Goal: Task Accomplishment & Management: Complete application form

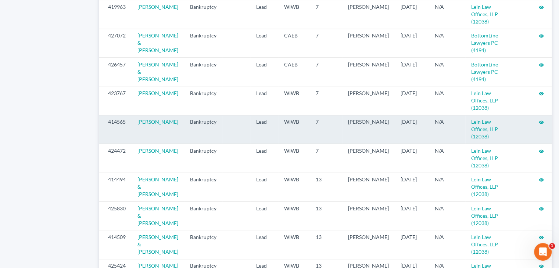
scroll to position [698, 0]
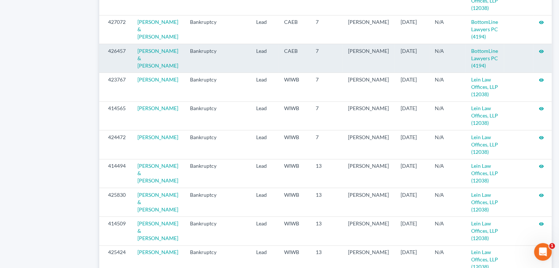
click at [539, 54] on icon "visibility" at bounding box center [540, 51] width 5 height 5
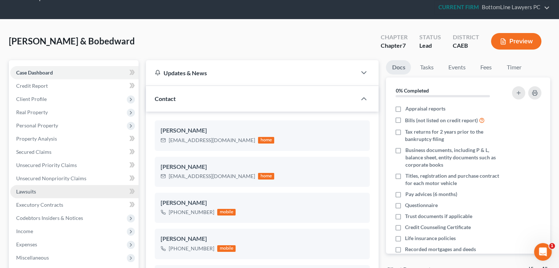
scroll to position [37, 0]
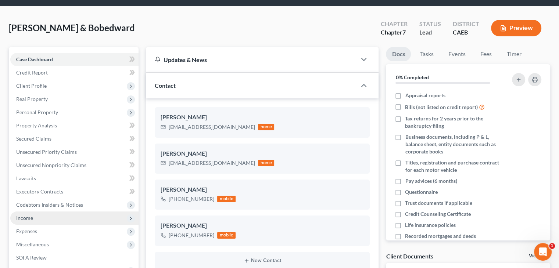
click at [39, 218] on span "Income" at bounding box center [74, 218] width 128 height 13
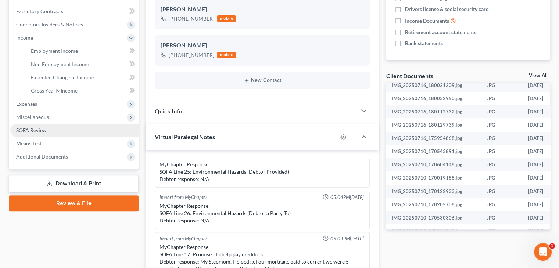
scroll to position [220, 0]
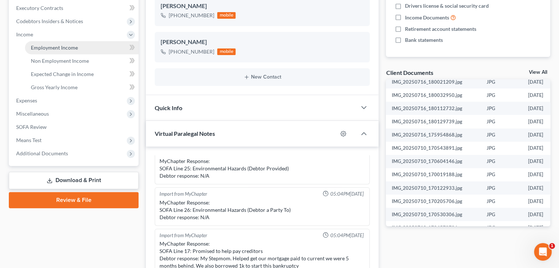
click at [74, 46] on span "Employment Income" at bounding box center [54, 47] width 47 height 6
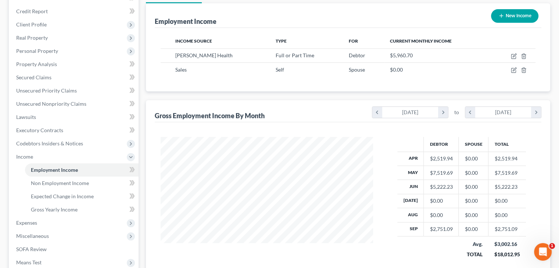
scroll to position [110, 0]
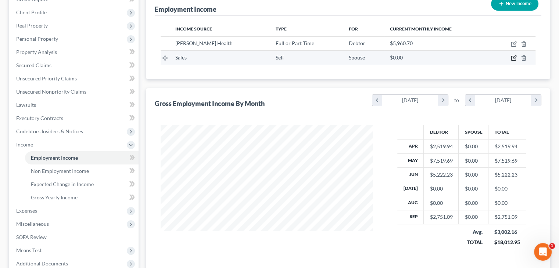
click at [513, 56] on icon "button" at bounding box center [514, 58] width 6 height 6
select select "1"
select select "0"
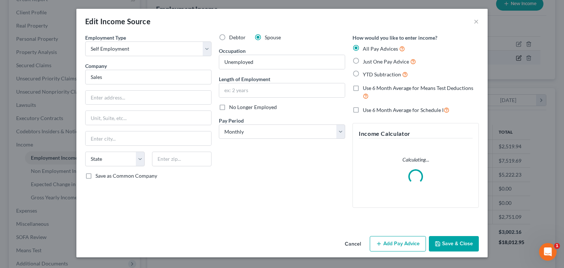
scroll to position [131, 229]
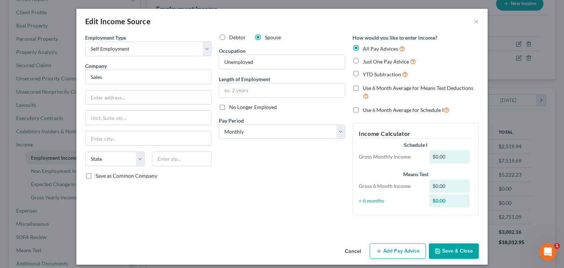
click at [353, 251] on button "Cancel" at bounding box center [353, 251] width 28 height 15
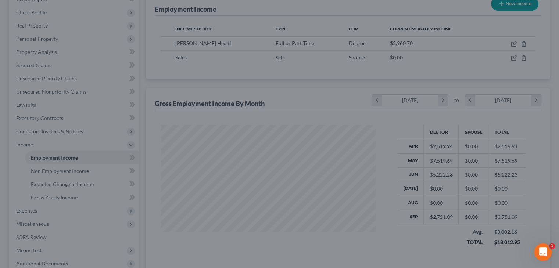
scroll to position [367135, 367039]
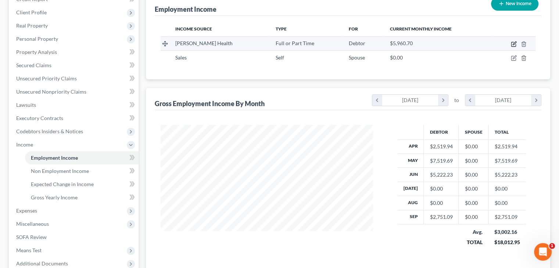
click at [513, 44] on icon "button" at bounding box center [513, 43] width 3 height 3
select select "0"
select select "4"
select select "2"
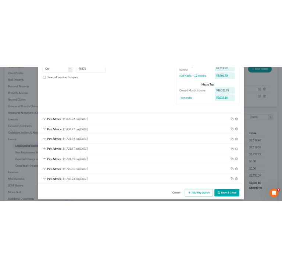
scroll to position [161, 0]
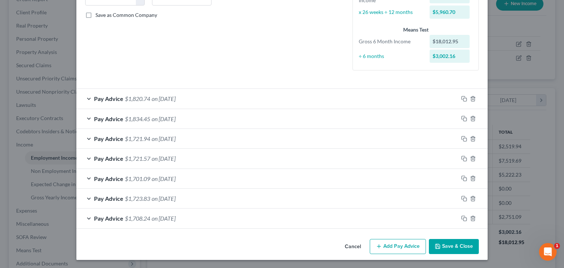
drag, startPoint x: 93, startPoint y: 45, endPoint x: 156, endPoint y: 15, distance: 69.7
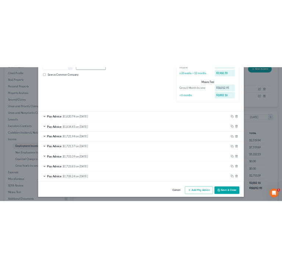
scroll to position [117, 249]
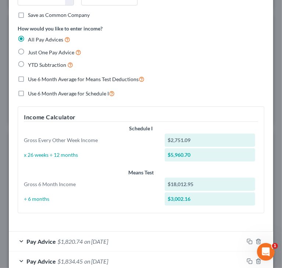
click at [219, 64] on div "YTD Subtraction" at bounding box center [141, 65] width 246 height 8
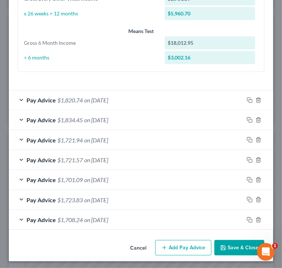
scroll to position [303, 0]
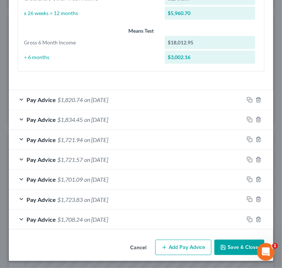
click at [246, 218] on icon "button" at bounding box center [249, 220] width 6 height 6
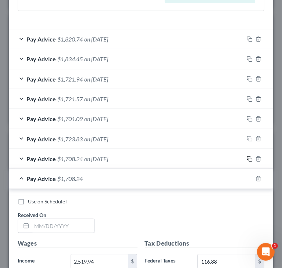
scroll to position [376, 0]
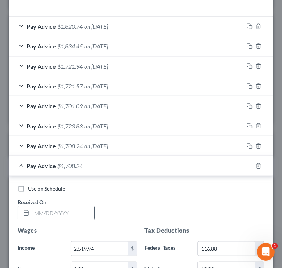
click at [82, 209] on input "text" at bounding box center [63, 213] width 63 height 14
paste input "[DATE]"
type input "[DATE]"
click at [158, 199] on div "Use on Schedule I Received On * [DATE]" at bounding box center [141, 206] width 254 height 42
click at [162, 194] on div "Use on Schedule I Received On * [DATE]" at bounding box center [141, 206] width 254 height 42
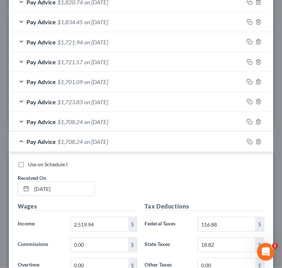
scroll to position [413, 0]
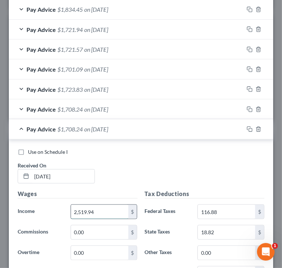
click at [118, 210] on input "2,519.94" at bounding box center [99, 212] width 57 height 14
paste input "8.51"
type input "2,518.51"
click at [236, 177] on div "Use on Schedule I Received On * [DATE]" at bounding box center [141, 169] width 254 height 42
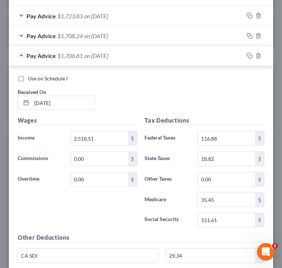
scroll to position [523, 0]
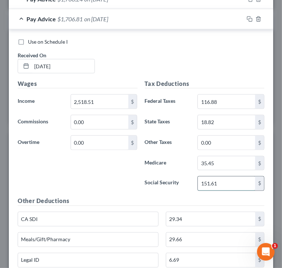
click at [240, 181] on input "151.61" at bounding box center [226, 184] width 57 height 14
click at [246, 180] on input "151.61" at bounding box center [226, 184] width 57 height 14
drag, startPoint x: 246, startPoint y: 180, endPoint x: 169, endPoint y: 192, distance: 77.8
click at [169, 192] on div "Tax Deductions Federal Taxes 116.88 $ State Taxes 18.82 $ Other Taxes 0.00 $ Me…" at bounding box center [204, 138] width 127 height 118
paste input "52"
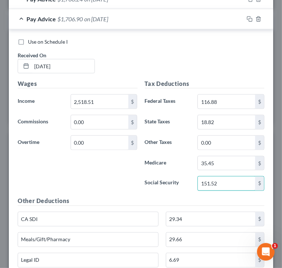
type input "151.52"
click at [231, 159] on input "35.45" at bounding box center [226, 163] width 57 height 14
paste input "4"
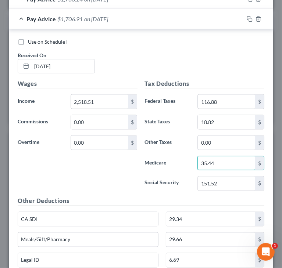
type input "35.44"
click at [233, 100] on input "116.88" at bounding box center [226, 102] width 57 height 14
paste input "72"
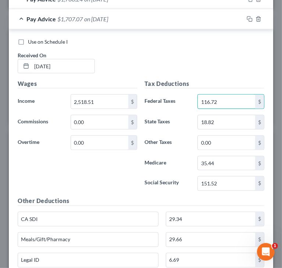
type input "116.72"
click at [230, 120] on input "18.82" at bounding box center [226, 122] width 57 height 14
paste input "0"
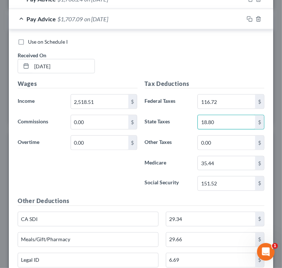
type input "18.80"
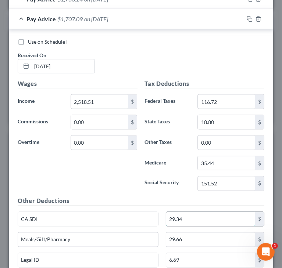
click at [209, 217] on input "29.34" at bounding box center [210, 219] width 89 height 14
paste input "3"
type input "29.33"
click at [125, 171] on div "Wages Income * 2,518.51 $ Commissions 0.00 $ Overtime 0.00 $" at bounding box center [77, 138] width 127 height 118
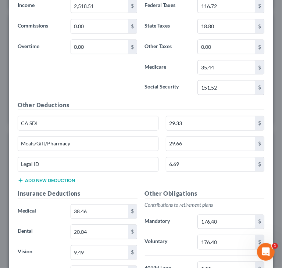
scroll to position [633, 0]
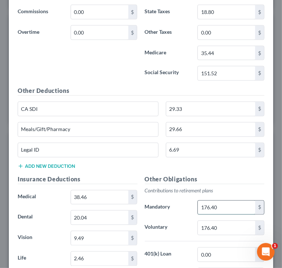
click at [233, 206] on input "176.40" at bounding box center [226, 208] width 57 height 14
paste input "176.3"
type input "176.30"
click at [144, 162] on div "Other Deductions CA SDI 29.33 $ Meals/Gift/Pharmacy 29.66 $ Legal ID 6.69 $ Add…" at bounding box center [141, 131] width 254 height 88
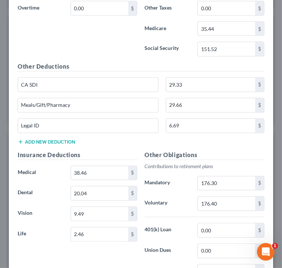
scroll to position [707, 0]
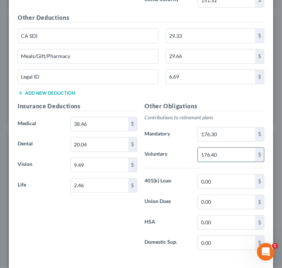
click at [210, 149] on input "176.40" at bounding box center [226, 155] width 57 height 14
click at [208, 151] on input "176.40" at bounding box center [226, 155] width 57 height 14
type input "176.30"
click at [242, 108] on div "Other Obligations Contributions to retirement plans Mandatory 176.30 $ Voluntar…" at bounding box center [204, 179] width 127 height 155
click at [118, 219] on div "Insurance Deductions Medical 38.46 $ Dental 20.04 $ Vision 9.49 $ Life 2.46 $" at bounding box center [77, 179] width 127 height 155
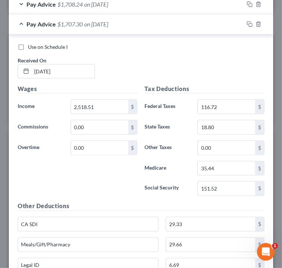
scroll to position [486, 0]
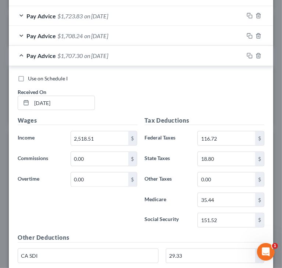
click at [150, 90] on div "Use on Schedule I Received On * [DATE]" at bounding box center [141, 96] width 254 height 42
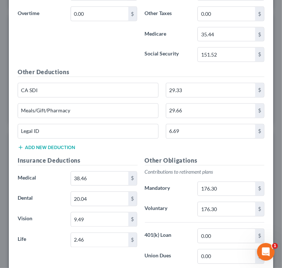
scroll to position [670, 0]
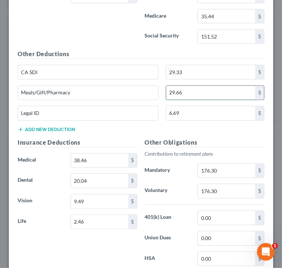
click at [190, 87] on input "29.66" at bounding box center [210, 93] width 89 height 14
paste input "24.07"
type input "24.07"
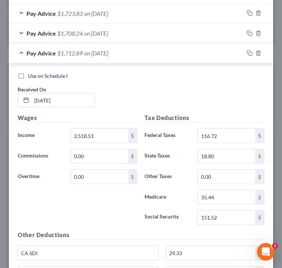
scroll to position [486, 0]
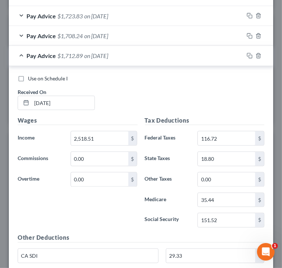
click at [21, 51] on div "Pay Advice $1,712.89 on [DATE]" at bounding box center [126, 55] width 235 height 19
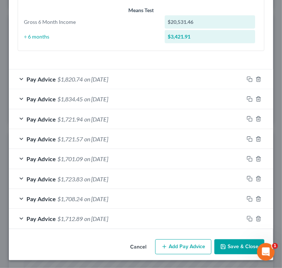
scroll to position [323, 0]
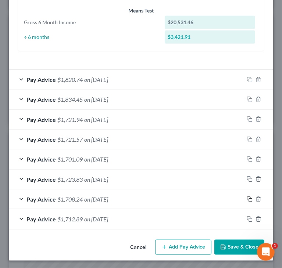
click at [246, 198] on icon "button" at bounding box center [249, 199] width 6 height 6
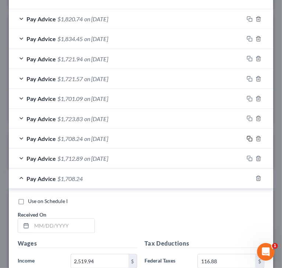
scroll to position [396, 0]
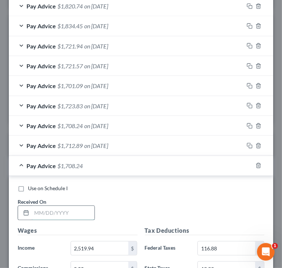
click at [69, 213] on input "text" at bounding box center [63, 213] width 63 height 14
paste input "[DATE]"
type input "[DATE]"
click at [166, 192] on div "Use on Schedule I Received On * [DATE]" at bounding box center [141, 206] width 254 height 42
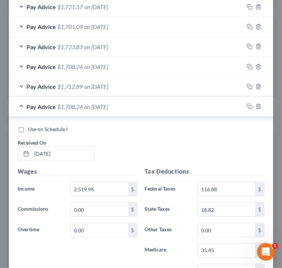
scroll to position [470, 0]
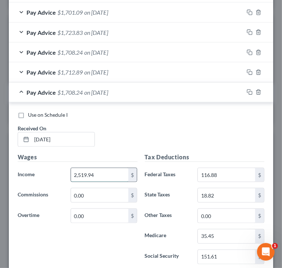
click at [100, 175] on input "2,519.94" at bounding box center [99, 175] width 57 height 14
paste input "2,516.31"
type input "2,516.31"
click at [243, 131] on div "Use on Schedule I Received On * [DATE]" at bounding box center [141, 132] width 254 height 42
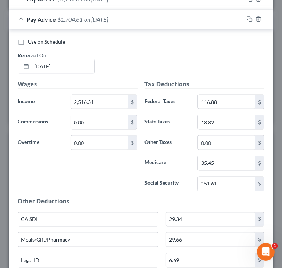
scroll to position [543, 0]
click at [235, 183] on input "151.61" at bounding box center [226, 184] width 57 height 14
paste input "38"
type input "151.38"
click at [239, 160] on input "35.45" at bounding box center [226, 163] width 57 height 14
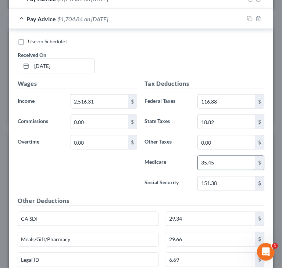
paste input "0"
type input "35.40"
click at [224, 100] on input "116.88" at bounding box center [226, 102] width 57 height 14
paste input "3.45"
type input "113.45"
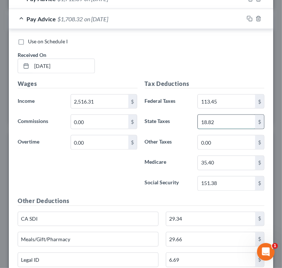
click at [231, 119] on input "18.82" at bounding box center [226, 122] width 57 height 14
paste input "20"
type input "18.20"
click at [195, 215] on input "29.34" at bounding box center [210, 219] width 89 height 14
paste input "0"
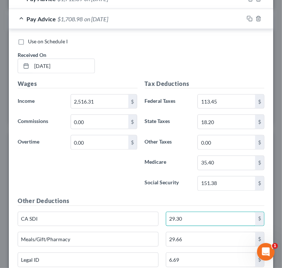
type input "29.30"
click at [91, 182] on div "Wages Income * 2,516.31 $ Commissions 0.00 $ Overtime 0.00 $" at bounding box center [77, 138] width 127 height 118
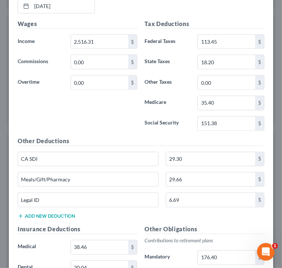
scroll to position [617, 0]
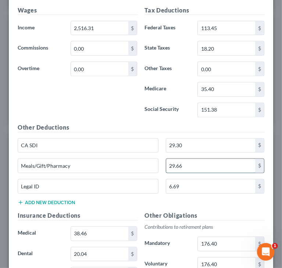
click at [192, 163] on input "29.66" at bounding box center [210, 166] width 89 height 14
paste input "15.59"
type input "15.59"
click at [101, 111] on div "Wages Income * 2,516.31 $ Commissions 0.00 $ Overtime 0.00 $" at bounding box center [77, 65] width 127 height 118
click at [226, 241] on input "176.40" at bounding box center [226, 244] width 57 height 14
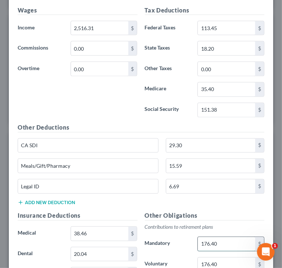
paste input "201.31"
type input "201.31"
click at [229, 260] on input "176.40" at bounding box center [226, 265] width 57 height 14
paste input "15"
type input "176.15"
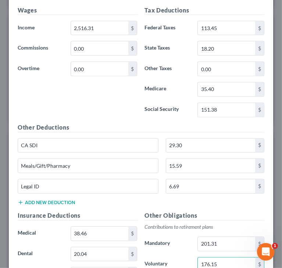
click at [219, 200] on div "Other Deductions CA SDI 29.30 $ Meals/Gift/Pharmacy 15.59 $ Legal ID 6.69 $ Add…" at bounding box center [141, 167] width 254 height 88
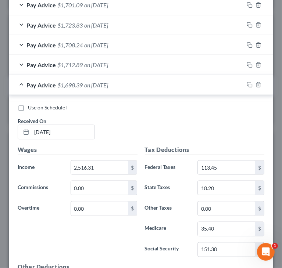
scroll to position [477, 0]
click at [21, 83] on div "Pay Advice $1,698.39 on [DATE]" at bounding box center [126, 84] width 235 height 19
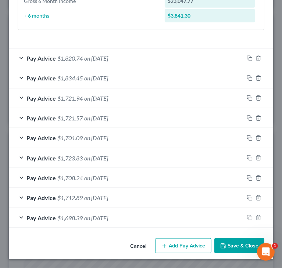
scroll to position [342, 0]
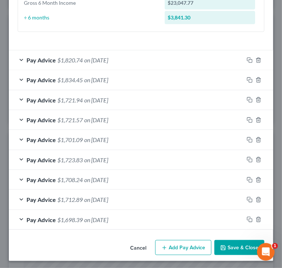
click at [246, 219] on icon "button" at bounding box center [249, 220] width 6 height 6
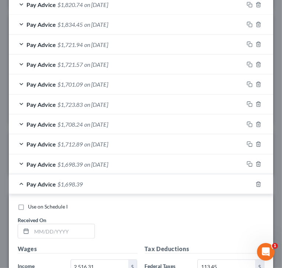
scroll to position [416, 0]
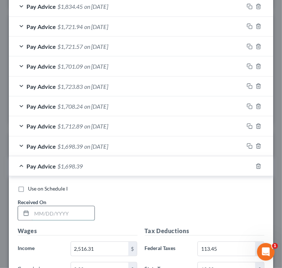
click at [73, 209] on input "text" at bounding box center [63, 213] width 63 height 14
paste input "[DATE]"
type input "[DATE]"
click at [192, 198] on div "Use on Schedule I Received On * [DATE]" at bounding box center [141, 206] width 254 height 42
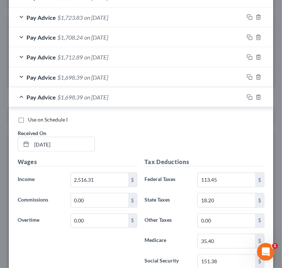
scroll to position [489, 0]
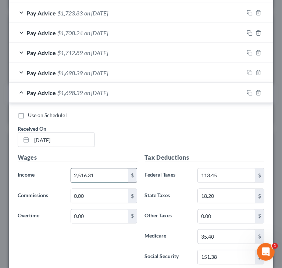
click at [104, 171] on input "2,516.31" at bounding box center [99, 176] width 57 height 14
paste input "8.2"
type input "2,518.21"
click at [176, 125] on div "Use on Schedule I Received On * [DATE]" at bounding box center [141, 133] width 254 height 42
click at [216, 145] on div "Use on Schedule I Received On * [DATE]" at bounding box center [141, 133] width 254 height 42
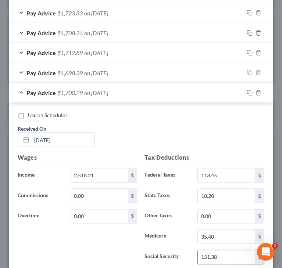
click at [230, 255] on input "151.38" at bounding box center [226, 257] width 57 height 14
paste input "50"
type input "151.50"
click at [222, 238] on input "35.40" at bounding box center [226, 237] width 57 height 14
paste input "3"
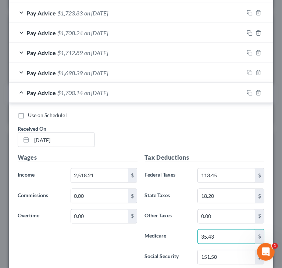
type input "35.43"
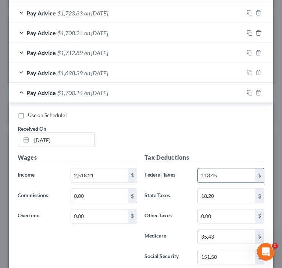
click at [234, 171] on input "113.45" at bounding box center [226, 176] width 57 height 14
paste input "66"
type input "113.66"
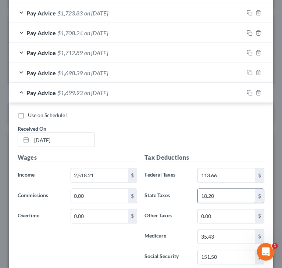
click at [227, 190] on input "18.20" at bounding box center [226, 196] width 57 height 14
paste input "4"
type input "18.24"
click at [208, 136] on div "Use on Schedule I Received On * [DATE]" at bounding box center [141, 133] width 254 height 42
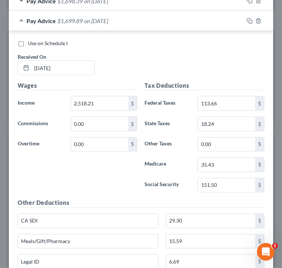
scroll to position [563, 0]
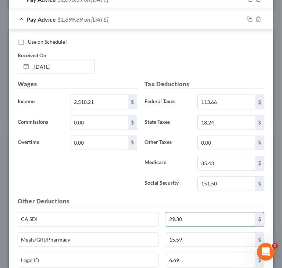
click at [191, 218] on input "29.30" at bounding box center [210, 220] width 89 height 14
paste input "2"
type input "29.32"
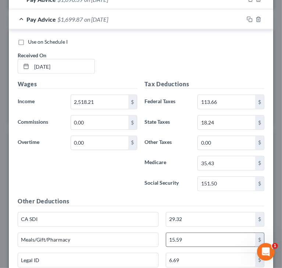
click at [194, 235] on input "15.59" at bounding box center [210, 240] width 89 height 14
paste input "21.08"
type input "21.08"
click at [104, 181] on div "Wages Income * 2,518.21 $ Commissions 0.00 $ Overtime 0.00 $" at bounding box center [77, 139] width 127 height 118
click at [112, 183] on div "Wages Income * 2,518.21 $ Commissions 0.00 $ Overtime 0.00 $" at bounding box center [77, 139] width 127 height 118
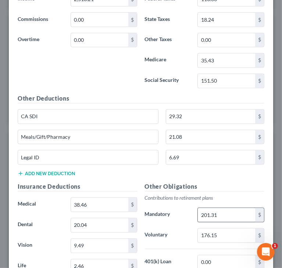
scroll to position [673, 0]
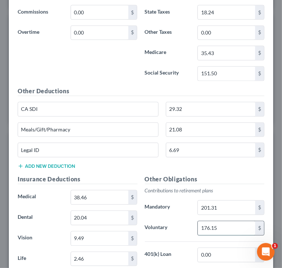
click at [217, 221] on input "176.15" at bounding box center [226, 228] width 57 height 14
paste input "28"
type input "176.28"
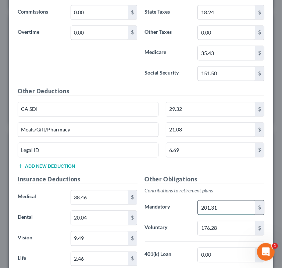
click at [223, 205] on input "201.31" at bounding box center [226, 208] width 57 height 14
paste input "46"
type input "201.46"
click at [182, 162] on div "Other Deductions CA SDI 29.32 $ Meals/Gift/Pharmacy 21.08 $ Legal ID 6.69 $ Add…" at bounding box center [141, 131] width 254 height 88
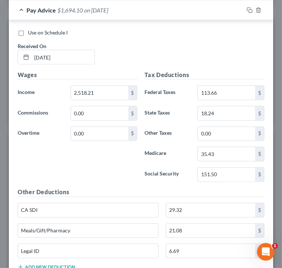
scroll to position [556, 0]
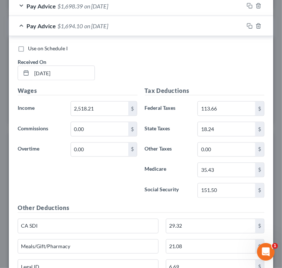
click at [24, 24] on div "Pay Advice $1,694.10 on [DATE]" at bounding box center [126, 25] width 235 height 19
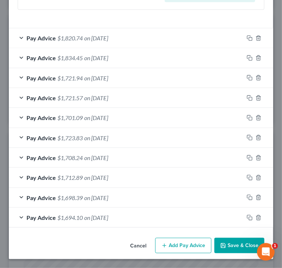
scroll to position [362, 0]
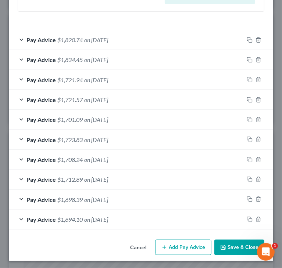
click at [66, 238] on div "Cancel Add Pay Advice Save & Close" at bounding box center [141, 249] width 264 height 24
click at [249, 41] on rect "button" at bounding box center [250, 40] width 3 height 3
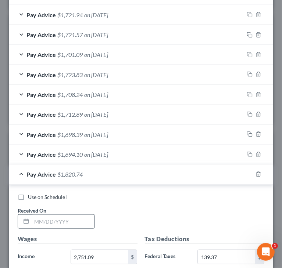
scroll to position [436, 0]
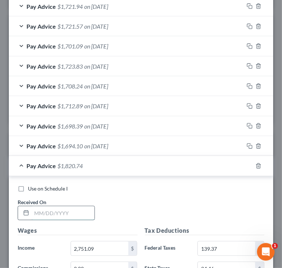
click at [63, 213] on input "text" at bounding box center [63, 213] width 63 height 14
paste input "[DATE]"
type input "[DATE]"
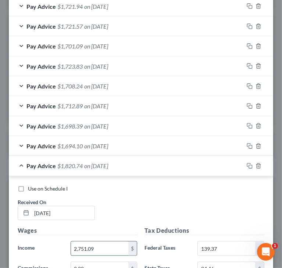
click at [110, 245] on input "2,751.09" at bounding box center [99, 249] width 57 height 14
paste input "2,689.86"
type input "2,689.86"
click at [204, 215] on div "Use on Schedule I Received On * [DATE]" at bounding box center [141, 206] width 254 height 42
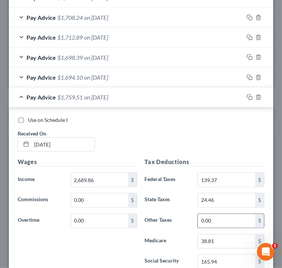
scroll to position [509, 0]
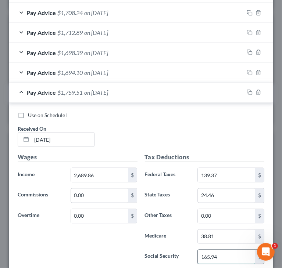
click at [225, 253] on input "165.94" at bounding box center [226, 257] width 57 height 14
paste input "2.1"
type input "162.14"
click at [217, 241] on input "38.81" at bounding box center [226, 237] width 57 height 14
paste input "7.92"
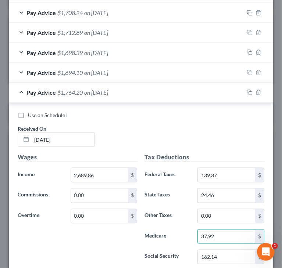
type input "37.92"
click at [225, 173] on input "139.37" at bounding box center [226, 175] width 57 height 14
paste input "2.61"
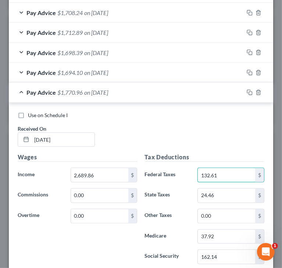
type input "132.61"
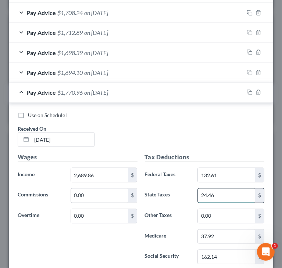
click at [228, 193] on input "24.46" at bounding box center [226, 196] width 57 height 14
paste input "1.98"
type input "21.98"
click at [114, 247] on div "Wages Income * 2,689.86 $ Commissions 0.00 $ Overtime 0.00 $" at bounding box center [77, 212] width 127 height 118
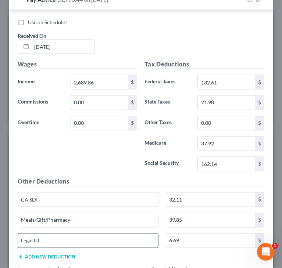
scroll to position [620, 0]
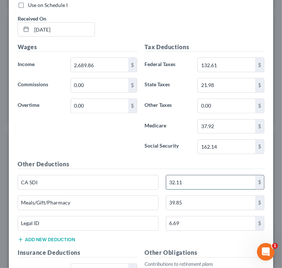
click at [188, 180] on input "32.11" at bounding box center [210, 183] width 89 height 14
paste input "1.39"
type input "31.39"
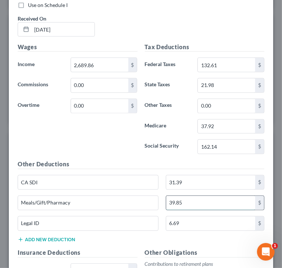
click at [192, 198] on input "39.85" at bounding box center [210, 203] width 89 height 14
paste input "18.39"
type input "18.39"
click at [120, 153] on div "Wages Income * 2,689.86 $ Commissions 0.00 $ Overtime 0.00 $" at bounding box center [77, 102] width 127 height 118
click at [199, 249] on h5 "Other Obligations" at bounding box center [205, 253] width 120 height 9
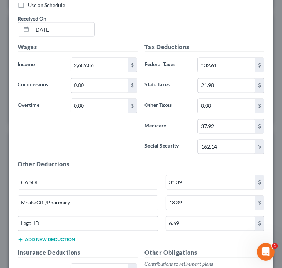
scroll to position [656, 0]
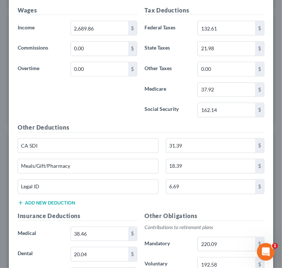
click at [226, 238] on input "220.09" at bounding box center [226, 245] width 57 height 14
paste input "15.1"
type input "215.19"
click at [223, 261] on input "192.58" at bounding box center [226, 265] width 57 height 14
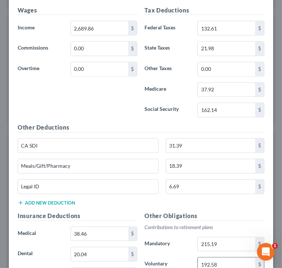
paste input "88.30"
type input "188.30"
click at [116, 202] on div "Other Deductions CA SDI 31.39 $ Meals/Gift/Pharmacy 18.39 $ Legal ID 6.69 $ Add…" at bounding box center [141, 167] width 254 height 88
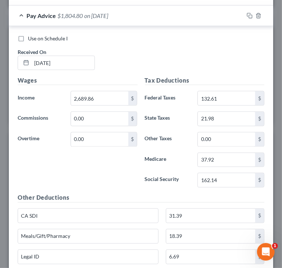
scroll to position [583, 0]
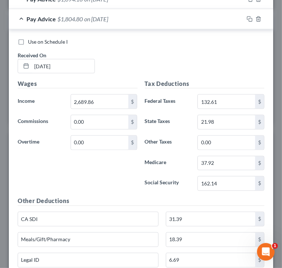
click at [23, 17] on div "Pay Advice $1,804.80 on [DATE]" at bounding box center [126, 18] width 235 height 19
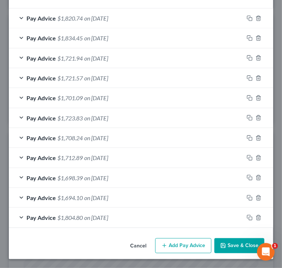
scroll to position [382, 0]
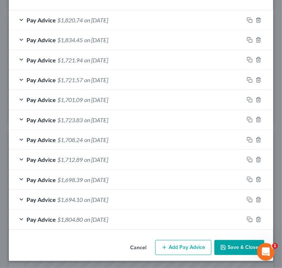
click at [52, 241] on div "Cancel Add Pay Advice Save & Close" at bounding box center [141, 249] width 264 height 24
click at [246, 217] on icon "button" at bounding box center [249, 220] width 6 height 6
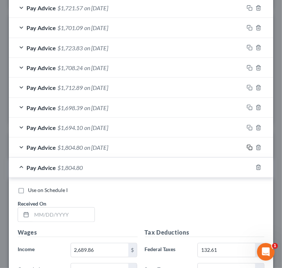
scroll to position [456, 0]
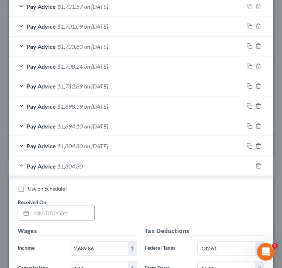
click at [78, 206] on input "text" at bounding box center [63, 213] width 63 height 14
paste input "[DATE]"
type input "[DATE]"
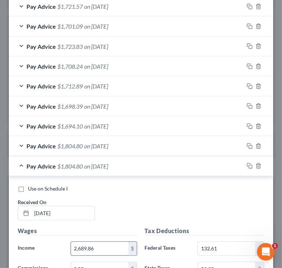
click at [112, 245] on input "2,689.86" at bounding box center [99, 249] width 57 height 14
paste input "2,672.25"
type input "2,672.25"
click at [220, 201] on div "Use on Schedule I Received On * [DATE]" at bounding box center [141, 206] width 254 height 42
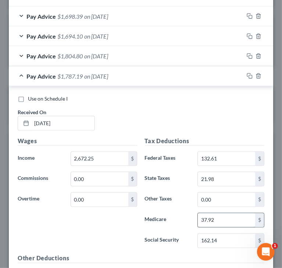
scroll to position [566, 0]
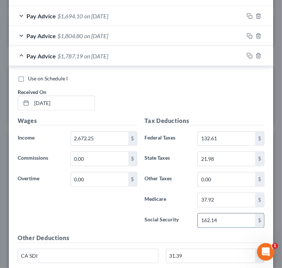
click at [227, 214] on input "162.14" at bounding box center [226, 221] width 57 height 14
paste input "1.05"
type input "161.05"
click at [222, 198] on input "37.92" at bounding box center [226, 200] width 57 height 14
paste input "67"
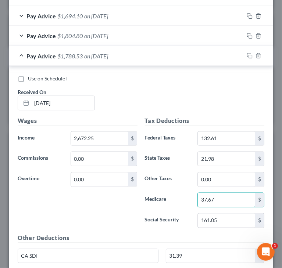
type input "37.67"
click at [224, 135] on input "132.61" at bounding box center [226, 139] width 57 height 14
paste input "0.67"
type input "130.67"
click at [231, 158] on input "21.98" at bounding box center [226, 159] width 57 height 14
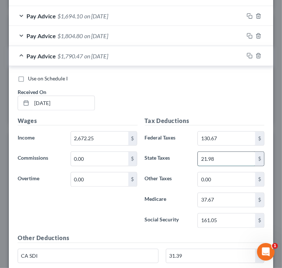
paste input "35"
type input "21.35"
click at [204, 249] on input "31.39" at bounding box center [210, 256] width 89 height 14
paste input "17"
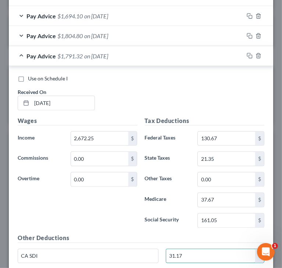
type input "31.17"
click at [189, 97] on div "Use on Schedule I Received On * [DATE]" at bounding box center [141, 96] width 254 height 42
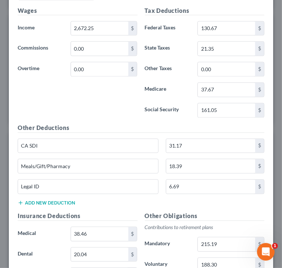
scroll to position [713, 0]
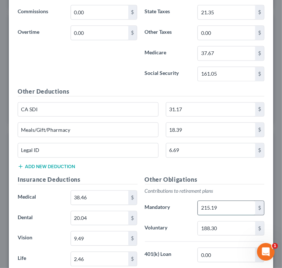
click at [227, 202] on input "215.19" at bounding box center [226, 208] width 57 height 14
paste input "213.78"
type input "213.78"
click at [240, 226] on input "188.30" at bounding box center [226, 228] width 57 height 14
paste input "7.06"
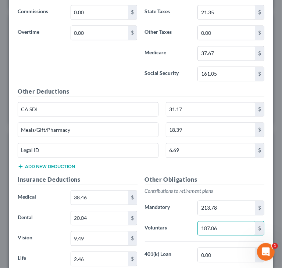
type input "187.06"
click at [150, 159] on div "Other Deductions CA SDI 31.17 $ Meals/Gift/Pharmacy 18.39 $ Legal ID 6.69 $ Add…" at bounding box center [141, 131] width 254 height 88
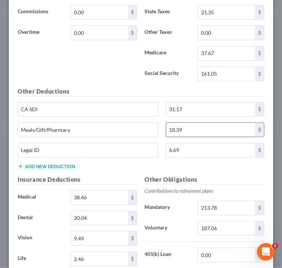
click at [209, 131] on input "18.39" at bounding box center [210, 130] width 89 height 14
paste input "30.81"
type input "30.81"
click at [214, 91] on h5 "Other Deductions" at bounding box center [141, 91] width 246 height 9
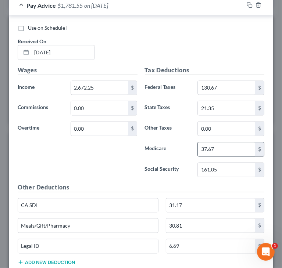
scroll to position [603, 0]
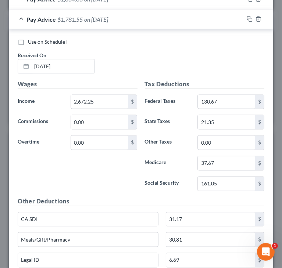
click at [201, 197] on h5 "Other Deductions" at bounding box center [141, 201] width 246 height 9
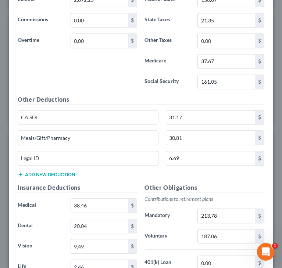
scroll to position [713, 0]
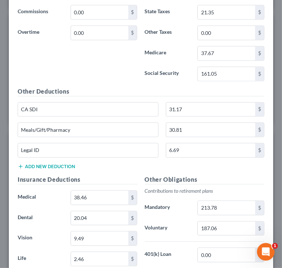
click at [109, 74] on div "Wages Income * 2,672.25 $ Commissions 0.00 $ Overtime 0.00 $" at bounding box center [77, 29] width 127 height 118
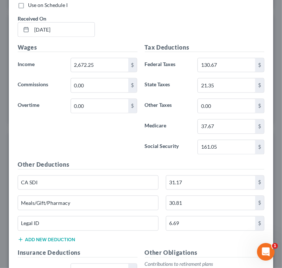
scroll to position [603, 0]
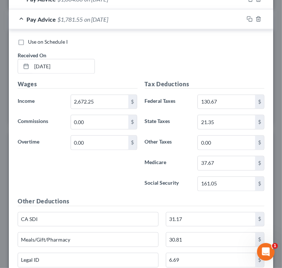
click at [113, 165] on div "Wages Income * 2,672.25 $ Commissions 0.00 $ Overtime 0.00 $" at bounding box center [77, 139] width 127 height 118
click at [21, 18] on div "Pay Advice $1,781.55 on [DATE]" at bounding box center [126, 19] width 235 height 19
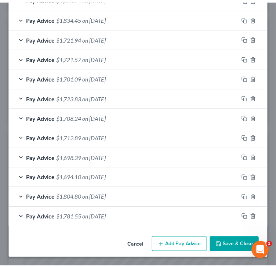
scroll to position [402, 0]
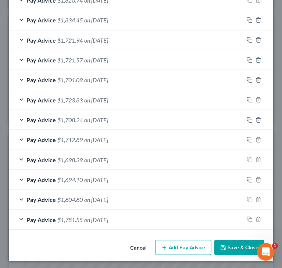
click at [229, 245] on button "Save & Close" at bounding box center [239, 247] width 50 height 15
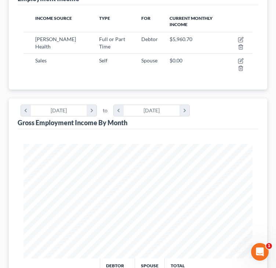
scroll to position [170, 0]
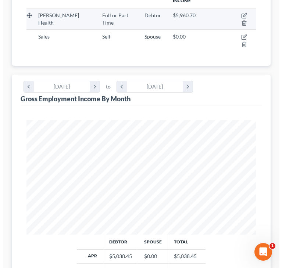
scroll to position [137, 0]
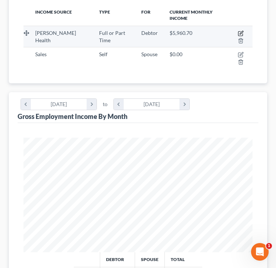
click at [241, 32] on icon "button" at bounding box center [241, 32] width 3 height 3
select select "0"
select select "4"
select select "2"
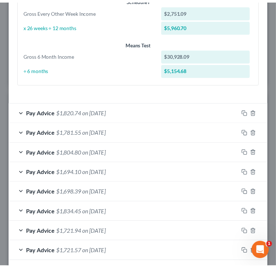
scroll to position [402, 0]
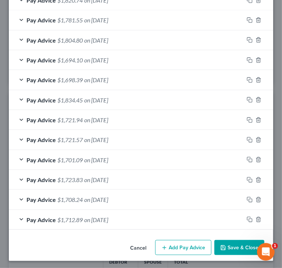
click at [228, 247] on button "Save & Close" at bounding box center [239, 247] width 50 height 15
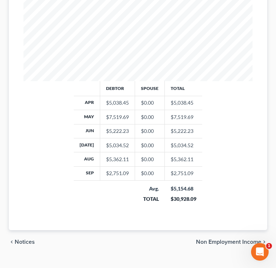
scroll to position [320, 0]
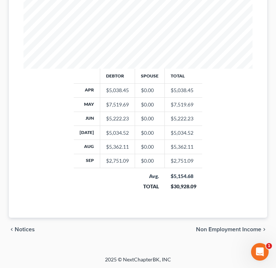
click at [79, 184] on td at bounding box center [104, 181] width 61 height 26
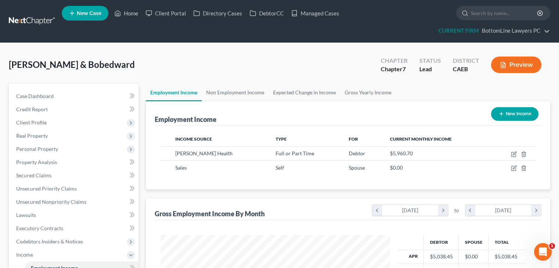
scroll to position [131, 227]
click at [48, 121] on span "Client Profile" at bounding box center [74, 122] width 128 height 13
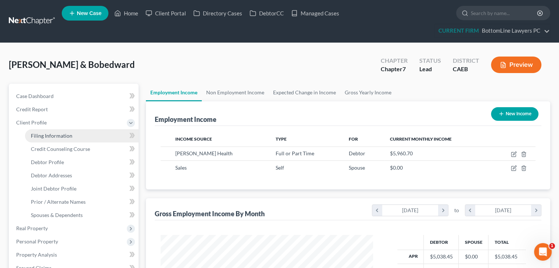
click at [50, 131] on link "Filing Information" at bounding box center [81, 135] width 113 height 13
select select "1"
select select "0"
select select "4"
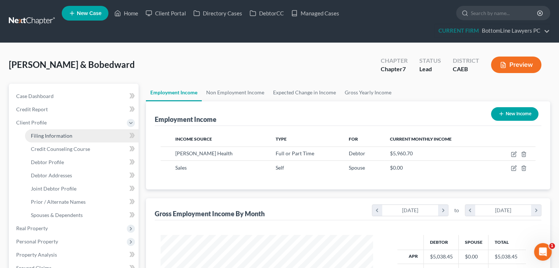
select select "1"
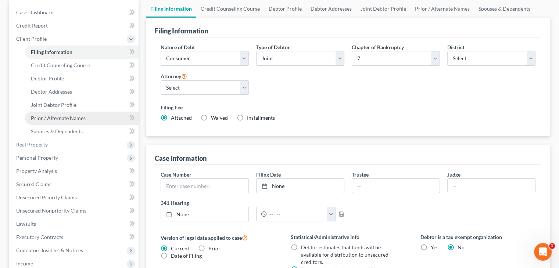
scroll to position [66, 0]
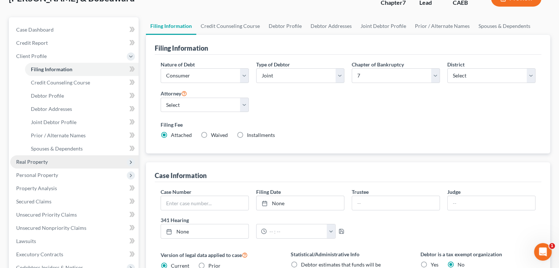
click at [59, 160] on span "Real Property" at bounding box center [74, 161] width 128 height 13
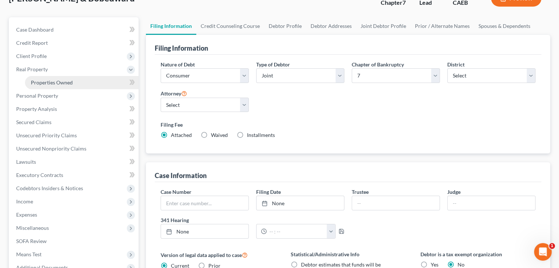
click at [58, 80] on span "Properties Owned" at bounding box center [52, 82] width 42 height 6
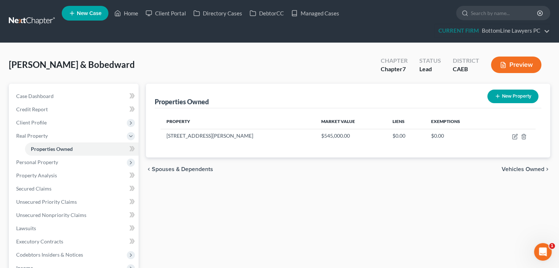
click at [512, 168] on span "Vehicles Owned" at bounding box center [522, 169] width 43 height 6
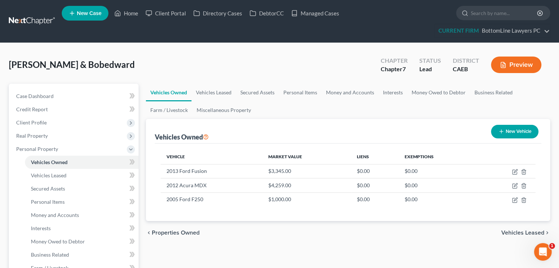
click at [510, 231] on span "Vehicles Leased" at bounding box center [522, 233] width 43 height 6
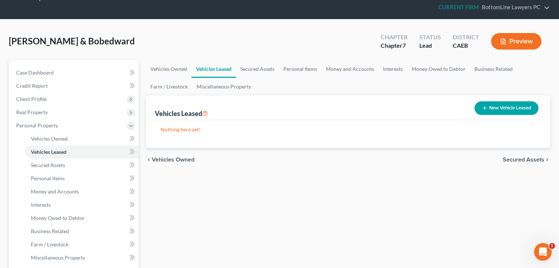
scroll to position [37, 0]
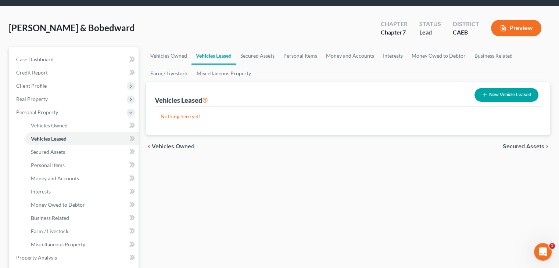
click at [520, 145] on span "Secured Assets" at bounding box center [523, 147] width 42 height 6
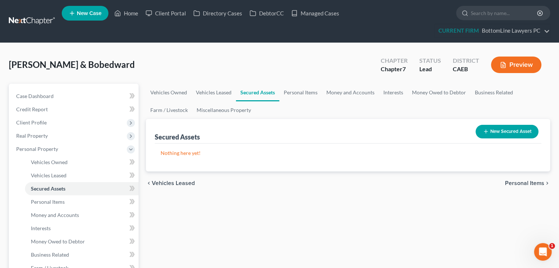
click at [518, 184] on span "Personal Items" at bounding box center [524, 183] width 39 height 6
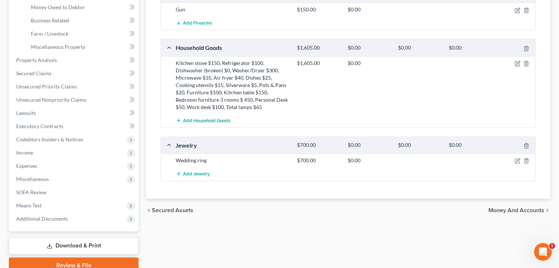
scroll to position [257, 0]
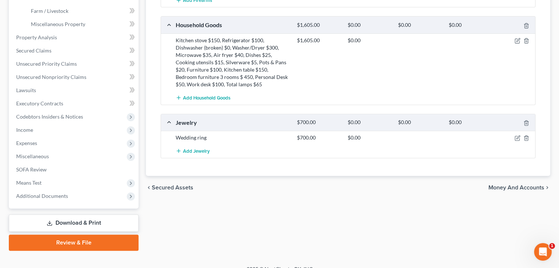
click at [516, 191] on div "chevron_left Secured Assets Money and Accounts chevron_right" at bounding box center [348, 188] width 404 height 24
click at [516, 188] on span "Money and Accounts" at bounding box center [516, 188] width 56 height 6
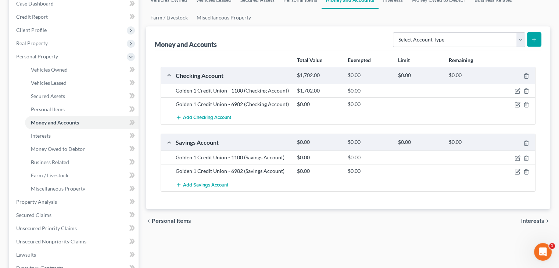
scroll to position [110, 0]
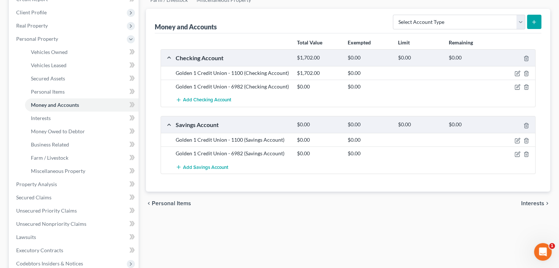
click at [524, 201] on span "Interests" at bounding box center [532, 204] width 23 height 6
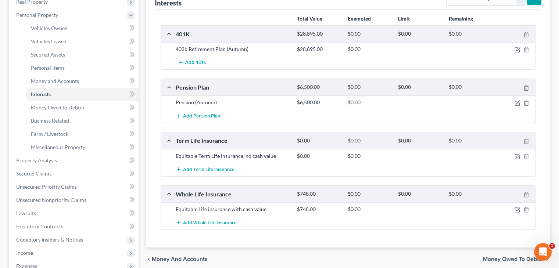
scroll to position [147, 0]
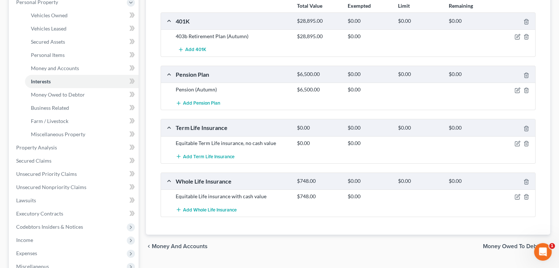
click at [488, 243] on span "Money Owed to Debtor" at bounding box center [513, 246] width 61 height 6
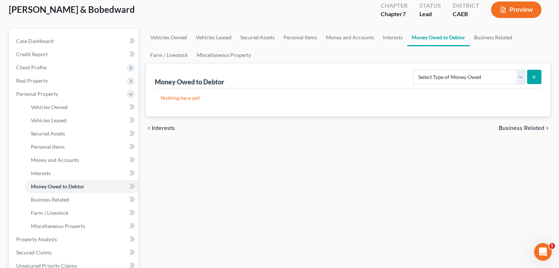
scroll to position [73, 0]
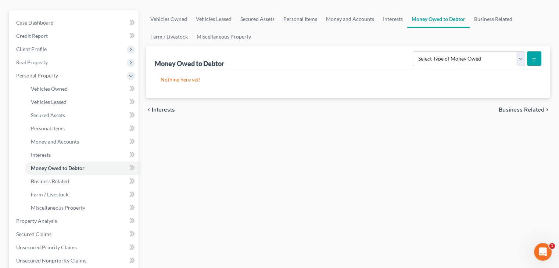
click at [508, 108] on span "Business Related" at bounding box center [521, 110] width 46 height 6
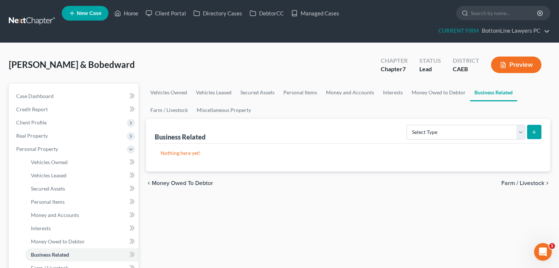
click at [516, 184] on span "Farm / Livestock" at bounding box center [522, 183] width 43 height 6
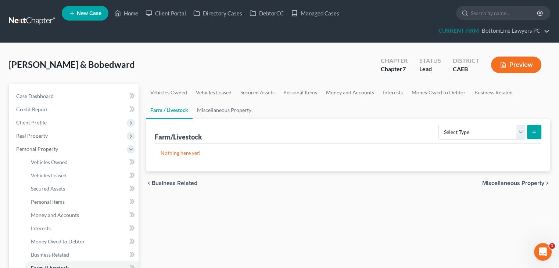
click at [502, 184] on span "Miscellaneous Property" at bounding box center [513, 183] width 62 height 6
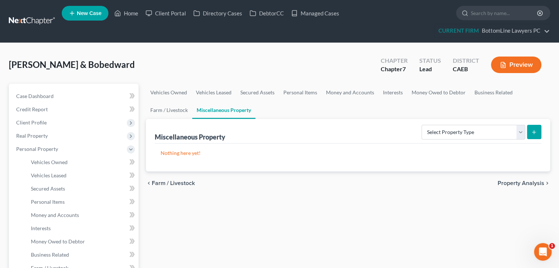
click at [506, 182] on span "Property Analysis" at bounding box center [520, 183] width 47 height 6
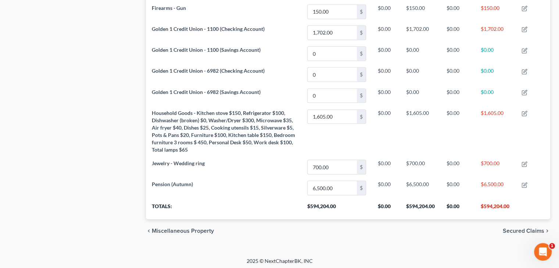
click at [511, 228] on span "Secured Claims" at bounding box center [523, 231] width 42 height 6
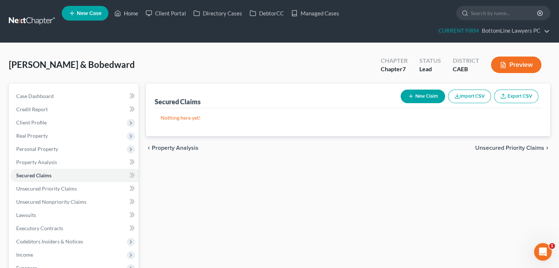
click at [514, 147] on span "Unsecured Priority Claims" at bounding box center [509, 148] width 69 height 6
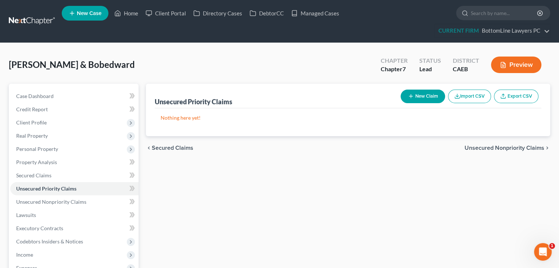
click at [500, 148] on span "Unsecured Nonpriority Claims" at bounding box center [504, 148] width 80 height 6
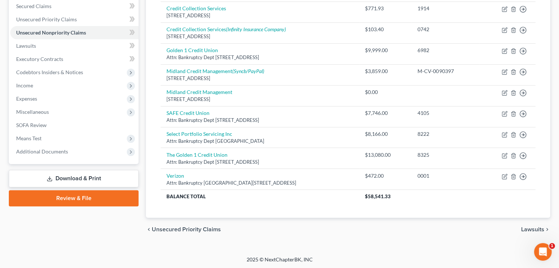
click at [525, 229] on span "Lawsuits" at bounding box center [532, 230] width 23 height 6
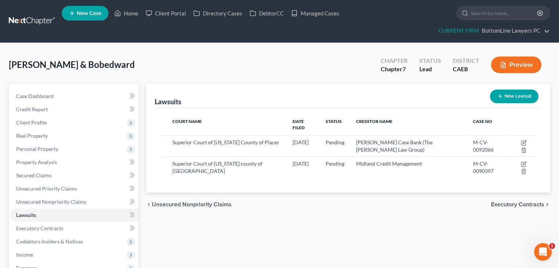
click at [502, 202] on span "Executory Contracts" at bounding box center [517, 205] width 53 height 6
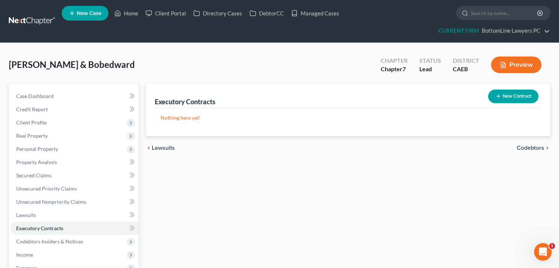
click at [518, 147] on span "Codebtors" at bounding box center [530, 148] width 28 height 6
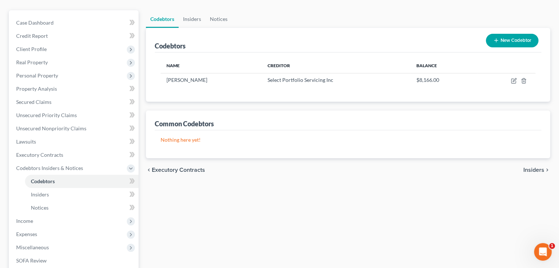
click at [532, 167] on span "Insiders" at bounding box center [533, 170] width 21 height 6
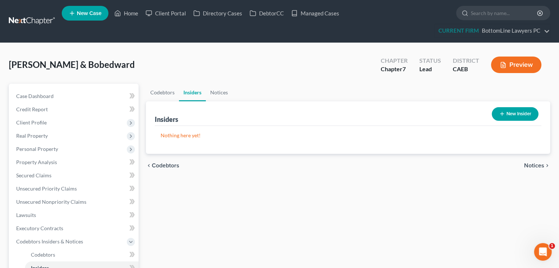
click at [529, 166] on span "Notices" at bounding box center [534, 166] width 20 height 6
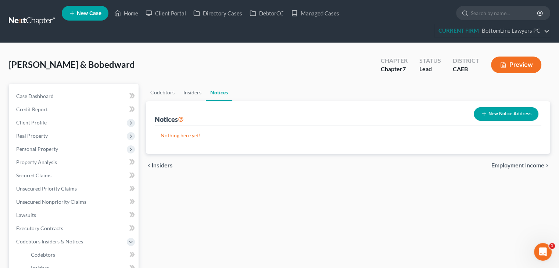
click at [523, 166] on span "Employment Income" at bounding box center [517, 166] width 53 height 6
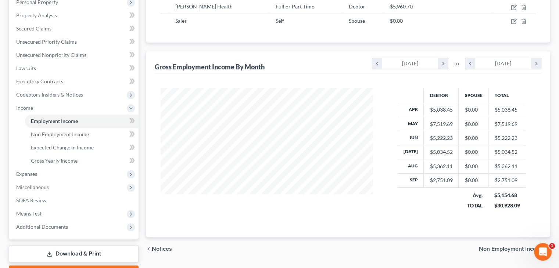
click at [500, 249] on span "Non Employment Income" at bounding box center [511, 249] width 65 height 6
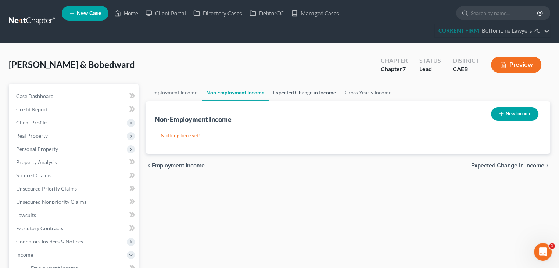
click at [306, 95] on link "Expected Change in Income" at bounding box center [304, 93] width 72 height 18
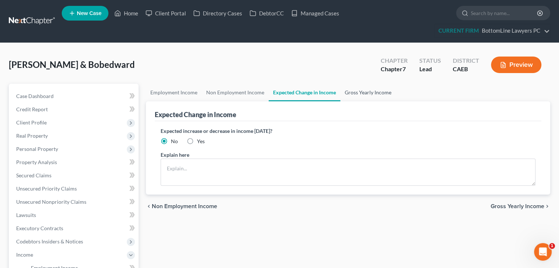
click at [354, 89] on link "Gross Yearly Income" at bounding box center [367, 93] width 55 height 18
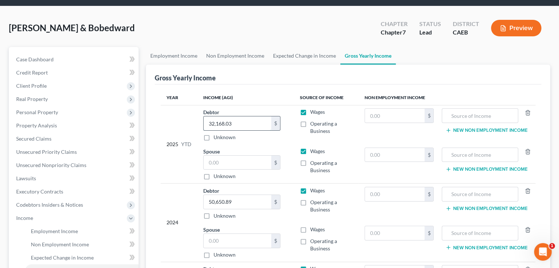
click at [245, 123] on input "32,168.03" at bounding box center [237, 123] width 68 height 14
click at [245, 122] on input "32,168.03" at bounding box center [237, 123] width 68 height 14
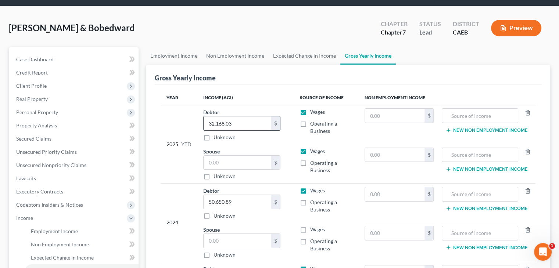
click at [235, 120] on input "32,168.03" at bounding box center [237, 123] width 68 height 14
type input "32,168.0"
click at [224, 202] on input "50,650.89" at bounding box center [237, 202] width 68 height 14
click at [222, 201] on input "50,650.89" at bounding box center [237, 202] width 68 height 14
drag, startPoint x: 222, startPoint y: 201, endPoint x: 238, endPoint y: 201, distance: 15.4
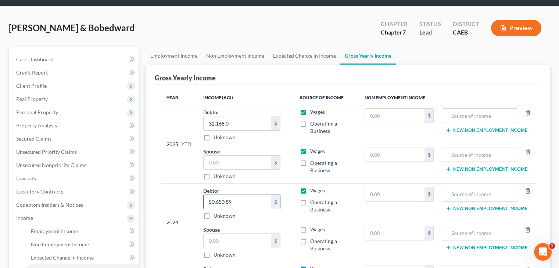
click at [238, 201] on input "50,650.89" at bounding box center [237, 202] width 68 height 14
click at [232, 200] on input "50,650.89" at bounding box center [237, 202] width 68 height 14
click at [233, 200] on input "50,650.89" at bounding box center [237, 202] width 68 height 14
click at [234, 200] on input "50,650.89" at bounding box center [237, 202] width 68 height 14
click at [234, 199] on input "50,650.89" at bounding box center [237, 202] width 68 height 14
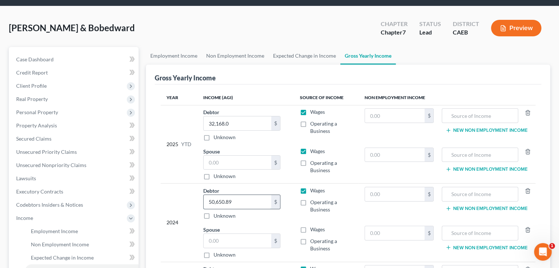
click at [234, 199] on input "50,650.89" at bounding box center [237, 202] width 68 height 14
type input "50,651"
click at [169, 164] on div "2025 YTD" at bounding box center [178, 144] width 25 height 72
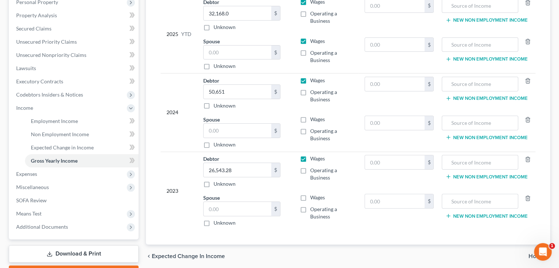
scroll to position [110, 0]
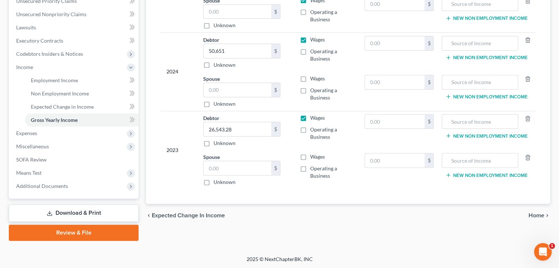
click at [529, 213] on span "Home" at bounding box center [536, 216] width 16 height 6
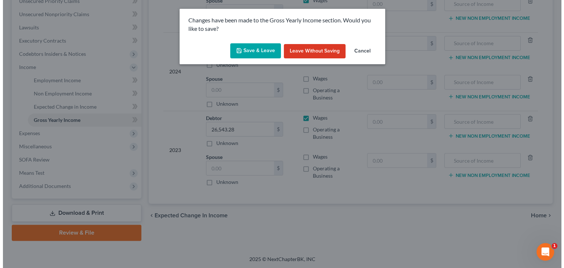
scroll to position [174, 0]
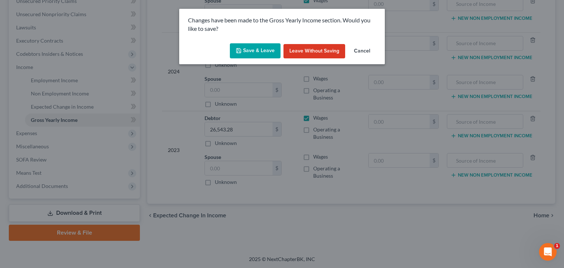
click at [263, 53] on button "Save & Leave" at bounding box center [255, 50] width 51 height 15
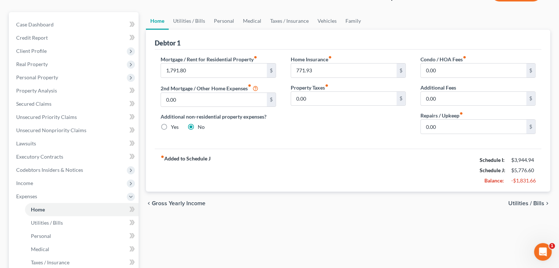
scroll to position [73, 0]
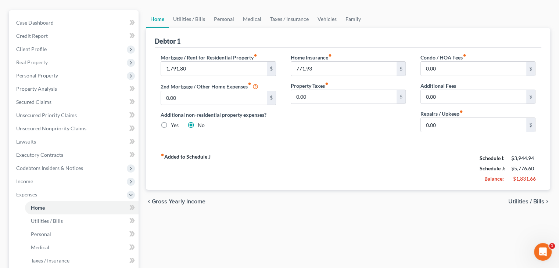
click at [515, 201] on span "Utilities / Bills" at bounding box center [526, 202] width 36 height 6
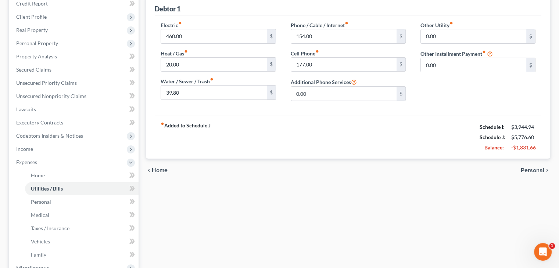
scroll to position [110, 0]
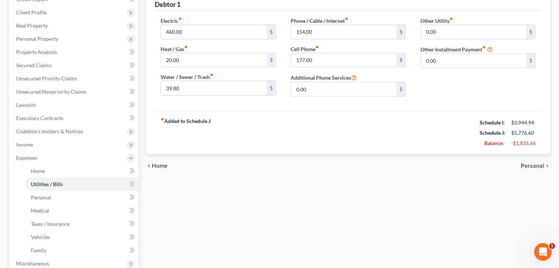
click at [526, 163] on span "Personal" at bounding box center [532, 166] width 24 height 6
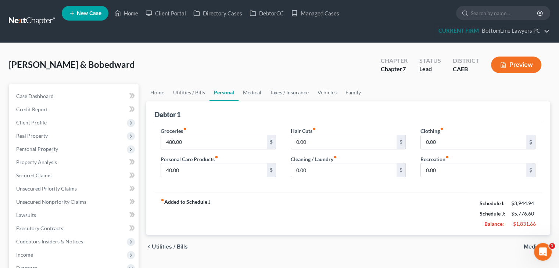
click at [524, 244] on span "Medical" at bounding box center [533, 247] width 21 height 6
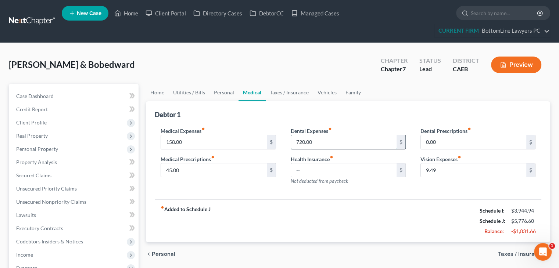
click at [327, 144] on input "720.00" at bounding box center [343, 142] width 105 height 14
click at [223, 137] on input "158.00" at bounding box center [213, 142] width 105 height 14
type input "50"
click at [448, 173] on input "9.49" at bounding box center [473, 170] width 105 height 14
click at [210, 172] on input "45.00" at bounding box center [213, 170] width 105 height 14
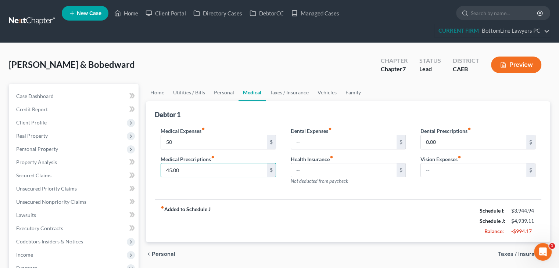
click at [362, 231] on div "fiber_manual_record Added to Schedule J Schedule I: $3,944.94 Schedule J: $4,93…" at bounding box center [348, 220] width 386 height 43
click at [223, 91] on link "Personal" at bounding box center [223, 93] width 29 height 18
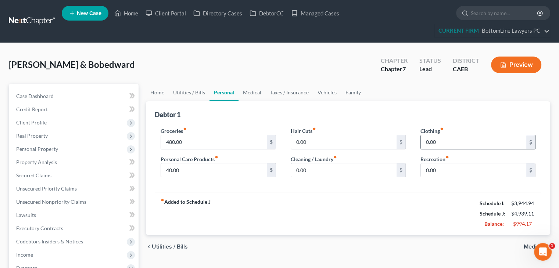
click at [450, 146] on input "0.00" at bounding box center [473, 142] width 105 height 14
type input "25"
type input "100"
click at [366, 165] on input "0.00" at bounding box center [343, 170] width 105 height 14
type input "25"
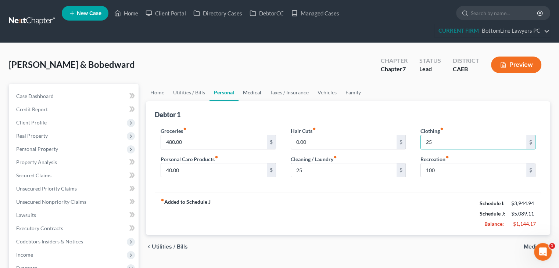
drag, startPoint x: 253, startPoint y: 91, endPoint x: 263, endPoint y: 93, distance: 10.1
click at [253, 91] on link "Medical" at bounding box center [251, 93] width 27 height 18
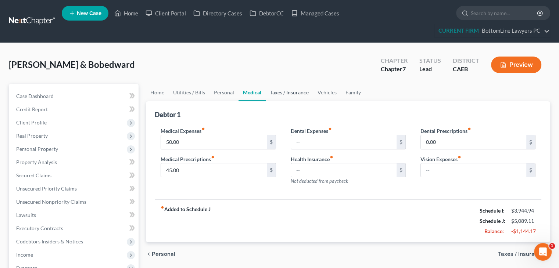
click at [286, 93] on link "Taxes / Insurance" at bounding box center [289, 93] width 47 height 18
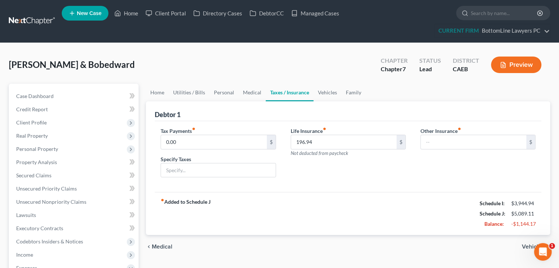
click at [286, 92] on link "Taxes / Insurance" at bounding box center [290, 93] width 48 height 18
click at [336, 93] on link "Vehicles" at bounding box center [327, 93] width 28 height 18
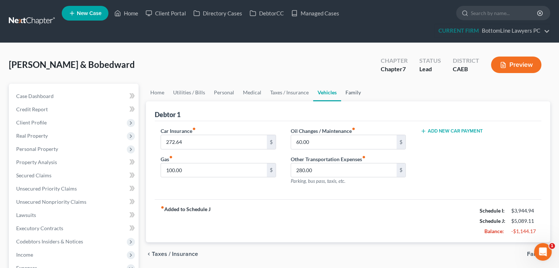
click at [351, 92] on link "Family" at bounding box center [353, 93] width 24 height 18
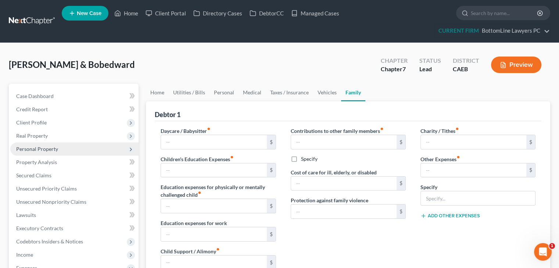
click at [48, 151] on span "Personal Property" at bounding box center [37, 149] width 42 height 6
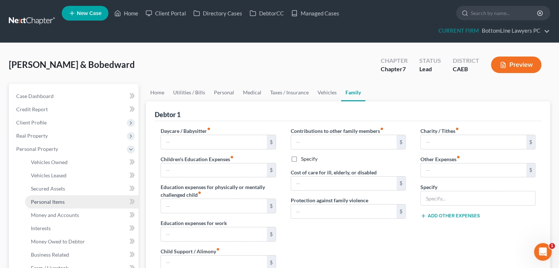
click at [44, 202] on span "Personal Items" at bounding box center [48, 202] width 34 height 6
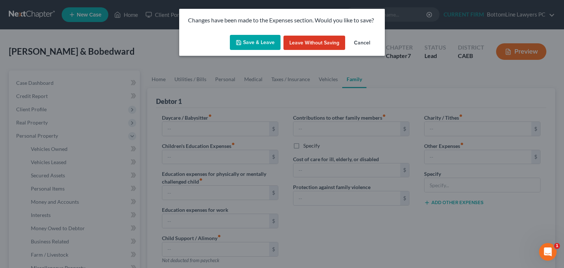
click at [261, 41] on button "Save & Leave" at bounding box center [255, 42] width 51 height 15
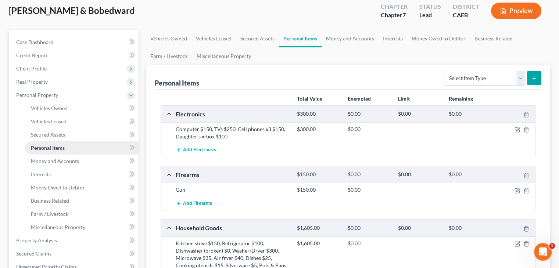
scroll to position [47, 0]
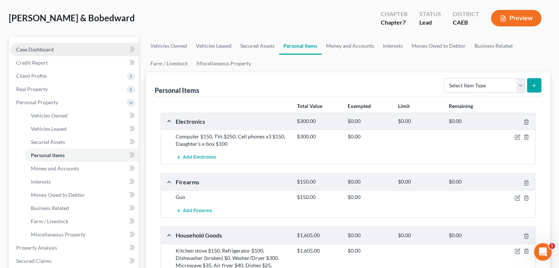
click at [42, 52] on link "Case Dashboard" at bounding box center [74, 49] width 128 height 13
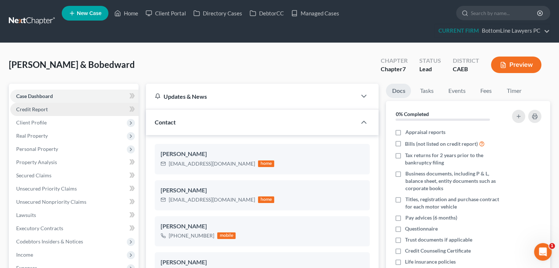
click at [91, 107] on link "Credit Report" at bounding box center [74, 109] width 128 height 13
click at [94, 106] on link "Credit Report" at bounding box center [74, 109] width 128 height 13
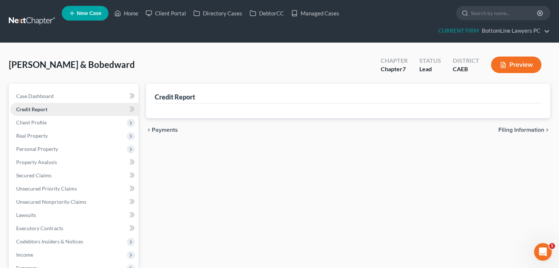
click at [94, 106] on link "Credit Report" at bounding box center [74, 109] width 128 height 13
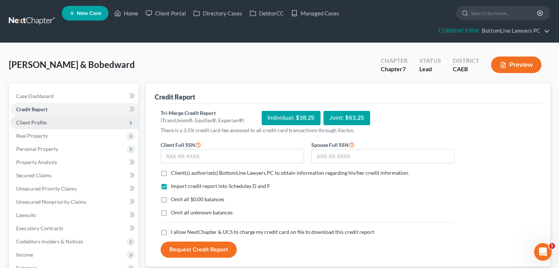
click at [88, 121] on span "Client Profile" at bounding box center [74, 122] width 128 height 13
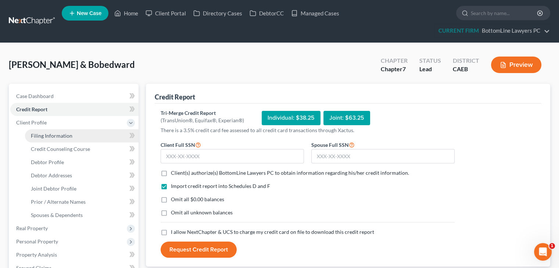
click at [83, 133] on link "Filing Information" at bounding box center [81, 135] width 113 height 13
select select "1"
select select "0"
select select "8"
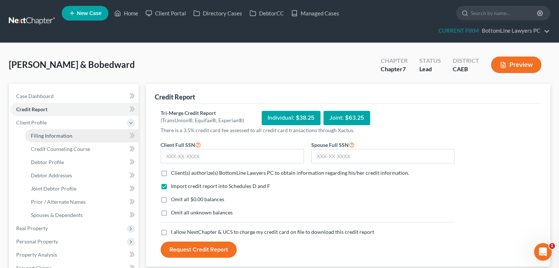
select select "0"
select select "4"
select select "1"
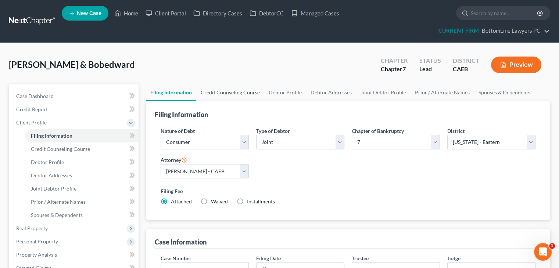
click at [247, 93] on link "Credit Counseling Course" at bounding box center [230, 93] width 68 height 18
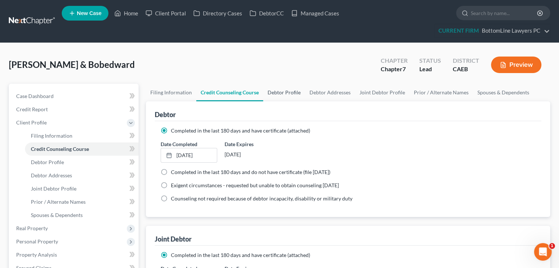
click at [282, 91] on link "Debtor Profile" at bounding box center [284, 93] width 42 height 18
select select "1"
select select "2"
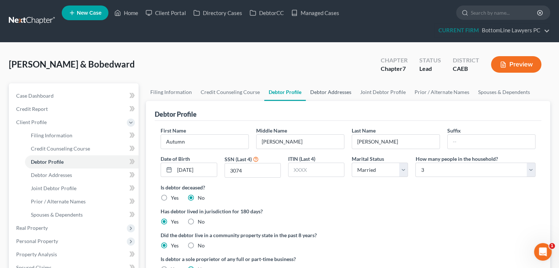
scroll to position [37, 0]
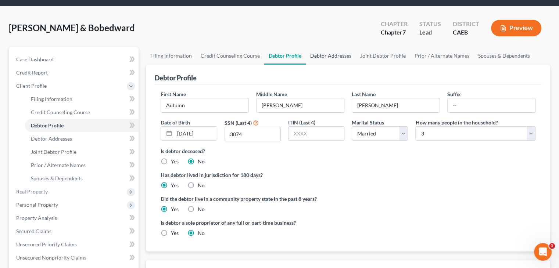
click at [315, 58] on link "Debtor Addresses" at bounding box center [331, 56] width 50 height 18
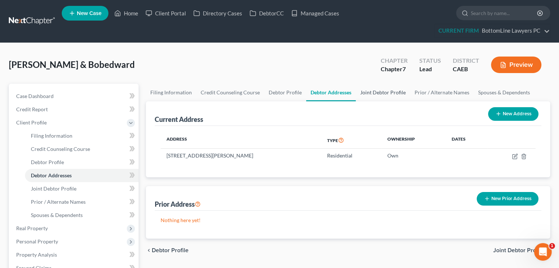
click at [375, 93] on link "Joint Debtor Profile" at bounding box center [383, 93] width 54 height 18
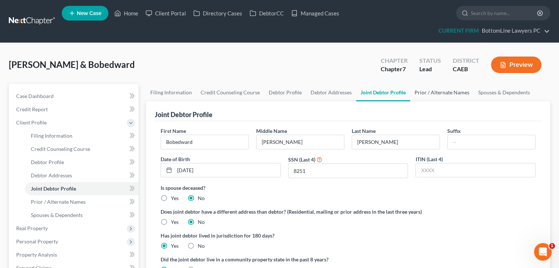
drag, startPoint x: 425, startPoint y: 89, endPoint x: 465, endPoint y: 86, distance: 40.2
click at [425, 89] on link "Prior / Alternate Names" at bounding box center [442, 93] width 64 height 18
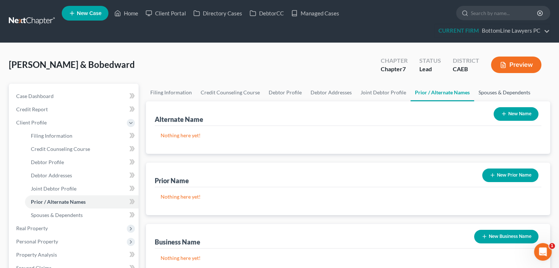
click at [496, 92] on link "Spouses & Dependents" at bounding box center [504, 93] width 61 height 18
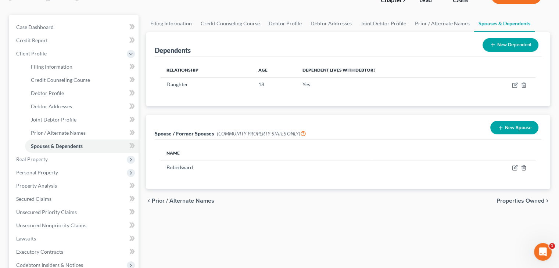
scroll to position [73, 0]
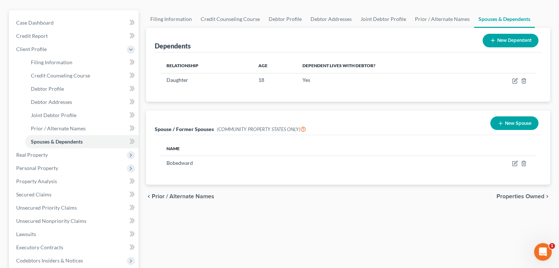
click at [513, 194] on span "Properties Owned" at bounding box center [520, 197] width 48 height 6
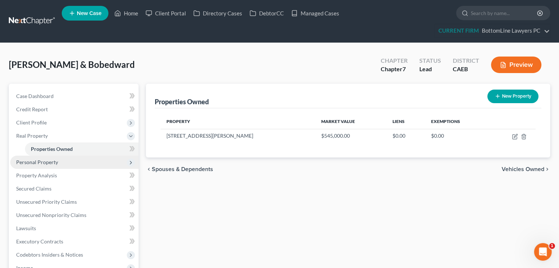
click at [50, 163] on span "Personal Property" at bounding box center [37, 162] width 42 height 6
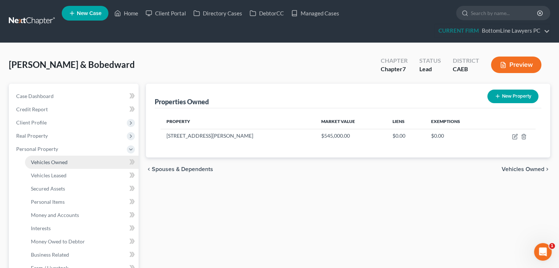
click at [71, 162] on link "Vehicles Owned" at bounding box center [81, 162] width 113 height 13
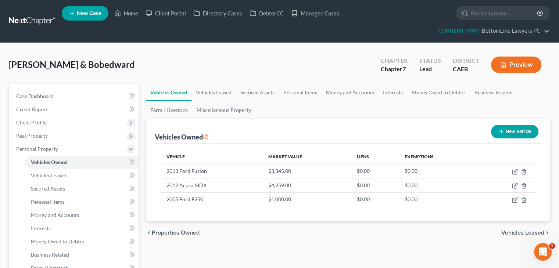
click at [517, 237] on div "chevron_left Properties Owned Vehicles Leased chevron_right" at bounding box center [348, 233] width 404 height 24
click at [517, 232] on span "Vehicles Leased" at bounding box center [522, 233] width 43 height 6
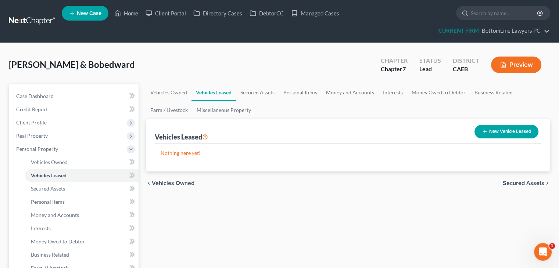
click at [514, 187] on div "chevron_left Vehicles Owned Secured Assets chevron_right" at bounding box center [348, 184] width 404 height 24
click at [516, 184] on span "Secured Assets" at bounding box center [523, 183] width 42 height 6
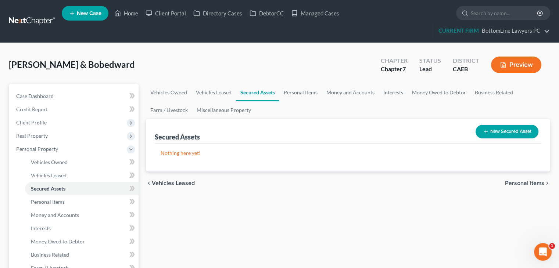
click at [515, 184] on span "Personal Items" at bounding box center [524, 183] width 39 height 6
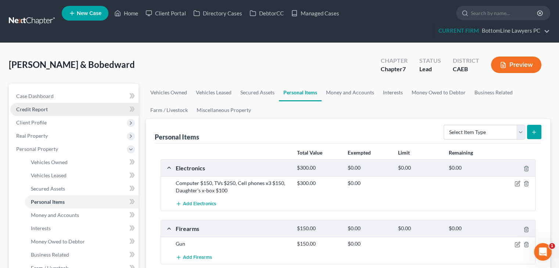
click at [46, 108] on span "Credit Report" at bounding box center [32, 109] width 32 height 6
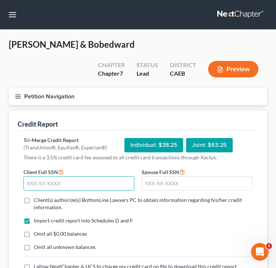
click at [69, 183] on input "text" at bounding box center [79, 183] width 111 height 15
type input "572-83-3074"
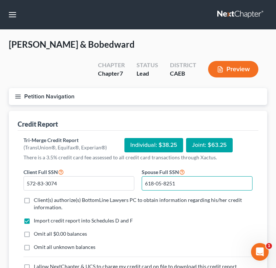
type input "618-05-8251"
click at [34, 202] on label "Client(s) authorize(s) BottomLine Lawyers PC to obtain information regarding hi…" at bounding box center [143, 203] width 219 height 15
click at [37, 201] on input "Client(s) authorize(s) BottomLine Lawyers PC to obtain information regarding hi…" at bounding box center [39, 198] width 5 height 5
checkbox input "true"
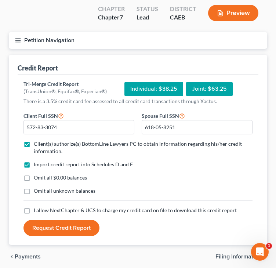
scroll to position [73, 0]
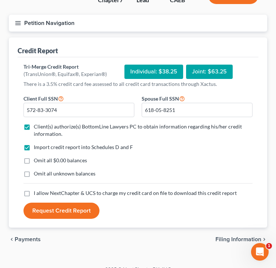
click at [34, 194] on label "I allow NextChapter & UCS to charge my credit card on file to download this cre…" at bounding box center [135, 193] width 203 height 7
click at [37, 194] on input "I allow NextChapter & UCS to charge my credit card on file to download this cre…" at bounding box center [39, 192] width 5 height 5
checkbox input "true"
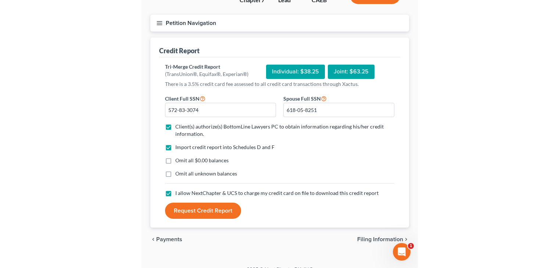
scroll to position [69, 0]
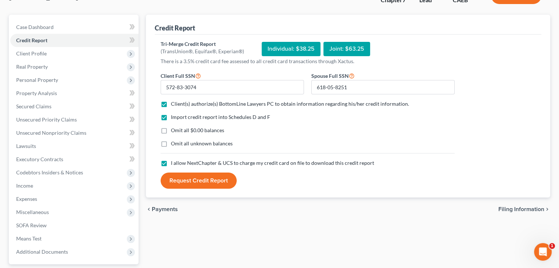
click at [202, 183] on button "Request Credit Report" at bounding box center [198, 181] width 76 height 16
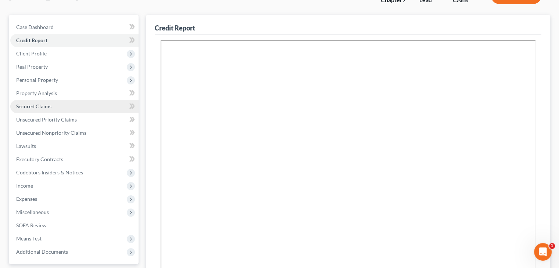
click at [45, 108] on span "Secured Claims" at bounding box center [33, 106] width 35 height 6
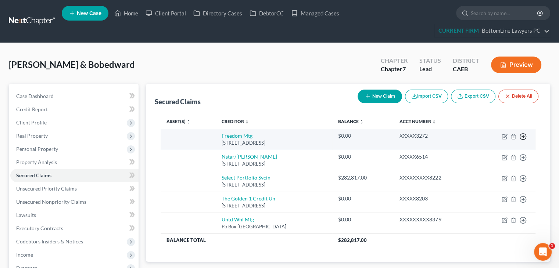
click at [524, 134] on icon "button" at bounding box center [522, 136] width 7 height 7
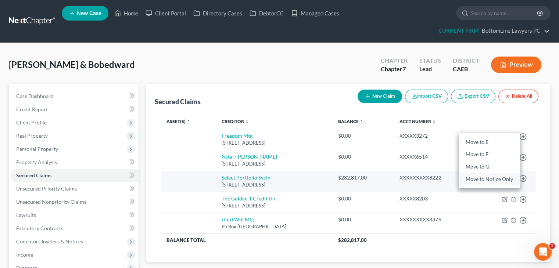
click at [490, 180] on link "Move to Notice Only" at bounding box center [488, 179] width 61 height 12
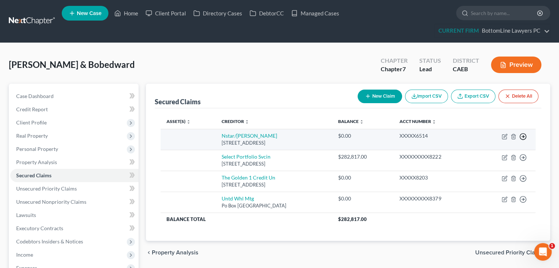
click at [524, 136] on icon "button" at bounding box center [522, 136] width 7 height 7
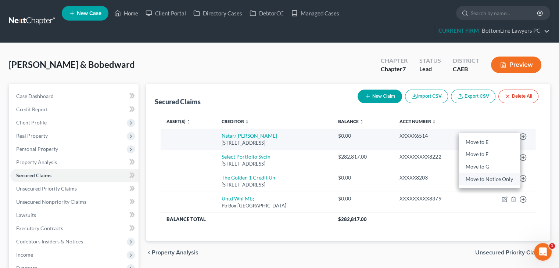
click at [480, 178] on link "Move to Notice Only" at bounding box center [488, 179] width 61 height 12
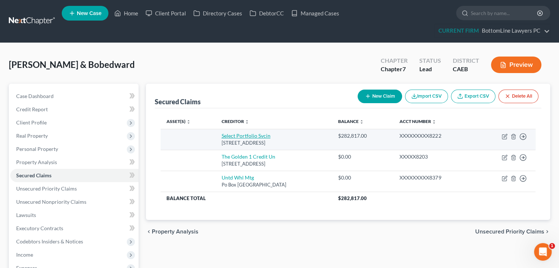
click at [249, 136] on link "Select Portfolio Svcin" at bounding box center [245, 136] width 49 height 6
select select "46"
select select "0"
select select "2"
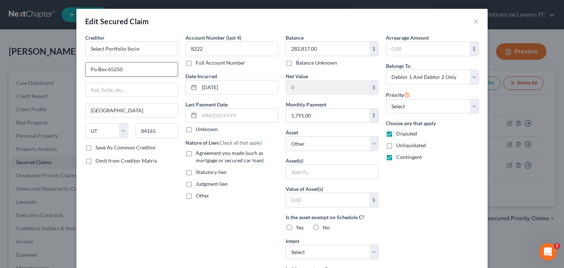
drag, startPoint x: 91, startPoint y: 70, endPoint x: 96, endPoint y: 66, distance: 6.8
click at [91, 70] on input "Po Box 65250" at bounding box center [132, 69] width 92 height 14
type input "PO Box 65250"
click at [350, 145] on select "Select Other Multiple Assets 617 [PERSON_NAME] Drive - $545000.0 Jewelry - Wedd…" at bounding box center [332, 143] width 93 height 15
select select "2"
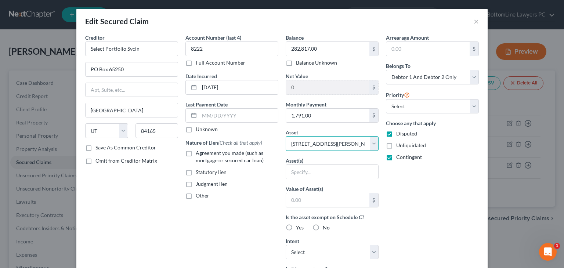
click at [286, 136] on select "Select Other Multiple Assets 617 [PERSON_NAME] Drive - $545000.0 Jewelry - Wedd…" at bounding box center [332, 143] width 93 height 15
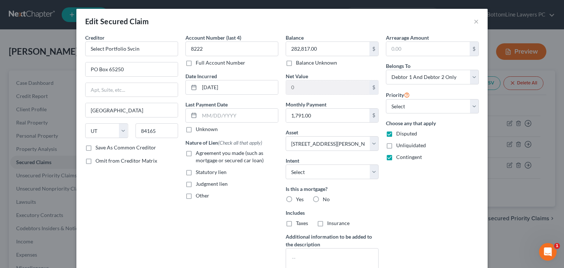
click at [419, 188] on div "Arrearage Amount $ Belongs To * Select Debtor 1 Only Debtor 2 Only Debtor 1 And…" at bounding box center [432, 158] width 100 height 248
click at [296, 199] on label "Yes" at bounding box center [300, 199] width 8 height 7
click at [299, 199] on input "Yes" at bounding box center [301, 198] width 5 height 5
radio input "true"
click at [296, 226] on label "Taxes" at bounding box center [302, 223] width 12 height 7
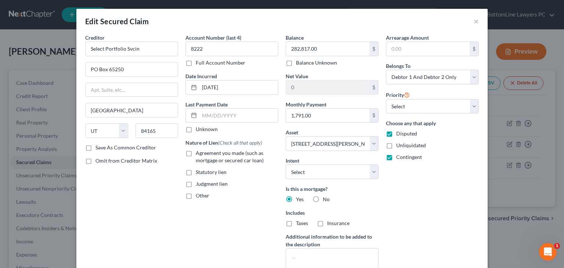
click at [299, 224] on input "Taxes" at bounding box center [301, 222] width 5 height 5
checkbox input "true"
drag, startPoint x: 314, startPoint y: 224, endPoint x: 310, endPoint y: 229, distance: 6.8
click at [327, 224] on label "Insurance" at bounding box center [338, 223] width 22 height 7
click at [330, 224] on input "Insurance" at bounding box center [332, 222] width 5 height 5
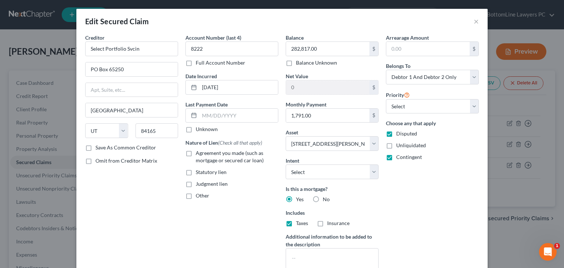
checkbox input "true"
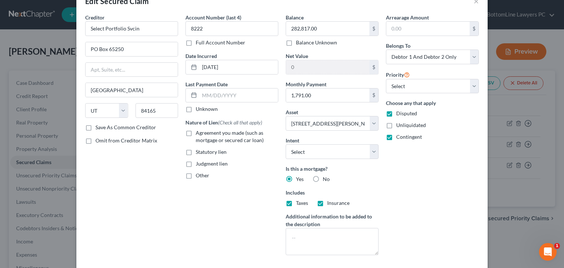
scroll to position [37, 0]
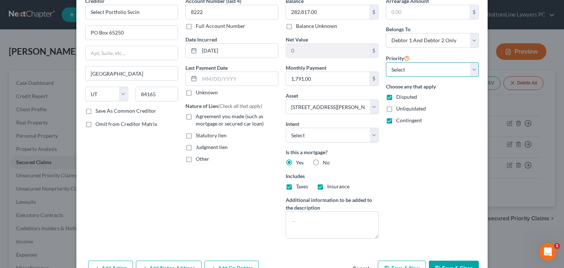
drag, startPoint x: 409, startPoint y: 66, endPoint x: 409, endPoint y: 71, distance: 4.4
click at [409, 66] on select "Select 1st 2nd 3rd 4th 5th 6th 7th 8th 9th 10th 11th 12th 13th 14th 15th 16th 1…" at bounding box center [432, 69] width 93 height 15
select select "0"
click at [386, 62] on select "Select 1st 2nd 3rd 4th 5th 6th 7th 8th 9th 10th 11th 12th 13th 14th 15th 16th 1…" at bounding box center [432, 69] width 93 height 15
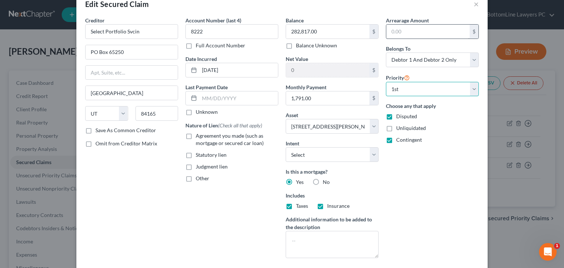
scroll to position [0, 0]
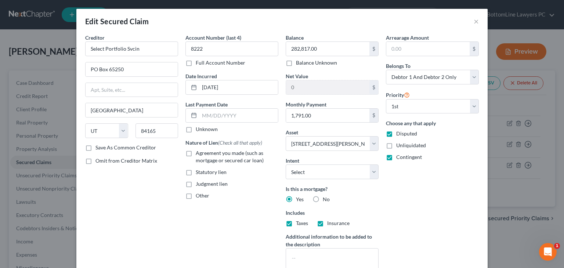
click at [196, 152] on label "Agreement you made (such as mortgage or secured car loan)" at bounding box center [237, 156] width 83 height 15
click at [199, 152] on input "Agreement you made (such as mortgage or secured car loan)" at bounding box center [201, 151] width 5 height 5
click at [196, 156] on label "Agreement you made (such as mortgage or secured car loan)" at bounding box center [237, 156] width 83 height 15
click at [199, 154] on input "Agreement you made (such as mortgage or secured car loan)" at bounding box center [201, 151] width 5 height 5
drag, startPoint x: 185, startPoint y: 155, endPoint x: 167, endPoint y: 158, distance: 17.9
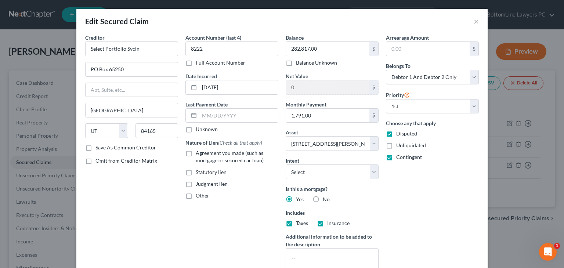
click at [196, 155] on label "Agreement you made (such as mortgage or secured car loan)" at bounding box center [237, 156] width 83 height 15
click at [199, 154] on input "Agreement you made (such as mortgage or secured car loan)" at bounding box center [201, 151] width 5 height 5
checkbox input "true"
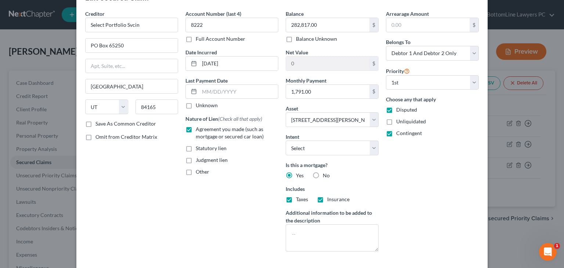
scroll to position [73, 0]
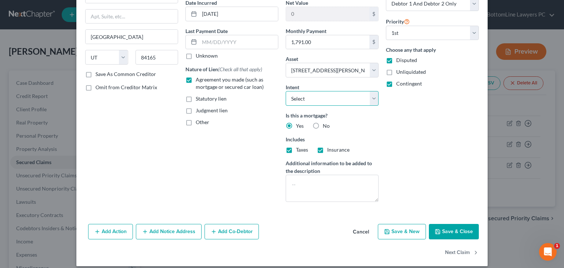
click at [341, 99] on select "Select Surrender Redeem Reaffirm Avoid Other" at bounding box center [332, 98] width 93 height 15
select select "2"
click at [286, 91] on select "Select Surrender Redeem Reaffirm Avoid Other" at bounding box center [332, 98] width 93 height 15
click at [396, 126] on div "Arrearage Amount $ Belongs To * Select Debtor 1 Only Debtor 2 Only Debtor 1 And…" at bounding box center [432, 84] width 100 height 248
click at [450, 231] on button "Save & Close" at bounding box center [454, 231] width 50 height 15
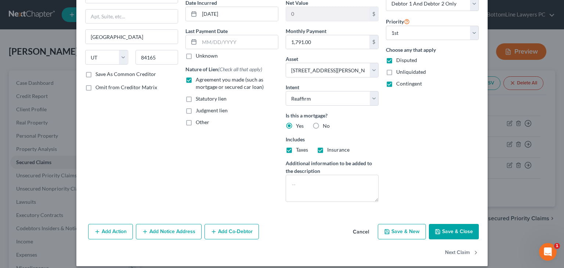
select select
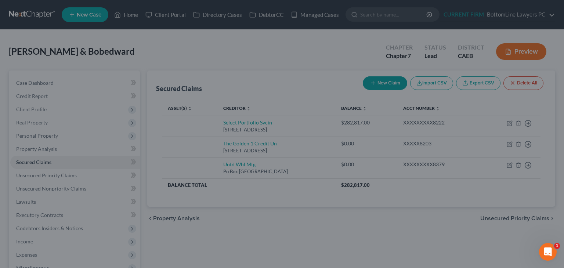
type input "262,183.00"
select select "2"
type input "0"
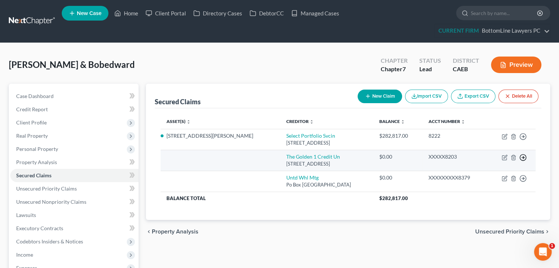
click at [523, 158] on icon "button" at bounding box center [522, 157] width 7 height 7
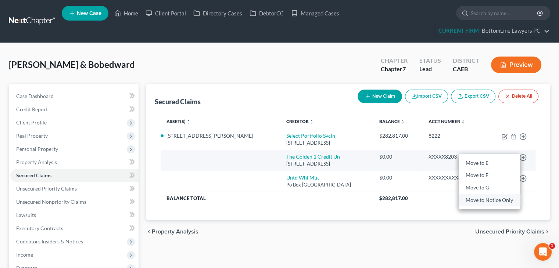
click at [488, 201] on link "Move to Notice Only" at bounding box center [488, 200] width 61 height 12
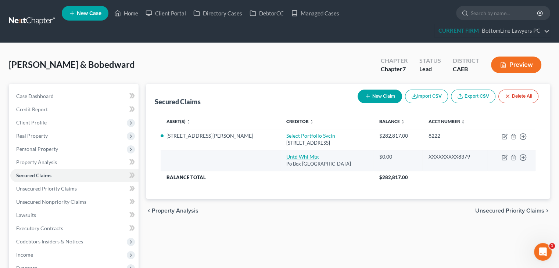
click at [286, 156] on link "Untd Whl Mtg" at bounding box center [302, 157] width 32 height 6
select select "33"
select select "0"
select select "2"
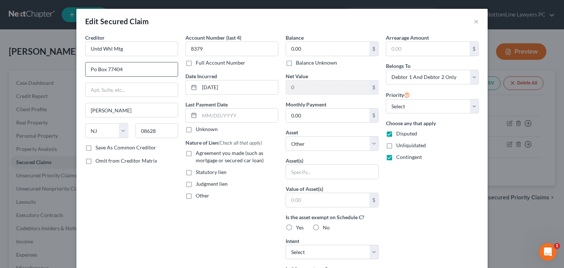
click at [90, 69] on input "Po Box 77404" at bounding box center [132, 69] width 92 height 14
type input "PO Box 77404"
click at [427, 208] on div "Arrearage Amount $ Belongs To * Select Debtor 1 Only Debtor 2 Only Debtor 1 And…" at bounding box center [432, 198] width 100 height 328
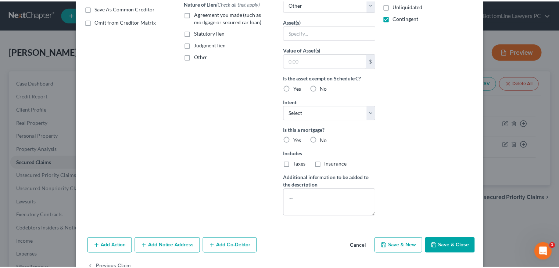
scroll to position [160, 0]
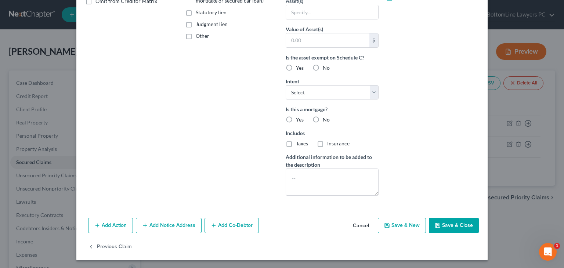
click at [445, 226] on button "Save & Close" at bounding box center [454, 225] width 50 height 15
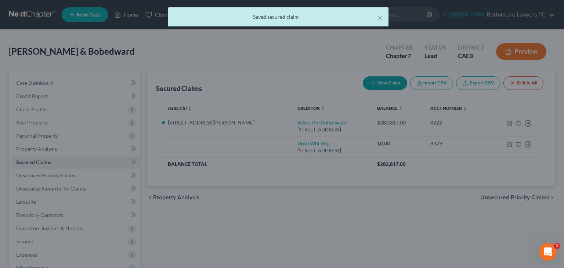
scroll to position [0, 0]
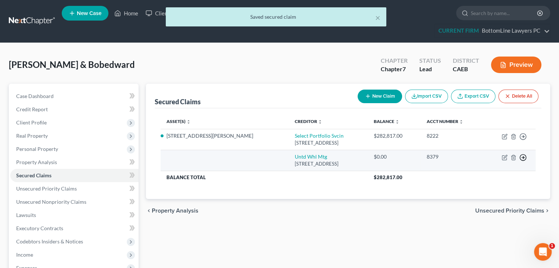
click at [522, 156] on icon "button" at bounding box center [522, 157] width 7 height 7
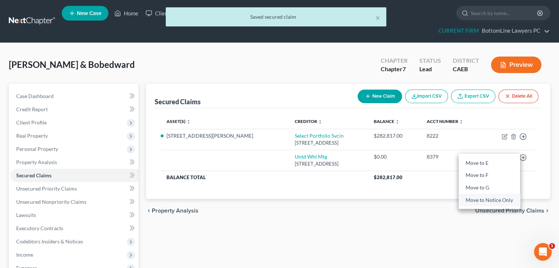
click at [482, 197] on link "Move to Notice Only" at bounding box center [488, 200] width 61 height 12
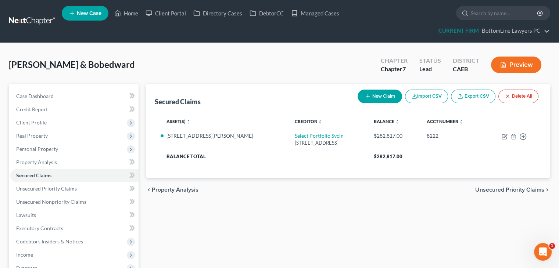
click at [494, 194] on div "chevron_left Property Analysis Unsecured Priority Claims chevron_right" at bounding box center [348, 190] width 404 height 24
click at [491, 191] on span "Unsecured Priority Claims" at bounding box center [509, 190] width 69 height 6
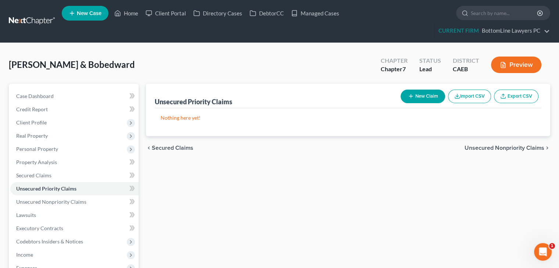
click at [483, 146] on span "Unsecured Nonpriority Claims" at bounding box center [504, 148] width 80 height 6
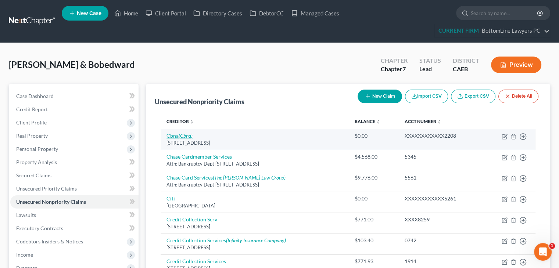
click at [183, 137] on icon "(Cbna)" at bounding box center [185, 136] width 14 height 6
select select "43"
select select "2"
select select "0"
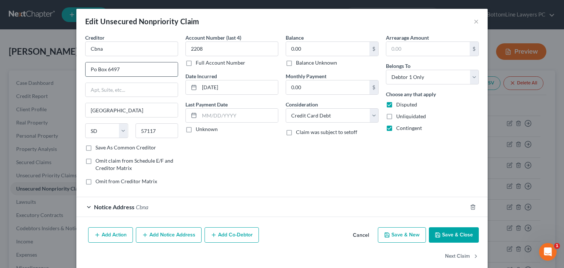
click at [129, 74] on input "Po Box 6497" at bounding box center [132, 69] width 92 height 14
type input "PO Box 6497"
click at [132, 47] on input "Cbna" at bounding box center [131, 49] width 93 height 15
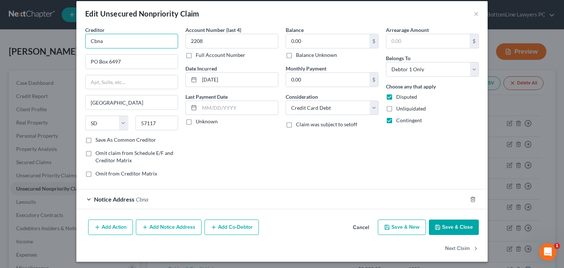
scroll to position [10, 0]
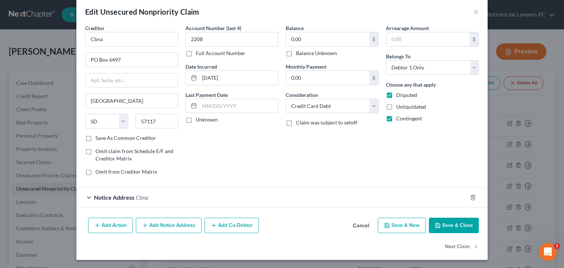
click at [442, 224] on button "Save & Close" at bounding box center [454, 225] width 50 height 15
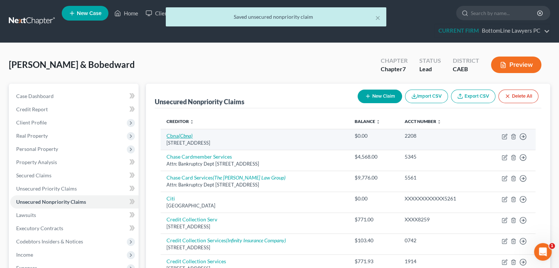
click at [180, 136] on icon "(Cbna)" at bounding box center [185, 136] width 14 height 6
select select "43"
select select "2"
select select "0"
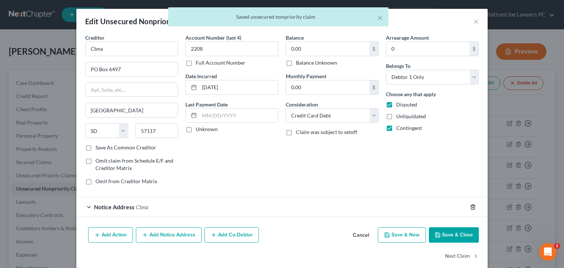
click at [470, 207] on icon "button" at bounding box center [473, 207] width 6 height 6
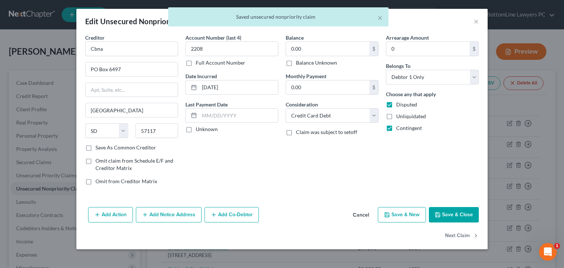
click at [448, 215] on button "Save & Close" at bounding box center [454, 214] width 50 height 15
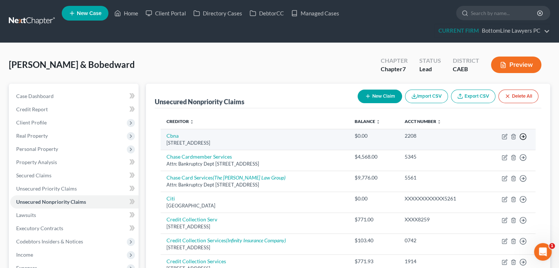
click at [522, 137] on icon "button" at bounding box center [522, 136] width 7 height 7
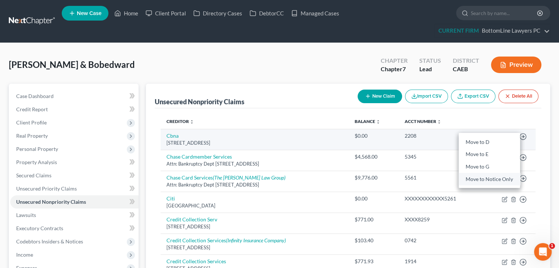
click at [499, 178] on link "Move to Notice Only" at bounding box center [488, 179] width 61 height 12
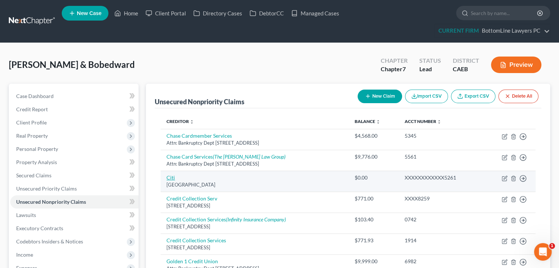
click at [170, 176] on link "Citi" at bounding box center [170, 177] width 8 height 6
select select "43"
select select "0"
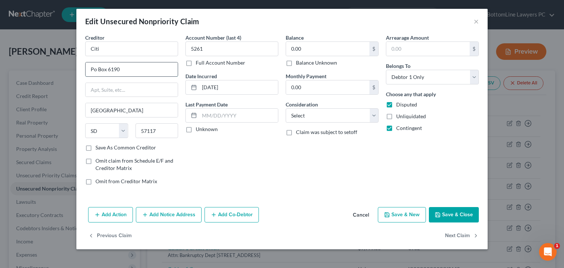
click at [126, 69] on input "Po Box 6190" at bounding box center [132, 69] width 92 height 14
type input "PO Box 6190"
click at [449, 213] on button "Save & Close" at bounding box center [454, 214] width 50 height 15
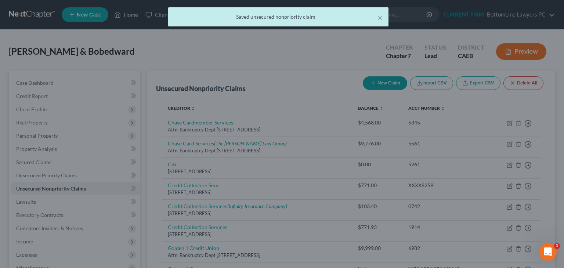
type input "0"
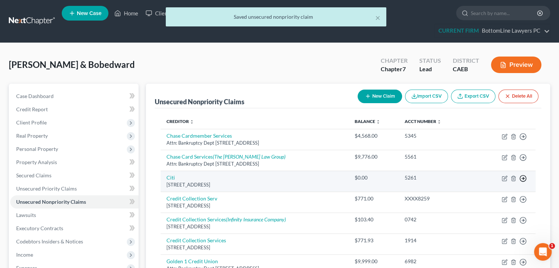
click at [524, 178] on icon "button" at bounding box center [522, 178] width 7 height 7
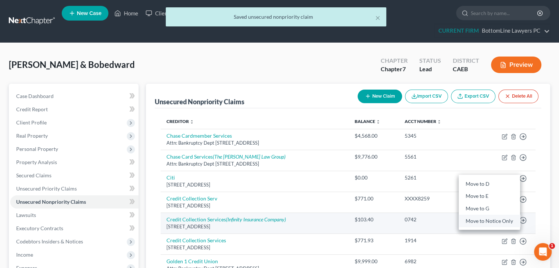
click at [488, 223] on link "Move to Notice Only" at bounding box center [488, 221] width 61 height 12
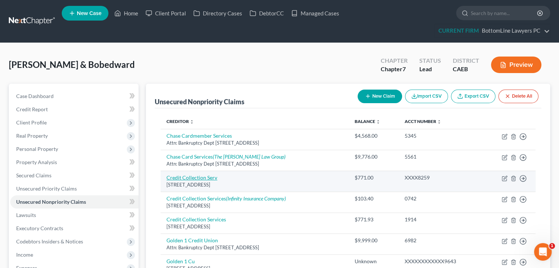
click at [210, 177] on link "Credit Collection Serv" at bounding box center [191, 177] width 51 height 6
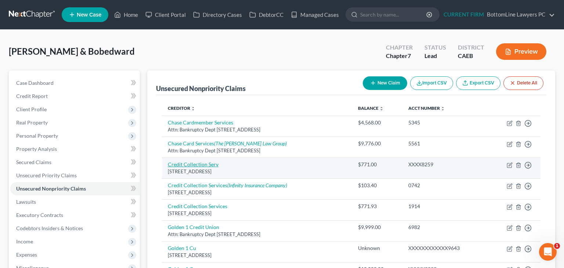
select select "22"
select select "1"
select select "0"
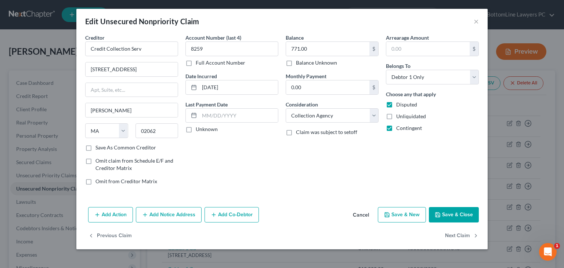
click at [95, 150] on label "Save As Common Creditor" at bounding box center [125, 147] width 61 height 7
click at [98, 149] on input "Save As Common Creditor" at bounding box center [100, 146] width 5 height 5
drag, startPoint x: 239, startPoint y: 87, endPoint x: 194, endPoint y: 88, distance: 45.2
click at [194, 88] on div "[DATE]" at bounding box center [231, 87] width 93 height 15
click at [450, 217] on button "Save & Close" at bounding box center [454, 214] width 50 height 15
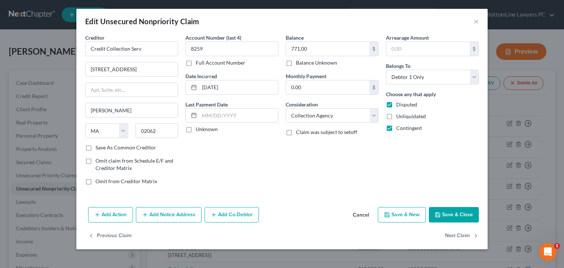
checkbox input "false"
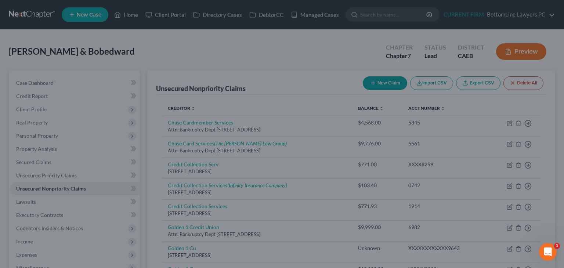
type input "0"
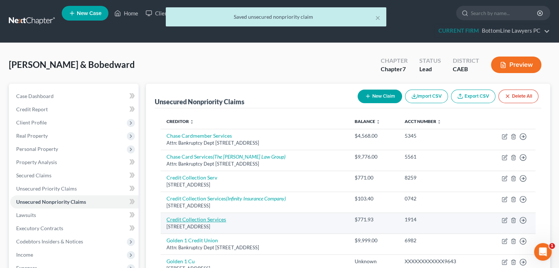
click at [219, 217] on link "Credit Collection Services" at bounding box center [195, 219] width 59 height 6
select select "22"
select select "14"
select select "0"
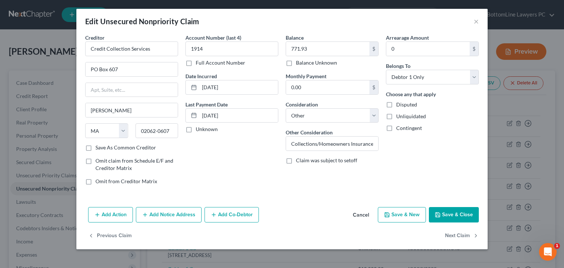
click at [152, 213] on button "Add Notice Address" at bounding box center [169, 214] width 66 height 15
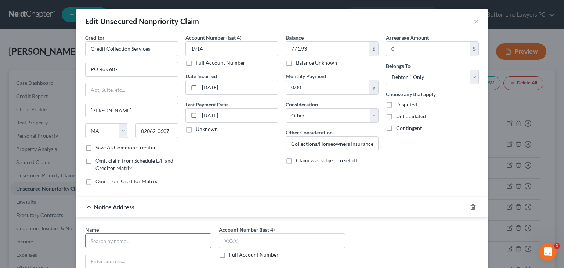
click at [142, 238] on input "text" at bounding box center [148, 241] width 126 height 15
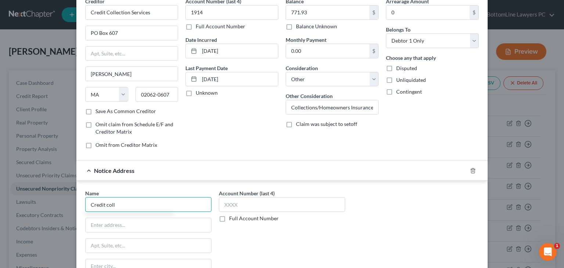
scroll to position [37, 0]
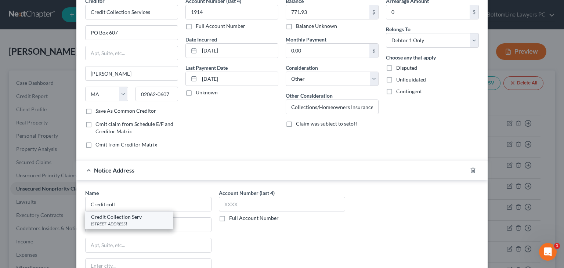
click at [137, 223] on div "[STREET_ADDRESS]" at bounding box center [129, 224] width 76 height 6
type input "Credit Collection Serv"
type input "[STREET_ADDRESS]"
type input "[PERSON_NAME]"
select select "22"
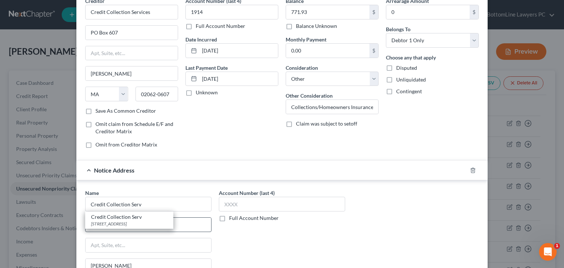
type input "02062"
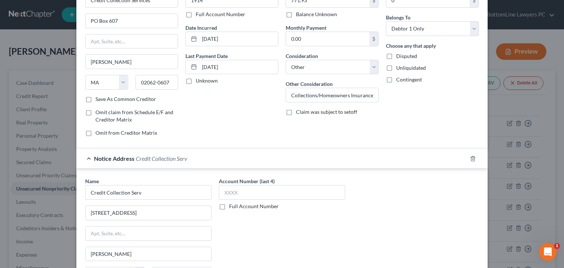
scroll to position [0, 0]
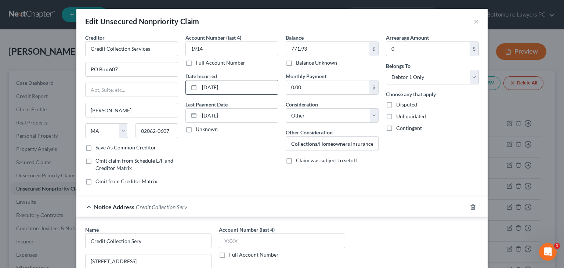
click at [262, 83] on input "[DATE]" at bounding box center [238, 87] width 79 height 14
drag, startPoint x: 262, startPoint y: 83, endPoint x: 180, endPoint y: 88, distance: 82.1
click at [182, 88] on div "Account Number (last 4) 1914 Full Account Number Date Incurred [DATE] Last Paym…" at bounding box center [232, 112] width 100 height 157
paste input "[DATE]"
type input "[DATE]"
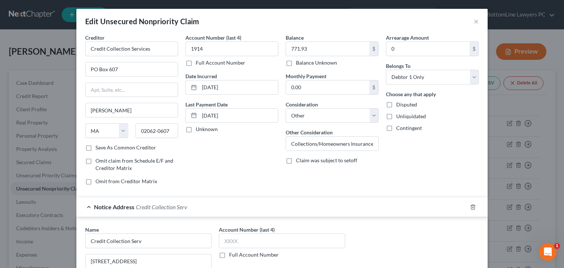
click at [441, 148] on div "Arrearage Amount 0 $ Belongs To * Select Debtor 1 Only Debtor 2 Only Debtor 1 A…" at bounding box center [432, 112] width 100 height 157
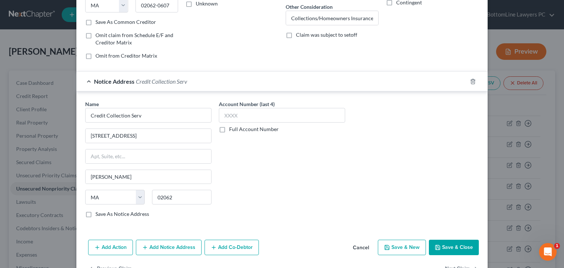
scroll to position [147, 0]
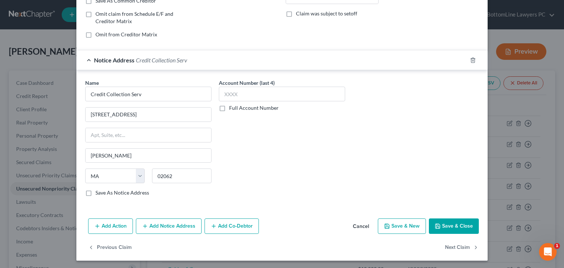
click at [457, 227] on button "Save & Close" at bounding box center [454, 226] width 50 height 15
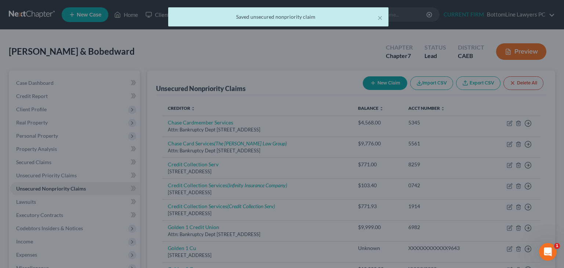
scroll to position [0, 0]
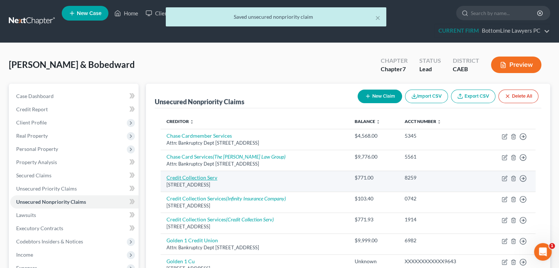
click at [210, 176] on link "Credit Collection Serv" at bounding box center [191, 177] width 51 height 6
select select "22"
select select "1"
select select "0"
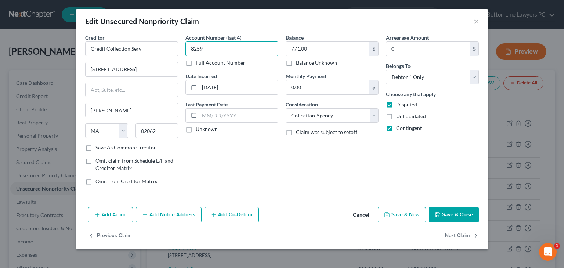
click at [230, 49] on input "8259" at bounding box center [231, 49] width 93 height 15
drag, startPoint x: 230, startPoint y: 49, endPoint x: 187, endPoint y: 55, distance: 44.1
click at [187, 55] on input "8259" at bounding box center [231, 49] width 93 height 15
click at [363, 214] on button "Cancel" at bounding box center [361, 215] width 28 height 15
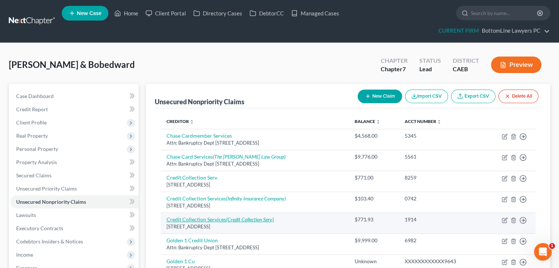
click at [262, 219] on icon "(Credit Collection Serv)" at bounding box center [250, 219] width 48 height 6
select select "22"
select select "14"
select select "0"
select select "22"
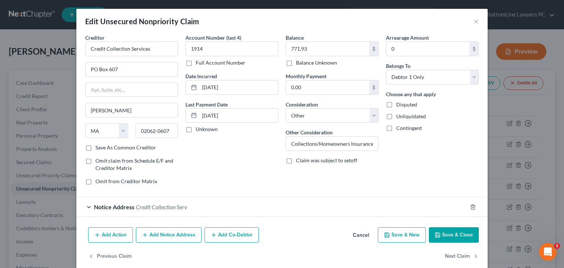
click at [173, 206] on span "Credit Collection Serv" at bounding box center [161, 206] width 51 height 7
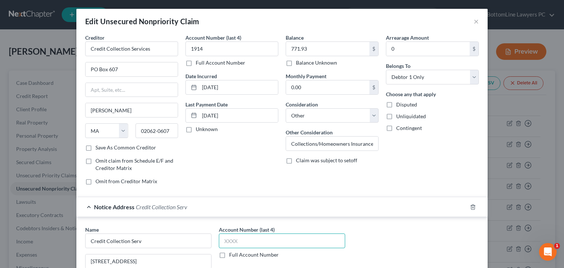
click at [245, 235] on input "text" at bounding box center [282, 241] width 126 height 15
paste input "8259"
type input "8259"
click at [276, 172] on div "Account Number (last 4) 1914 Full Account Number Date Incurred [DATE] Last Paym…" at bounding box center [232, 112] width 100 height 157
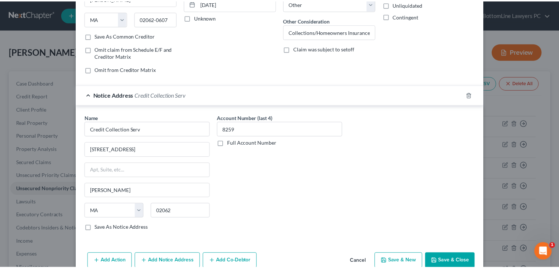
scroll to position [147, 0]
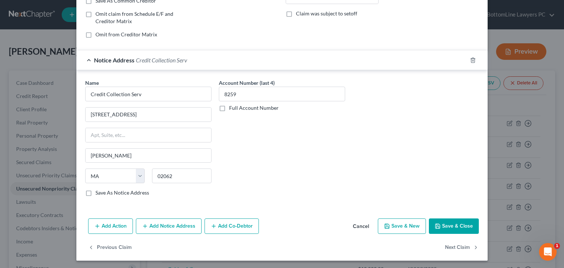
click at [450, 227] on button "Save & Close" at bounding box center [454, 226] width 50 height 15
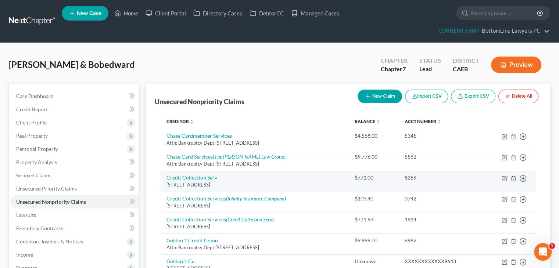
click at [513, 177] on icon "button" at bounding box center [513, 179] width 6 height 6
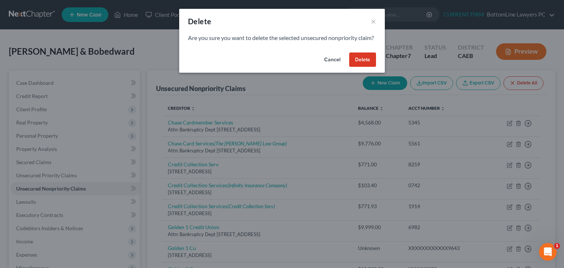
click at [359, 67] on button "Delete" at bounding box center [362, 60] width 27 height 15
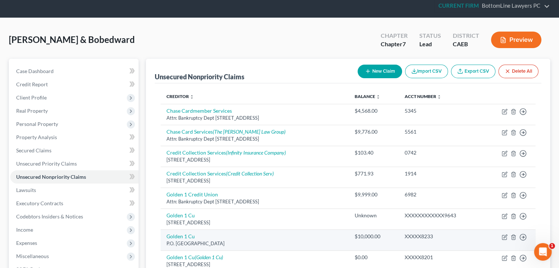
scroll to position [37, 0]
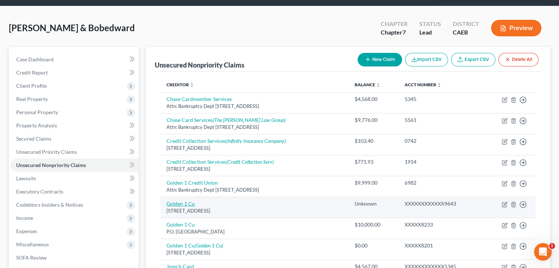
click at [181, 202] on link "Golden 1 Cu" at bounding box center [180, 204] width 28 height 6
select select "4"
select select "2"
select select "1"
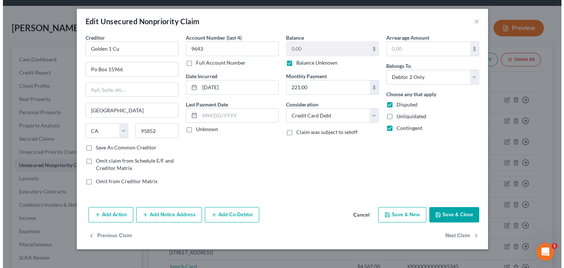
scroll to position [21, 0]
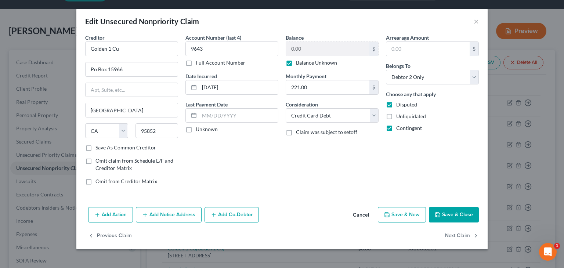
drag, startPoint x: 294, startPoint y: 62, endPoint x: 292, endPoint y: 66, distance: 4.5
click at [296, 64] on label "Balance Unknown" at bounding box center [316, 62] width 41 height 7
click at [299, 64] on input "Balance Unknown" at bounding box center [301, 61] width 5 height 5
checkbox input "false"
click at [163, 72] on input "Po Box 15966" at bounding box center [132, 69] width 92 height 14
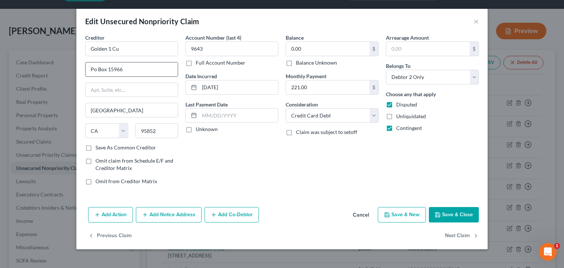
type input "PO Box 15966"
click at [439, 212] on icon "button" at bounding box center [438, 215] width 6 height 6
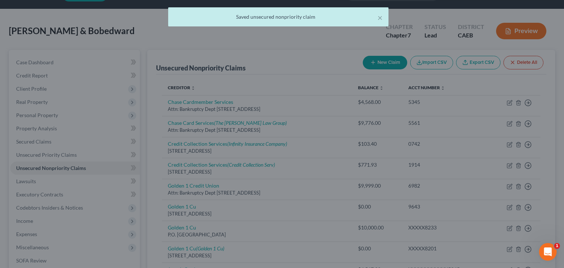
type input "0"
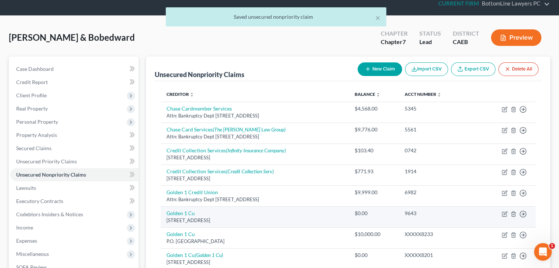
scroll to position [64, 0]
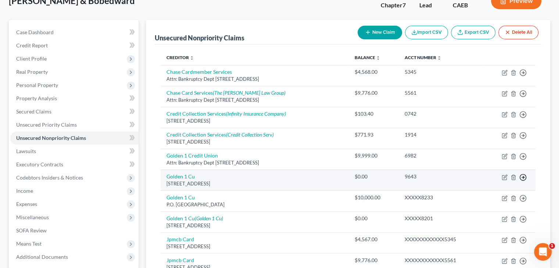
click at [524, 175] on icon "button" at bounding box center [522, 177] width 7 height 7
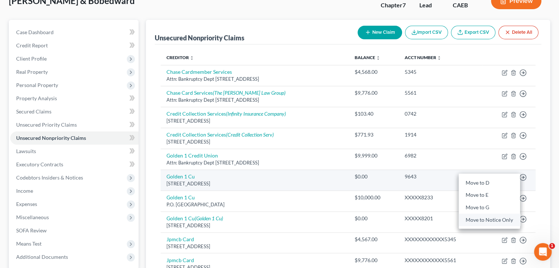
click at [475, 219] on link "Move to Notice Only" at bounding box center [488, 220] width 61 height 12
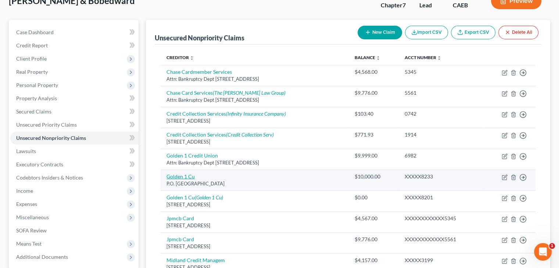
click at [181, 176] on link "Golden 1 Cu" at bounding box center [180, 176] width 28 height 6
select select "4"
select select "2"
select select "1"
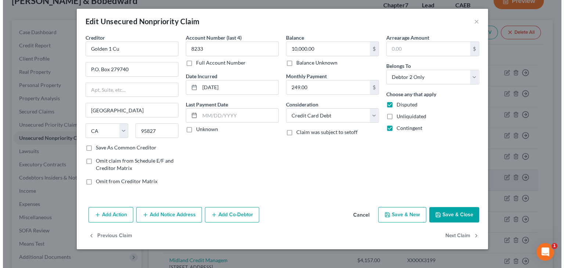
scroll to position [51, 0]
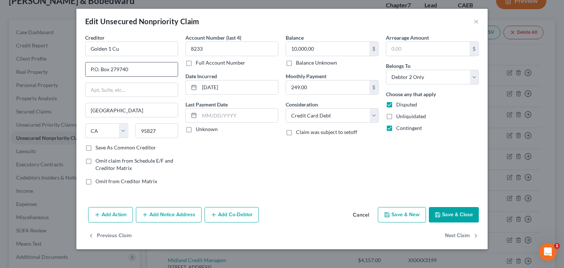
click at [96, 70] on input "P.O. Box 279740" at bounding box center [132, 69] width 92 height 14
type input "PO Box 279740"
drag, startPoint x: 132, startPoint y: 69, endPoint x: 64, endPoint y: 81, distance: 69.7
click at [64, 81] on div "Edit Unsecured Nonpriority Claim × Creditor * Golden 1 Cu PO Box 279740 [GEOGRA…" at bounding box center [282, 134] width 564 height 268
click at [99, 71] on input "text" at bounding box center [132, 69] width 92 height 14
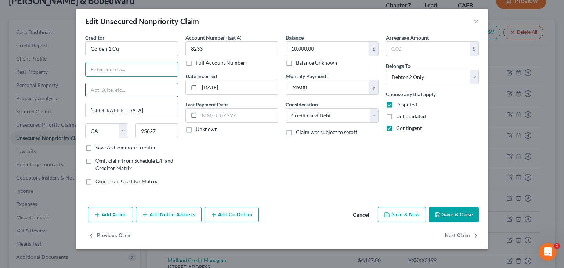
type input "Attn: Bankruptcy Dept"
click at [131, 90] on input "text" at bounding box center [132, 90] width 92 height 14
paste input "PO Box 279740"
type input "PO Box 279740"
click at [455, 211] on button "Save & Close" at bounding box center [454, 214] width 50 height 15
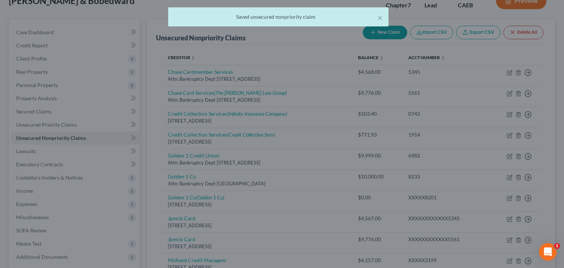
type input "0"
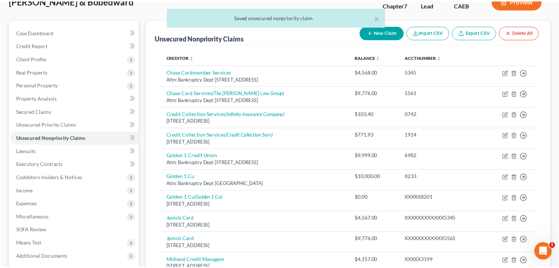
scroll to position [64, 0]
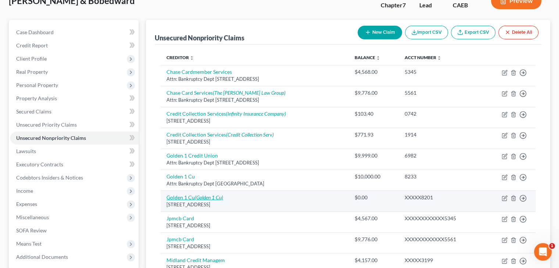
click at [212, 197] on icon "(Golden 1 Cu)" at bounding box center [209, 197] width 28 height 6
select select "4"
select select "1"
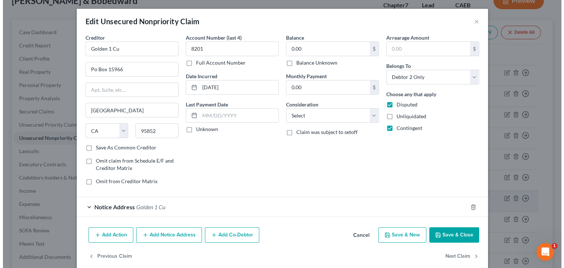
scroll to position [51, 0]
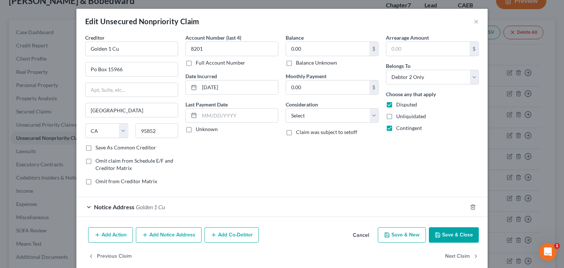
click at [364, 233] on button "Cancel" at bounding box center [361, 235] width 28 height 15
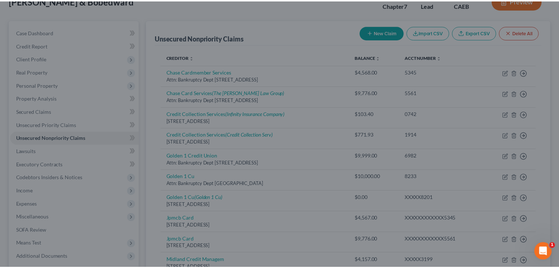
scroll to position [64, 0]
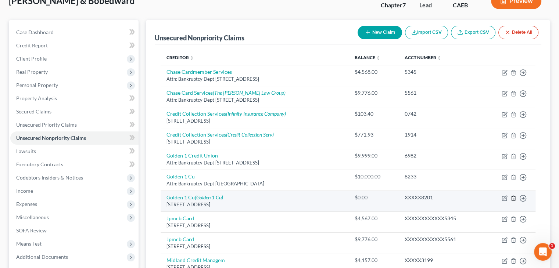
click at [512, 197] on icon "button" at bounding box center [513, 198] width 6 height 6
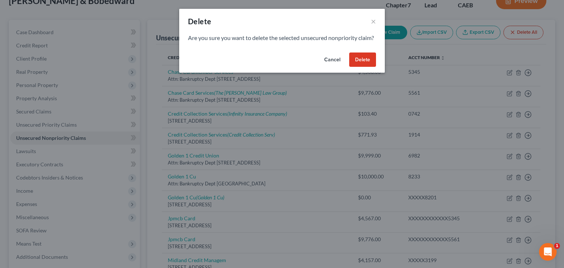
click at [366, 66] on button "Delete" at bounding box center [362, 60] width 27 height 15
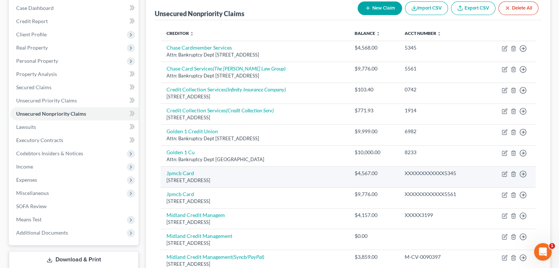
scroll to position [101, 0]
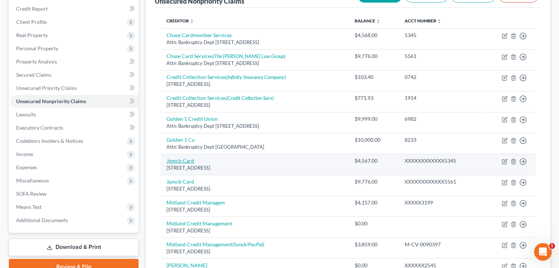
click at [181, 159] on link "Jpmcb Card" at bounding box center [180, 161] width 28 height 6
select select "7"
select select "2"
select select "1"
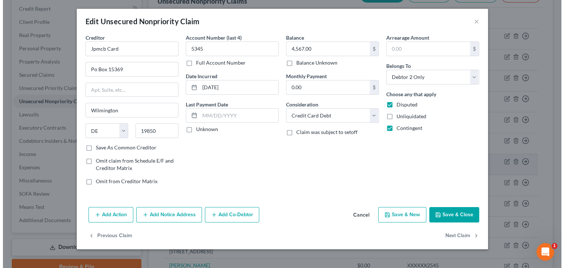
scroll to position [87, 0]
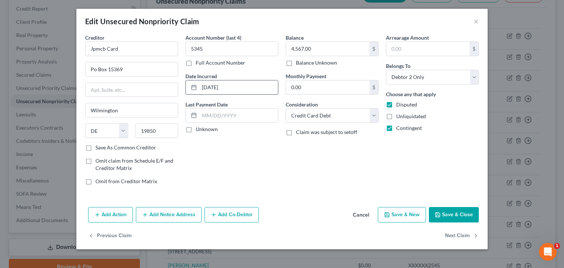
drag, startPoint x: 250, startPoint y: 89, endPoint x: 196, endPoint y: 89, distance: 53.3
click at [196, 89] on div "[DATE]" at bounding box center [231, 87] width 93 height 15
click at [160, 69] on input "Po Box 15369" at bounding box center [132, 69] width 92 height 14
drag, startPoint x: 153, startPoint y: 70, endPoint x: 112, endPoint y: 83, distance: 42.4
click at [90, 74] on input "Po Box 15369" at bounding box center [132, 69] width 92 height 14
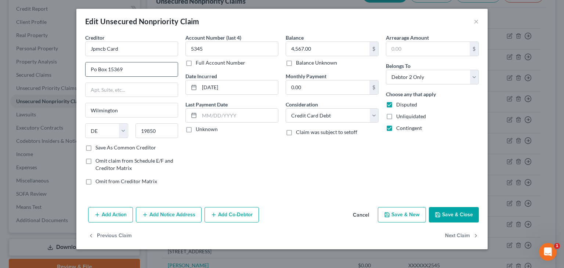
click at [147, 73] on input "Po Box 15369" at bounding box center [132, 69] width 92 height 14
type input "PO Box 15369"
drag, startPoint x: 142, startPoint y: 75, endPoint x: 142, endPoint y: 71, distance: 4.4
click at [142, 75] on input "PO Box 15369" at bounding box center [132, 69] width 92 height 14
drag, startPoint x: 142, startPoint y: 71, endPoint x: 84, endPoint y: 74, distance: 58.8
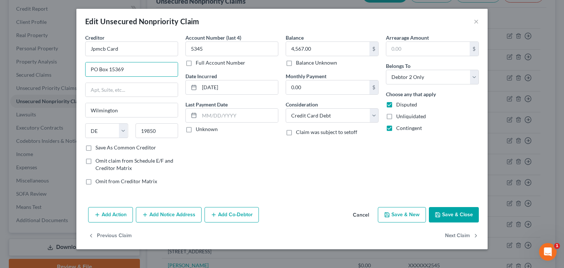
click at [84, 74] on div "Creditor * Jpmcb Card PO Box [GEOGRAPHIC_DATA] [US_STATE] AK AR AZ CA CO CT DE …" at bounding box center [132, 112] width 100 height 157
click at [141, 50] on input "Jpmcb Card" at bounding box center [131, 49] width 93 height 15
paste input "PO Box 15369"
drag, startPoint x: 157, startPoint y: 130, endPoint x: 110, endPoint y: 131, distance: 47.0
click at [110, 131] on div "State [US_STATE] AK AR AZ CA CO CT DE DC [GEOGRAPHIC_DATA] [GEOGRAPHIC_DATA] GU…" at bounding box center [132, 133] width 100 height 21
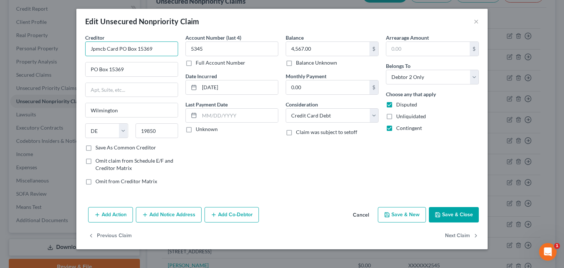
click at [164, 50] on input "Jpmcb Card PO Box 15369" at bounding box center [131, 49] width 93 height 15
paste input "19850"
drag, startPoint x: 159, startPoint y: 51, endPoint x: 87, endPoint y: 59, distance: 72.5
click at [87, 59] on div "Creditor * Jpmcb Card PO Box 15369 [GEOGRAPHIC_DATA] [US_STATE] AK AR AZ CA CO …" at bounding box center [131, 89] width 93 height 110
type input "Jpmcb Card PO Box 15369 19850"
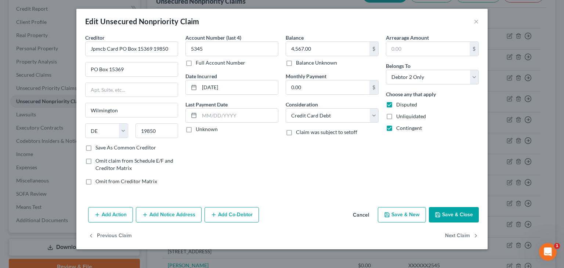
click at [359, 211] on button "Cancel" at bounding box center [361, 215] width 28 height 15
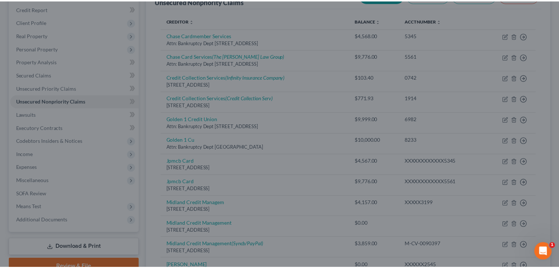
scroll to position [101, 0]
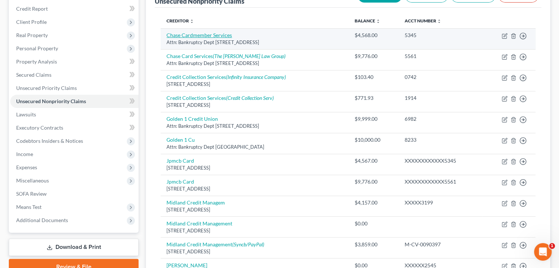
click at [216, 35] on link "Chase Cardmember Services" at bounding box center [198, 35] width 65 height 6
select select "7"
select select "2"
select select "1"
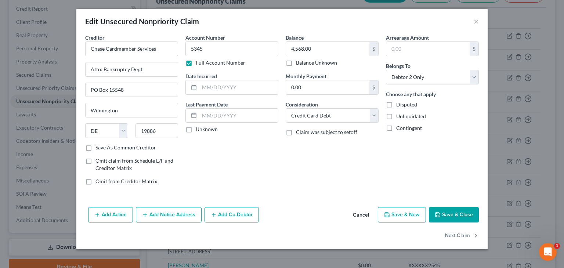
click at [178, 213] on button "Add Notice Address" at bounding box center [169, 214] width 66 height 15
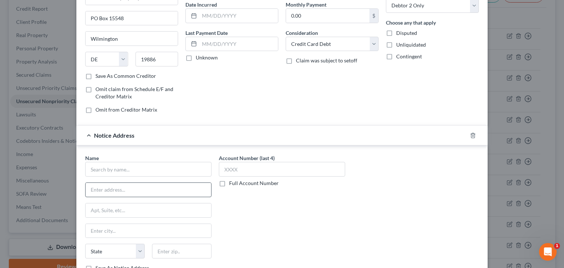
scroll to position [73, 0]
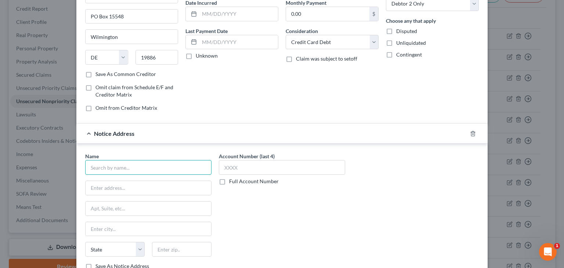
click at [164, 163] on input "text" at bounding box center [148, 167] width 126 height 15
paste input "Jpmcb Card PO Box 15369 19850"
drag, startPoint x: 150, startPoint y: 165, endPoint x: 187, endPoint y: 165, distance: 36.7
click at [186, 165] on input "Jpmcb Card PO Box 15369 19850" at bounding box center [148, 167] width 126 height 15
click at [169, 249] on input "text" at bounding box center [181, 249] width 59 height 15
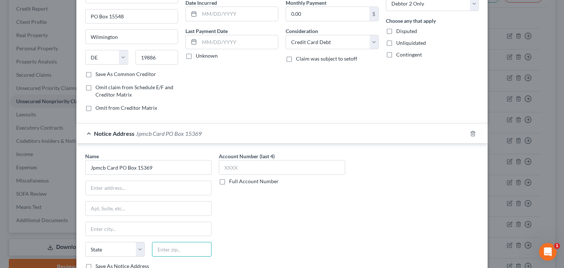
type input "Jpmcb Card PO Box 15369"
paste input "19850"
type input "19850"
type input "Wilmington"
select select "7"
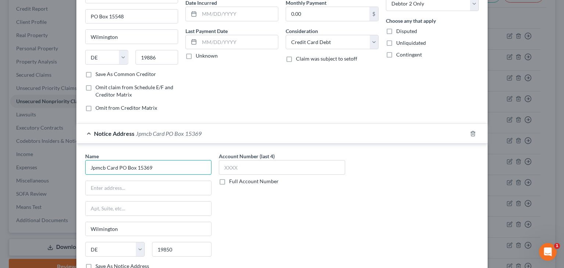
drag, startPoint x: 115, startPoint y: 166, endPoint x: 184, endPoint y: 165, distance: 68.3
click at [184, 164] on input "Jpmcb Card PO Box 15369" at bounding box center [148, 167] width 126 height 15
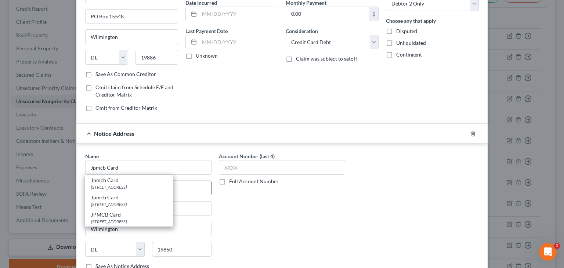
click at [201, 188] on input "text" at bounding box center [149, 188] width 126 height 14
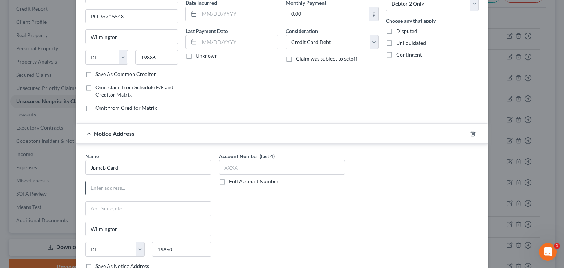
type input "Jpmcb Card"
type input "Attn: Bankruptcy Dept"
click at [120, 210] on input "text" at bounding box center [149, 209] width 126 height 14
paste input "PO Box 15369"
type input "PO Box 15369"
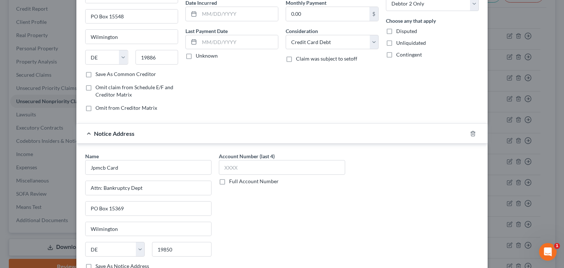
click at [316, 202] on div "Account Number (last 4) Full Account Number" at bounding box center [282, 213] width 134 height 123
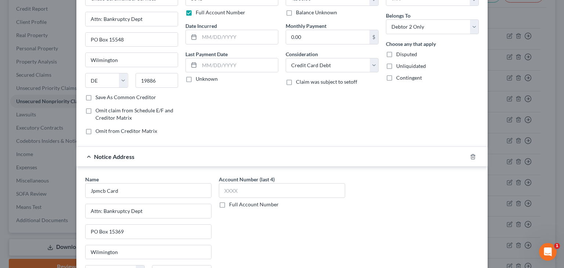
scroll to position [147, 0]
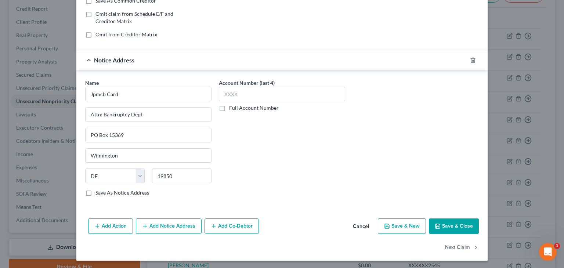
click at [443, 226] on button "Save & Close" at bounding box center [454, 226] width 50 height 15
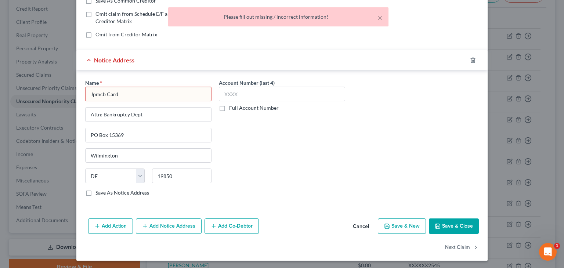
click at [179, 93] on input "Jpmcb Card" at bounding box center [148, 94] width 126 height 15
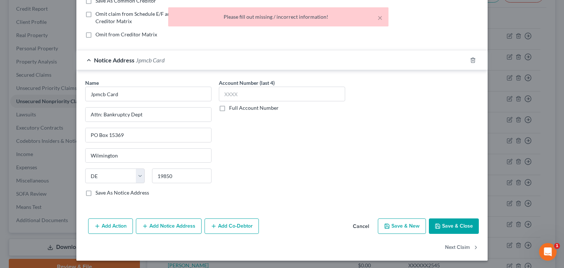
click at [458, 222] on button "Save & Close" at bounding box center [454, 226] width 50 height 15
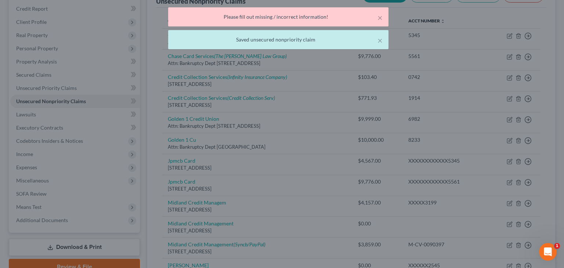
type input "0"
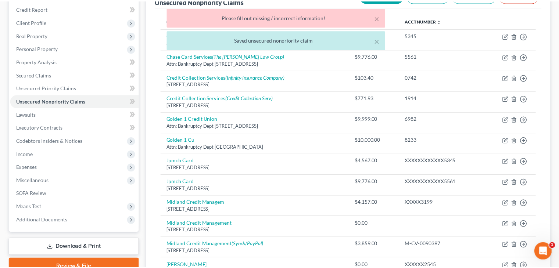
scroll to position [101, 0]
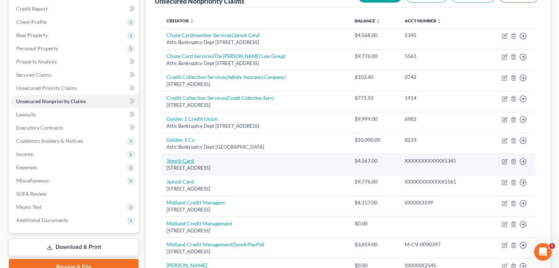
click at [181, 159] on link "Jpmcb Card" at bounding box center [180, 161] width 28 height 6
select select "7"
select select "2"
select select "1"
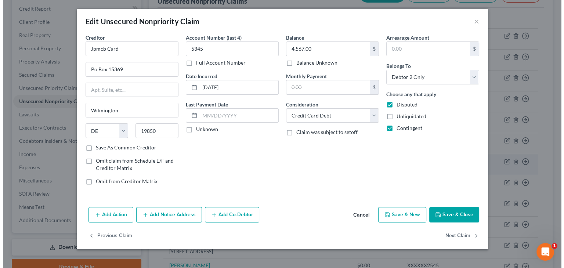
scroll to position [87, 0]
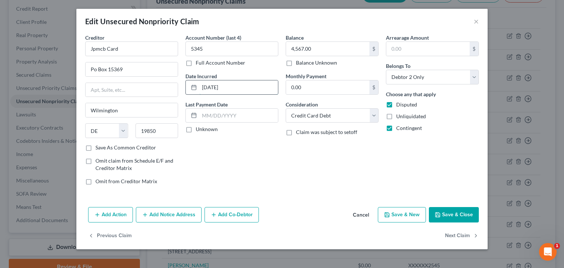
click at [235, 90] on input "[DATE]" at bounding box center [238, 87] width 79 height 14
drag, startPoint x: 235, startPoint y: 90, endPoint x: 184, endPoint y: 94, distance: 52.0
click at [184, 94] on div "Account Number (last 4) 5345 Full Account Number Date Incurred [DATE] Last Paym…" at bounding box center [232, 112] width 100 height 157
click at [364, 214] on button "Cancel" at bounding box center [361, 215] width 28 height 15
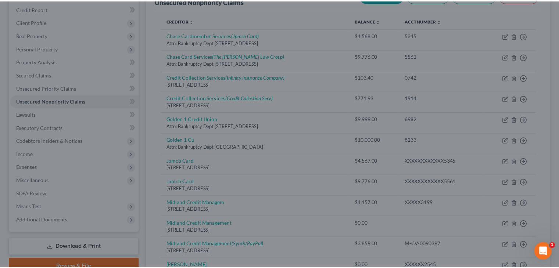
scroll to position [101, 0]
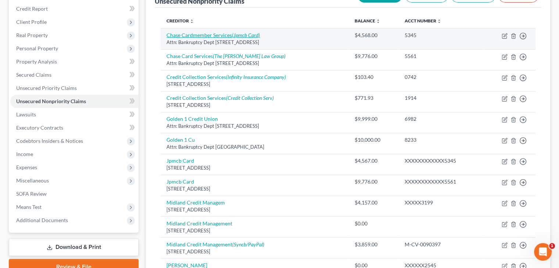
click at [248, 34] on icon "(Jpmcb Card)" at bounding box center [246, 35] width 28 height 6
select select "7"
select select "2"
select select "1"
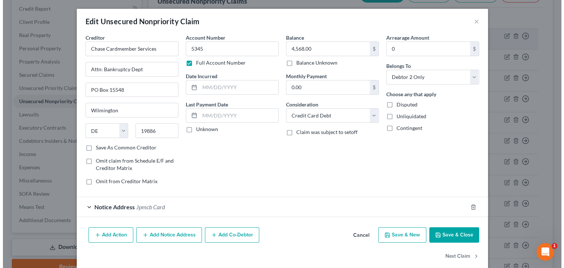
scroll to position [87, 0]
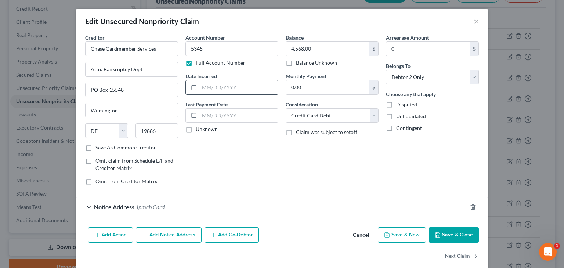
click at [237, 83] on input "text" at bounding box center [238, 87] width 79 height 14
paste input "[DATE]"
type input "[DATE]"
click at [446, 232] on button "Save & Close" at bounding box center [454, 234] width 50 height 15
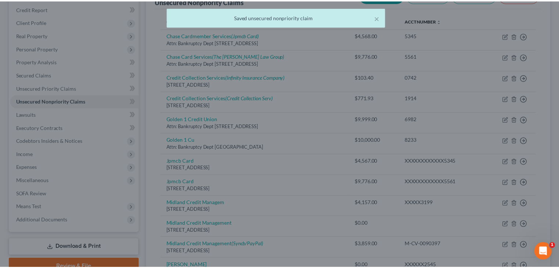
scroll to position [101, 0]
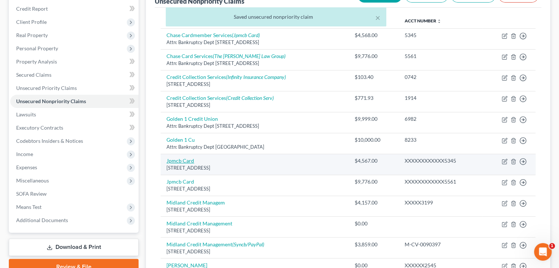
click at [187, 159] on link "Jpmcb Card" at bounding box center [180, 161] width 28 height 6
select select "7"
select select "2"
select select "1"
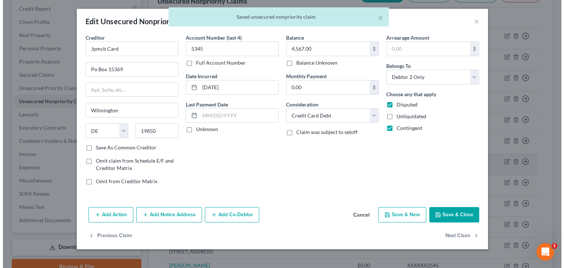
scroll to position [87, 0]
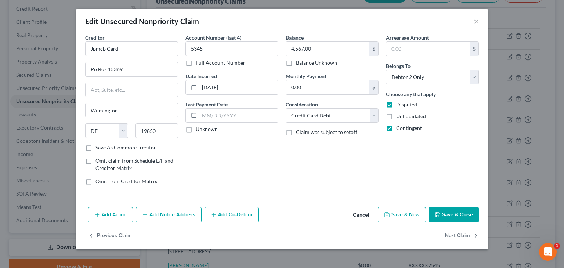
click at [365, 218] on button "Cancel" at bounding box center [361, 215] width 28 height 15
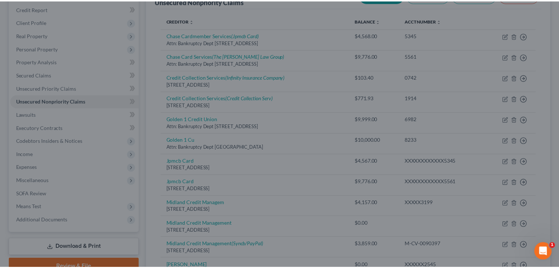
scroll to position [101, 0]
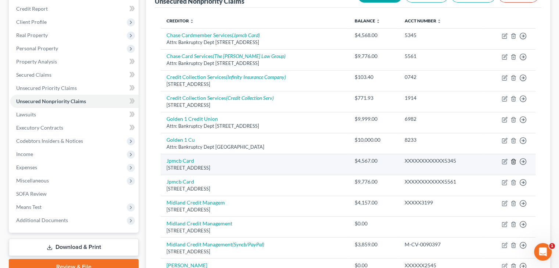
click at [513, 161] on line "button" at bounding box center [513, 161] width 0 height 1
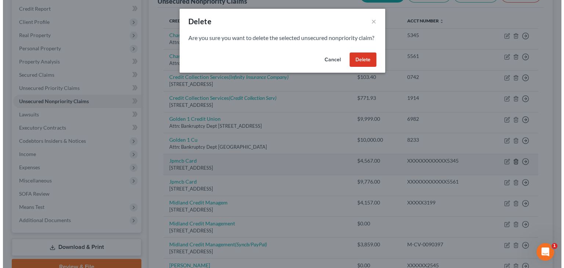
scroll to position [87, 0]
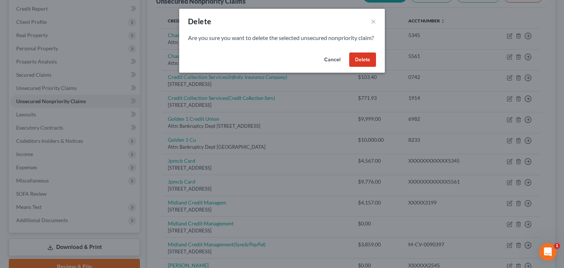
click at [368, 67] on button "Delete" at bounding box center [362, 60] width 27 height 15
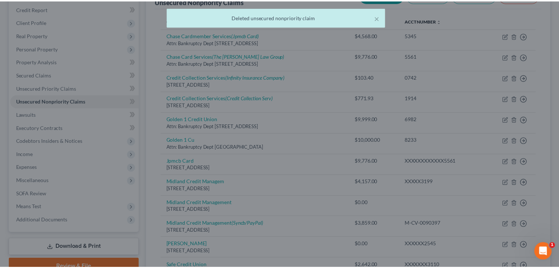
scroll to position [101, 0]
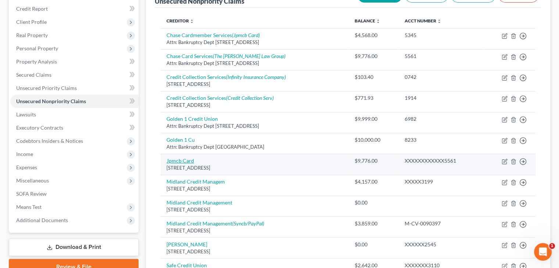
click at [181, 160] on link "Jpmcb Card" at bounding box center [180, 161] width 28 height 6
select select "7"
select select "0"
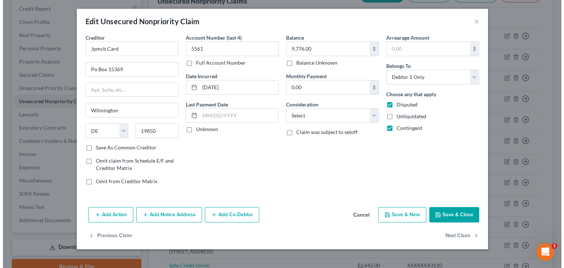
scroll to position [87, 0]
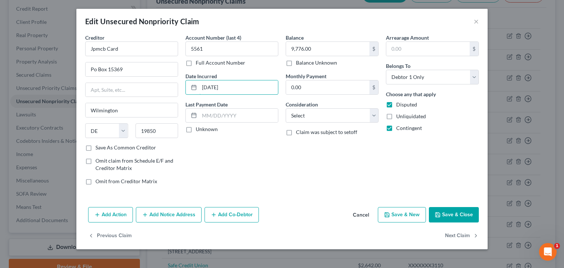
drag, startPoint x: 242, startPoint y: 90, endPoint x: 184, endPoint y: 89, distance: 58.8
click at [184, 89] on div "Account Number (last 4) 5561 Full Account Number Date Incurred [DATE] Last Paym…" at bounding box center [232, 112] width 100 height 157
click at [361, 213] on button "Cancel" at bounding box center [361, 215] width 28 height 15
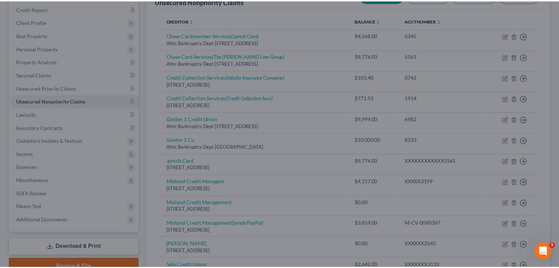
scroll to position [101, 0]
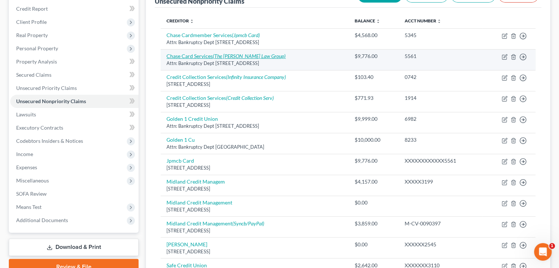
click at [241, 56] on icon "(The [PERSON_NAME] Law Group)" at bounding box center [249, 56] width 73 height 6
select select "7"
select select "2"
select select "0"
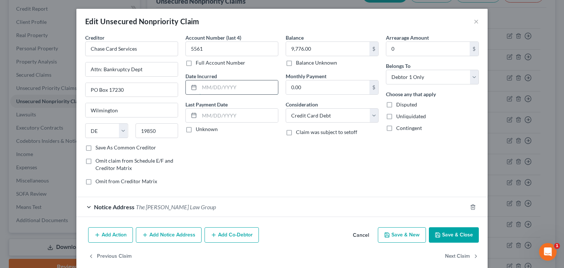
click at [238, 83] on input "text" at bounding box center [238, 87] width 79 height 14
paste input "[DATE]"
drag, startPoint x: 229, startPoint y: 129, endPoint x: 431, endPoint y: 230, distance: 225.8
click at [307, 201] on form "Creditor * Chase Card Services Attn: Bankruptcy Dept PO Box [GEOGRAPHIC_DATA] […" at bounding box center [282, 125] width 394 height 183
type input "[DATE]"
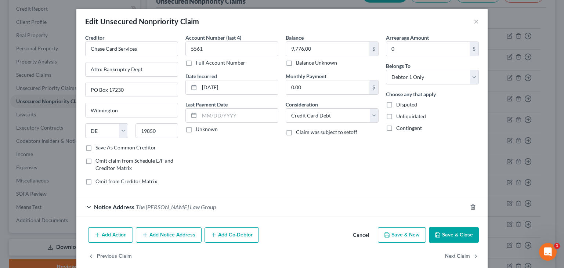
click at [449, 234] on button "Save & Close" at bounding box center [454, 234] width 50 height 15
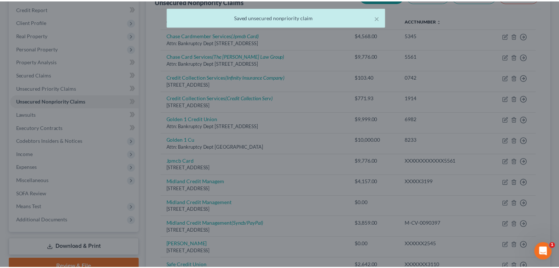
scroll to position [101, 0]
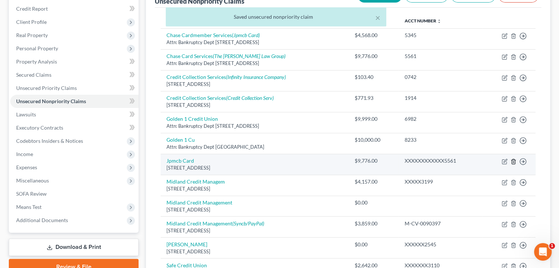
click at [513, 161] on line "button" at bounding box center [513, 161] width 0 height 1
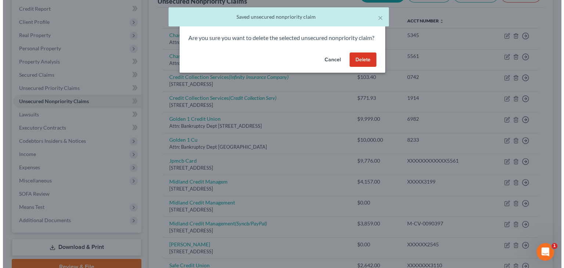
scroll to position [87, 0]
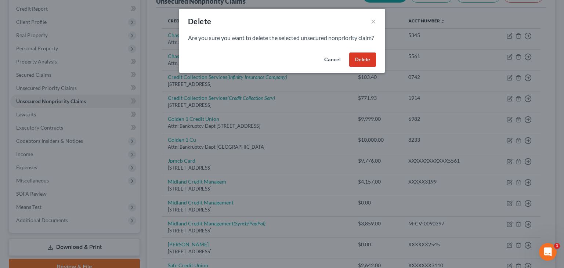
click at [365, 66] on button "Delete" at bounding box center [362, 60] width 27 height 15
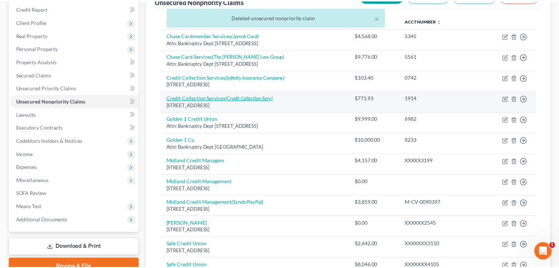
scroll to position [101, 0]
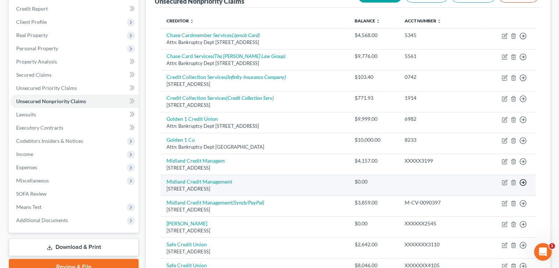
click at [522, 180] on icon "button" at bounding box center [522, 182] width 7 height 7
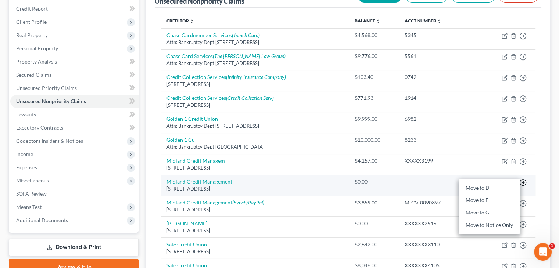
click at [522, 180] on icon "button" at bounding box center [522, 182] width 7 height 7
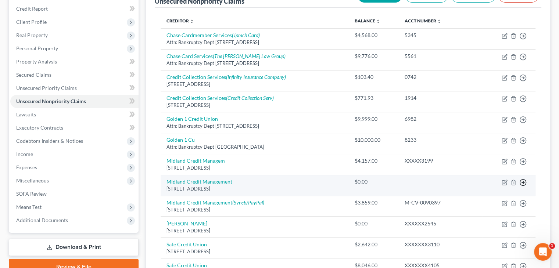
click at [523, 181] on polyline "button" at bounding box center [523, 182] width 1 height 3
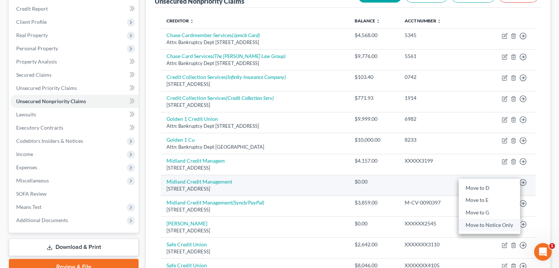
click at [491, 223] on link "Move to Notice Only" at bounding box center [488, 225] width 61 height 12
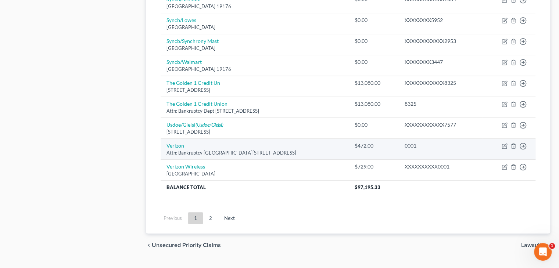
scroll to position [423, 0]
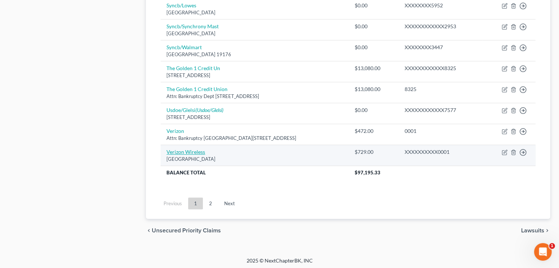
click at [179, 150] on link "Verizon Wireless" at bounding box center [185, 152] width 39 height 6
select select "45"
select select "1"
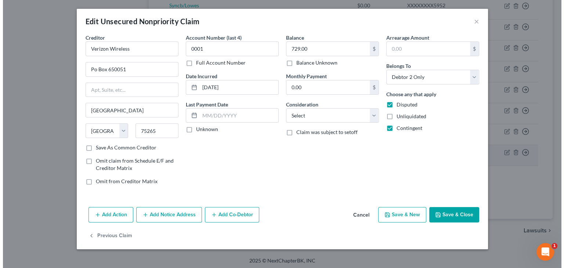
scroll to position [411, 0]
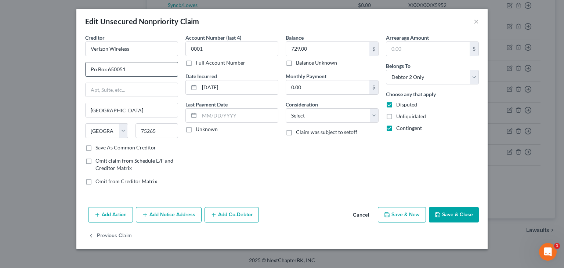
click at [97, 68] on input "Po Box 650051" at bounding box center [132, 69] width 92 height 14
type input "PO Box 650051"
click at [313, 115] on select "Select Cable / Satellite Services Collection Agency Credit Card Debt Debt Couns…" at bounding box center [332, 115] width 93 height 15
click at [286, 108] on select "Select Cable / Satellite Services Collection Agency Credit Card Debt Debt Couns…" at bounding box center [332, 115] width 93 height 15
click at [453, 213] on button "Save & Close" at bounding box center [454, 214] width 50 height 15
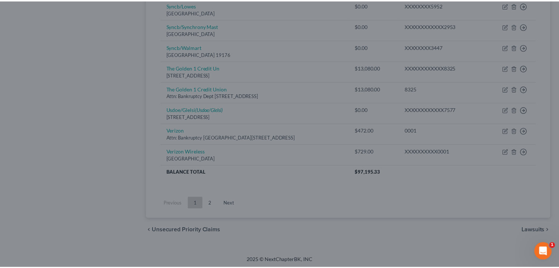
scroll to position [423, 0]
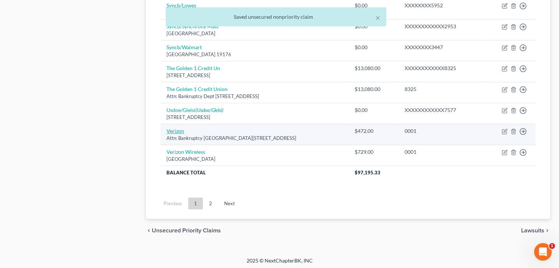
click at [176, 128] on link "Verizon" at bounding box center [175, 131] width 18 height 6
select select "33"
select select "19"
select select "2"
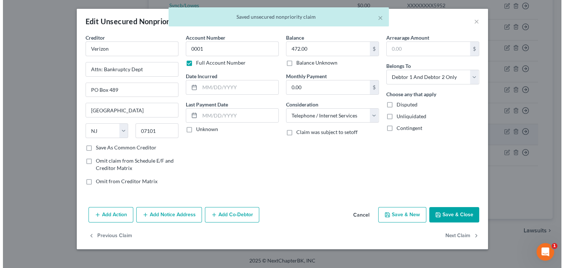
scroll to position [411, 0]
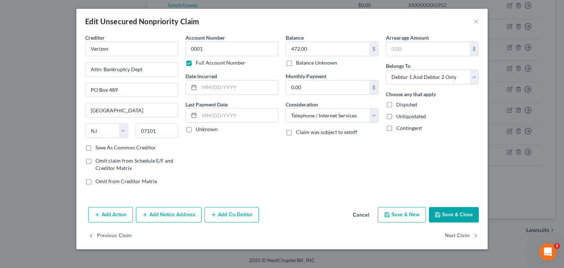
click at [95, 149] on label "Save As Common Creditor" at bounding box center [125, 147] width 61 height 7
click at [98, 149] on input "Save As Common Creditor" at bounding box center [100, 146] width 5 height 5
checkbox input "true"
drag, startPoint x: 144, startPoint y: 91, endPoint x: 71, endPoint y: 90, distance: 73.5
click at [71, 90] on div "Edit Unsecured Nonpriority Claim × Creditor * Verizon Attn: Bankruptcy Dept [GE…" at bounding box center [282, 134] width 564 height 268
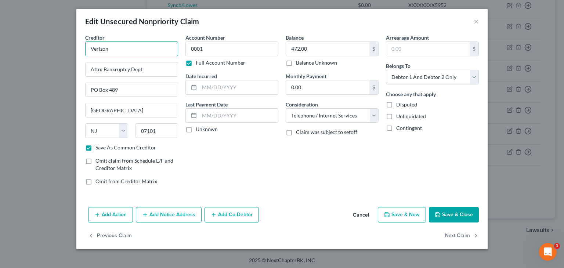
click at [135, 49] on input "Verizon" at bounding box center [131, 49] width 93 height 15
paste input "PO Box 489"
drag, startPoint x: 163, startPoint y: 136, endPoint x: 134, endPoint y: 134, distance: 29.4
click at [134, 134] on div "07101" at bounding box center [157, 130] width 50 height 15
click at [151, 49] on input "Verizon PO Box 489" at bounding box center [131, 49] width 93 height 15
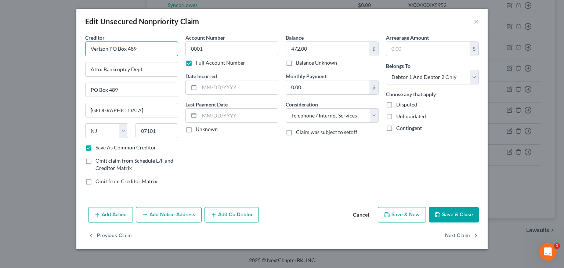
paste input "07101"
click at [145, 56] on div "Creditor * Verizon PO Box 489 07101 Attn: Bankruptcy Dept [GEOGRAPHIC_DATA][US_…" at bounding box center [131, 89] width 93 height 110
drag, startPoint x: 156, startPoint y: 50, endPoint x: 86, endPoint y: 50, distance: 70.2
click at [87, 50] on input "Verizon PO Box 489 07101" at bounding box center [131, 49] width 93 height 15
type input "Verizon PO Box 489 07101"
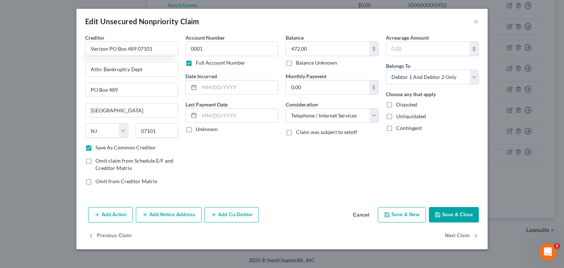
click at [362, 215] on button "Cancel" at bounding box center [361, 215] width 28 height 15
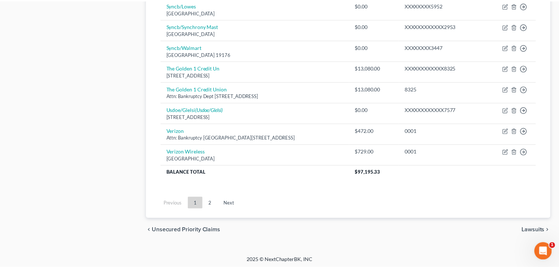
scroll to position [423, 0]
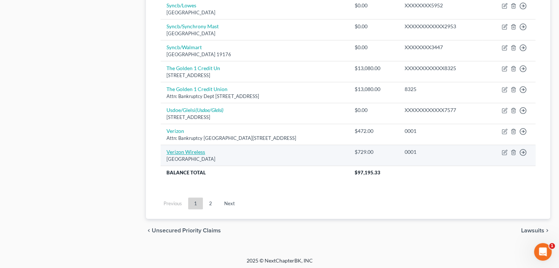
click at [183, 150] on link "Verizon Wireless" at bounding box center [185, 152] width 39 height 6
select select "45"
select select "1"
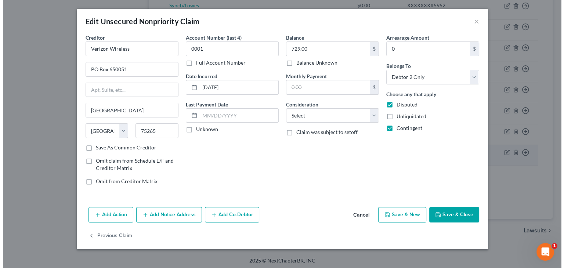
scroll to position [411, 0]
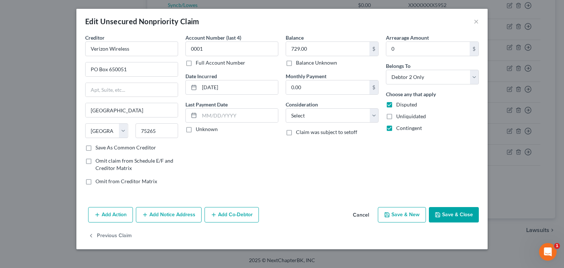
drag, startPoint x: 159, startPoint y: 214, endPoint x: 153, endPoint y: 195, distance: 20.8
click at [159, 214] on button "Add Notice Address" at bounding box center [169, 214] width 66 height 15
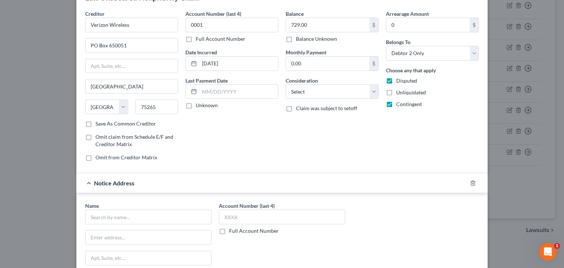
scroll to position [37, 0]
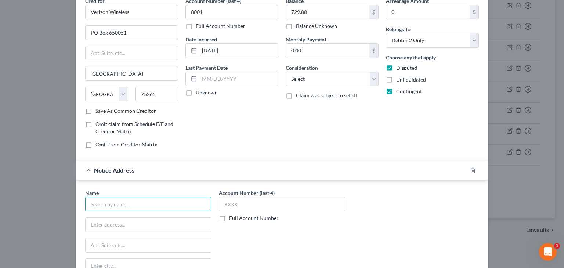
click at [136, 203] on input "text" at bounding box center [148, 204] width 126 height 15
paste input "Verizon PO Box 489 07101"
drag, startPoint x: 133, startPoint y: 203, endPoint x: 180, endPoint y: 204, distance: 47.0
click at [180, 204] on input "Verizon PO Box 489 07101" at bounding box center [148, 204] width 126 height 15
type input "Verizon PO Box 489"
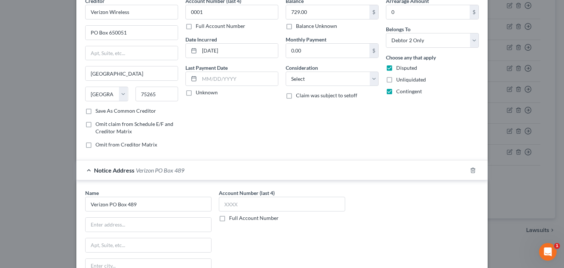
click at [194, 138] on div "Account Number (last 4) 0001 Full Account Number Date Incurred [DATE] Last Paym…" at bounding box center [232, 75] width 100 height 157
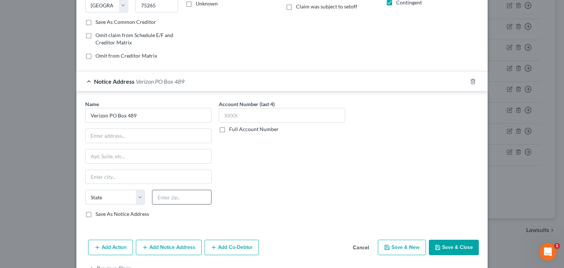
scroll to position [147, 0]
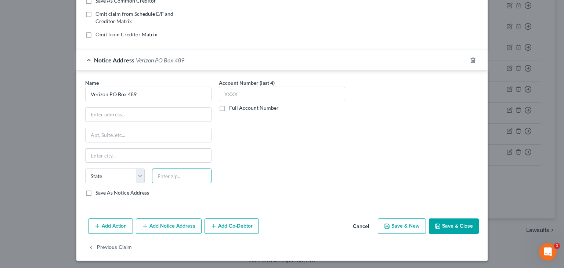
click at [179, 172] on input "text" at bounding box center [181, 176] width 59 height 15
paste input "07101"
type input "07101"
type input "[GEOGRAPHIC_DATA]"
select select "33"
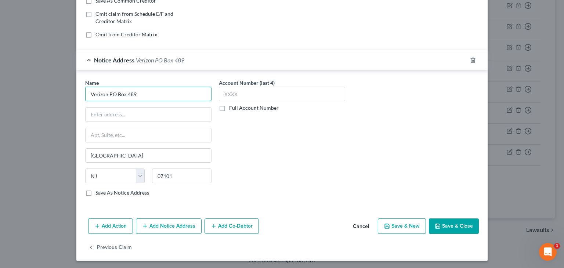
drag, startPoint x: 107, startPoint y: 91, endPoint x: 155, endPoint y: 86, distance: 47.9
click at [151, 87] on input "Verizon PO Box 489" at bounding box center [148, 94] width 126 height 15
click at [132, 111] on input "text" at bounding box center [149, 115] width 126 height 14
type input "Verizon"
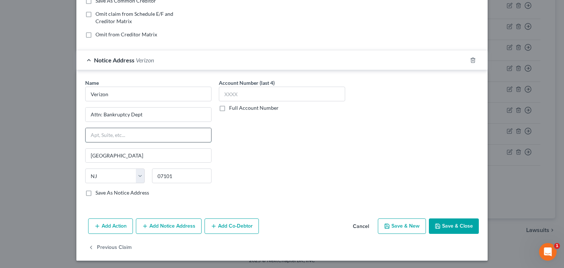
click at [131, 131] on input "text" at bounding box center [149, 135] width 126 height 14
paste input "PO Box 489"
click at [266, 140] on div "Account Number (last 4) Full Account Number" at bounding box center [282, 140] width 134 height 123
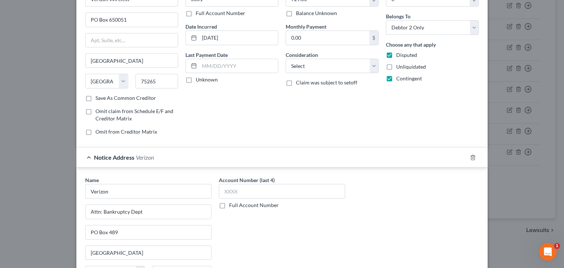
scroll to position [37, 0]
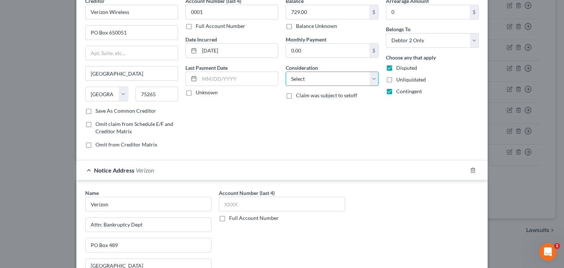
click at [300, 72] on select "Select Cable / Satellite Services Collection Agency Credit Card Debt Debt Couns…" at bounding box center [332, 79] width 93 height 15
click at [286, 72] on select "Select Cable / Satellite Services Collection Agency Credit Card Debt Debt Couns…" at bounding box center [332, 79] width 93 height 15
click at [305, 110] on div "Balance 729.00 $ Balance Unknown Balance Undetermined 729.00 $ Balance Unknown …" at bounding box center [332, 75] width 100 height 157
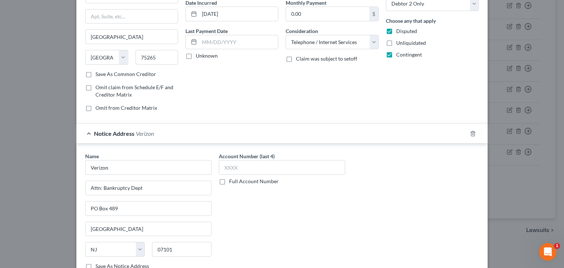
scroll to position [147, 0]
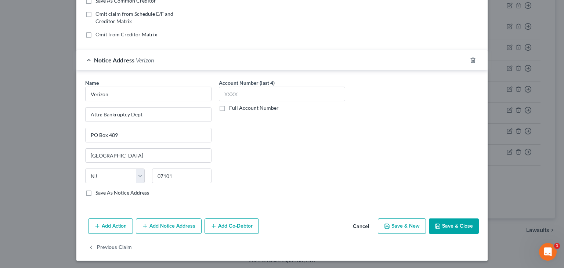
click at [447, 221] on button "Save & Close" at bounding box center [454, 226] width 50 height 15
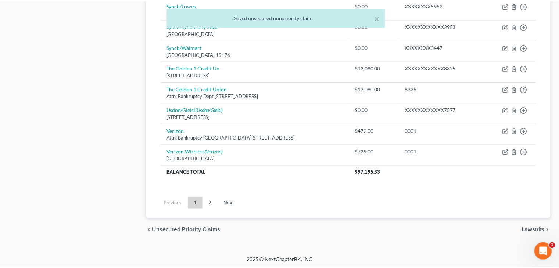
scroll to position [423, 0]
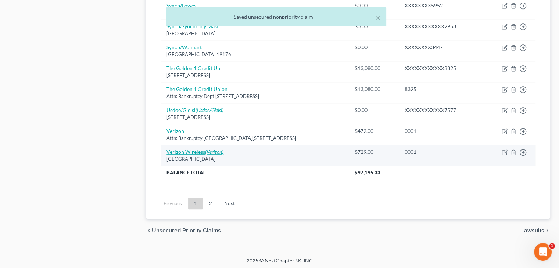
click at [180, 150] on link "Verizon Wireless (Verizon)" at bounding box center [194, 152] width 57 height 6
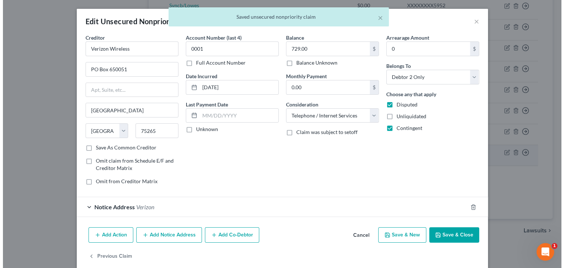
scroll to position [411, 0]
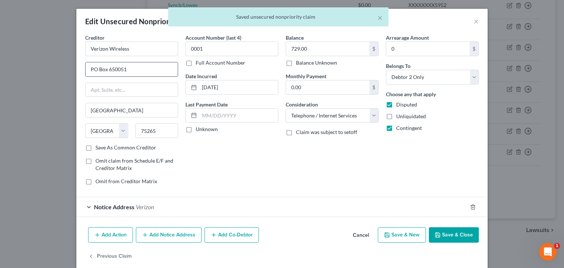
click at [150, 71] on input "PO Box 650051" at bounding box center [132, 69] width 92 height 14
drag, startPoint x: 150, startPoint y: 71, endPoint x: 50, endPoint y: 80, distance: 100.4
click at [50, 80] on div "Edit Unsecured Nonpriority Claim × Creditor * Verizon Wireless PO Box 650051 [G…" at bounding box center [282, 134] width 564 height 268
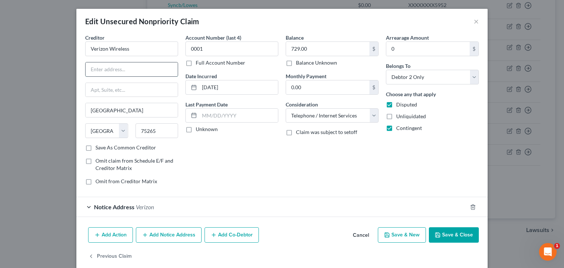
click at [97, 69] on input "text" at bounding box center [132, 69] width 92 height 14
click at [113, 89] on input "text" at bounding box center [132, 90] width 92 height 14
paste input "PO Box 650051"
click at [460, 239] on button "Save & Close" at bounding box center [454, 234] width 50 height 15
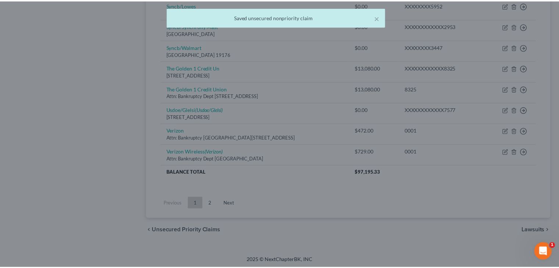
scroll to position [423, 0]
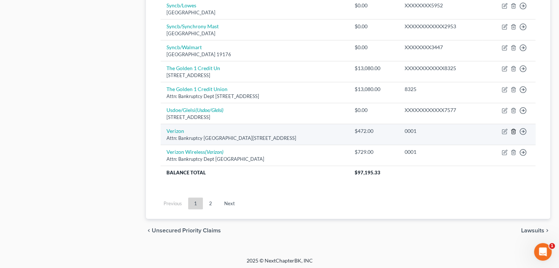
click at [513, 129] on icon "button" at bounding box center [513, 132] width 6 height 6
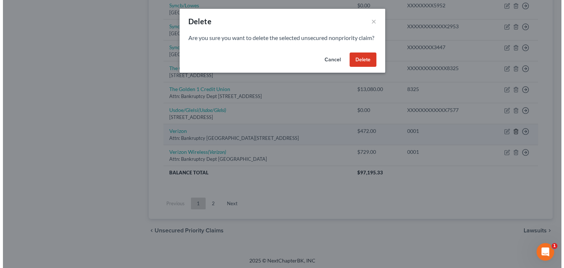
scroll to position [411, 0]
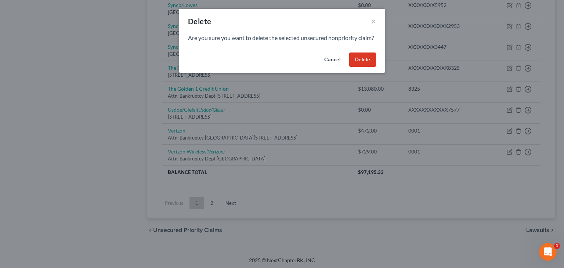
click at [364, 67] on button "Delete" at bounding box center [362, 60] width 27 height 15
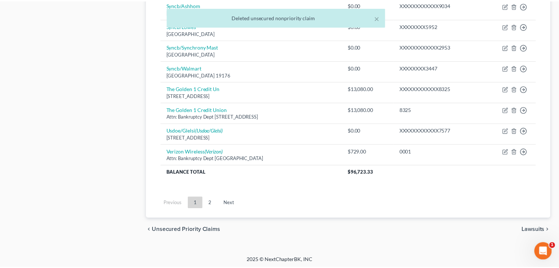
scroll to position [403, 0]
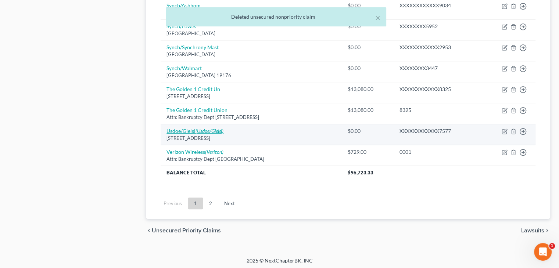
click at [208, 129] on icon "(Usdoe/Glelsi)" at bounding box center [209, 131] width 28 height 6
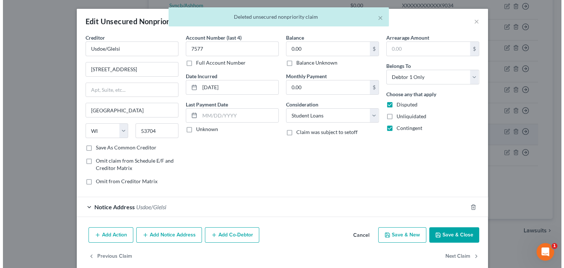
scroll to position [390, 0]
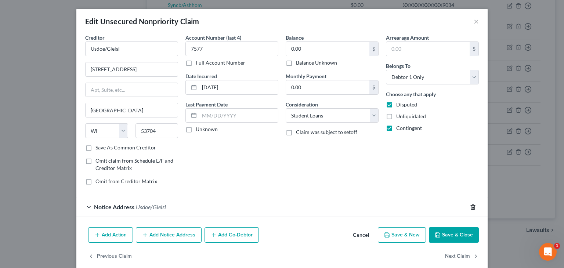
click at [470, 205] on icon "button" at bounding box center [473, 207] width 6 height 6
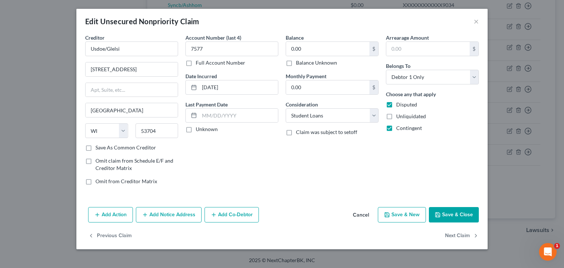
click at [451, 217] on button "Save & Close" at bounding box center [454, 214] width 50 height 15
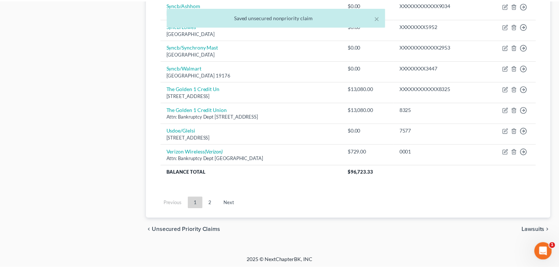
scroll to position [403, 0]
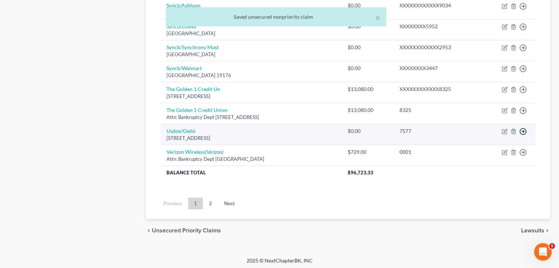
click at [523, 130] on icon "button" at bounding box center [522, 131] width 7 height 7
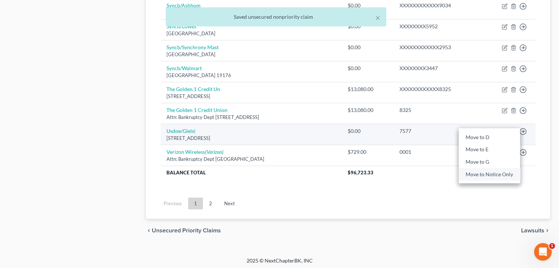
click at [502, 171] on link "Move to Notice Only" at bounding box center [488, 174] width 61 height 12
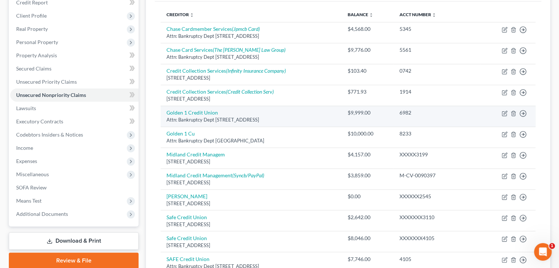
scroll to position [125, 0]
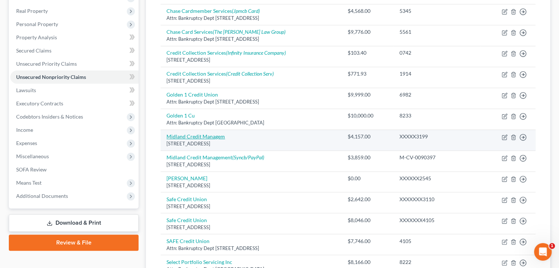
click at [205, 136] on link "Midland Credit Managem" at bounding box center [195, 136] width 58 height 6
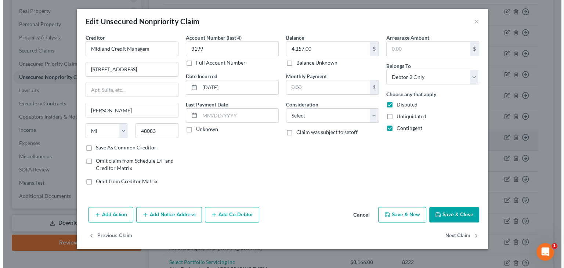
scroll to position [112, 0]
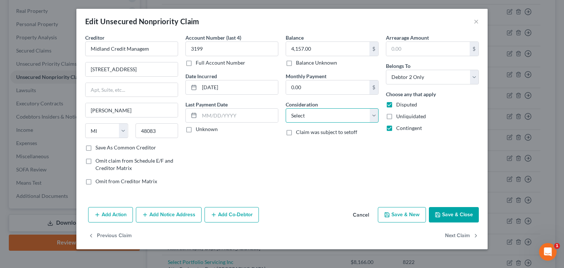
click at [346, 116] on select "Select Cable / Satellite Services Collection Agency Credit Card Debt Debt Couns…" at bounding box center [332, 115] width 93 height 15
click at [286, 108] on select "Select Cable / Satellite Services Collection Agency Credit Card Debt Debt Couns…" at bounding box center [332, 115] width 93 height 15
click at [447, 210] on button "Save & Close" at bounding box center [454, 214] width 50 height 15
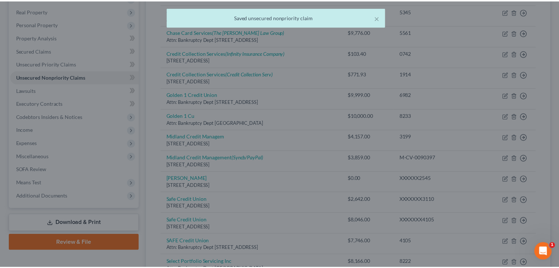
scroll to position [125, 0]
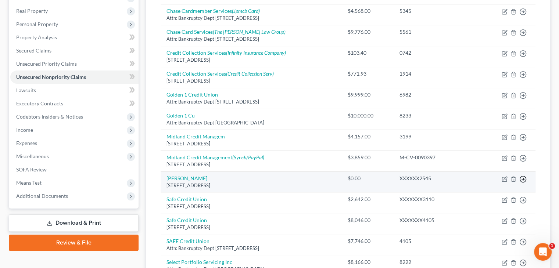
click at [524, 180] on icon "button" at bounding box center [522, 179] width 7 height 7
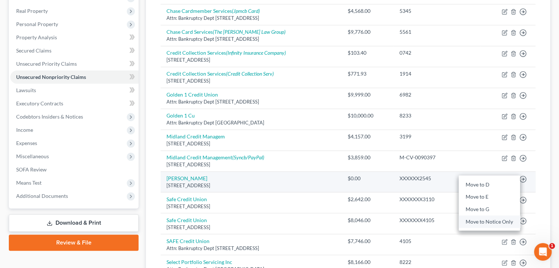
click at [500, 219] on link "Move to Notice Only" at bounding box center [488, 222] width 61 height 12
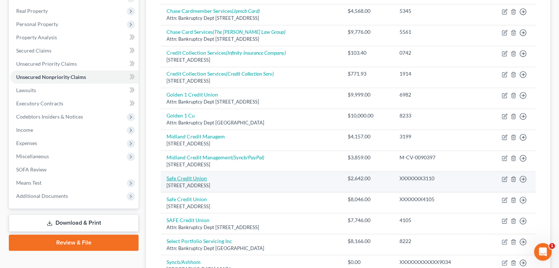
click at [186, 177] on link "Safe Credit Union" at bounding box center [186, 178] width 40 height 6
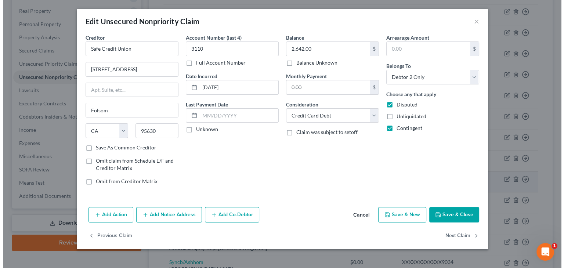
scroll to position [112, 0]
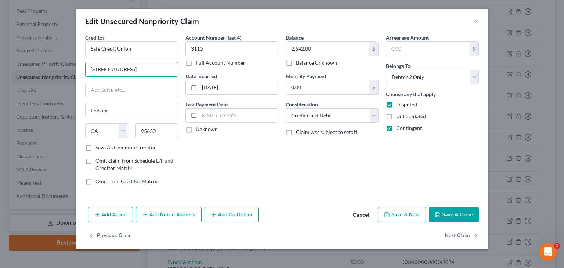
drag, startPoint x: 138, startPoint y: 71, endPoint x: 61, endPoint y: 75, distance: 77.3
click at [61, 75] on div "Edit Unsecured Nonpriority Claim × Creditor * Safe Credit Union [STREET_ADDRESS…" at bounding box center [282, 134] width 564 height 268
click at [128, 92] on input "text" at bounding box center [132, 90] width 92 height 14
paste input "[STREET_ADDRESS]"
click at [136, 70] on input "text" at bounding box center [132, 69] width 92 height 14
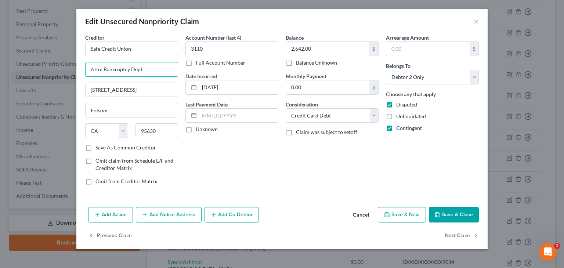
click at [454, 214] on button "Save & Close" at bounding box center [454, 214] width 50 height 15
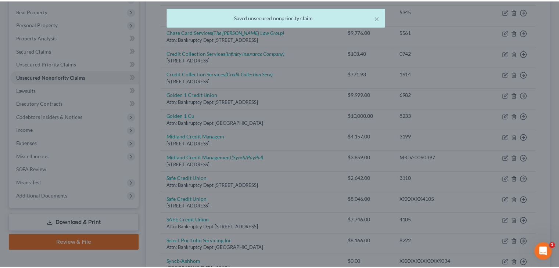
scroll to position [125, 0]
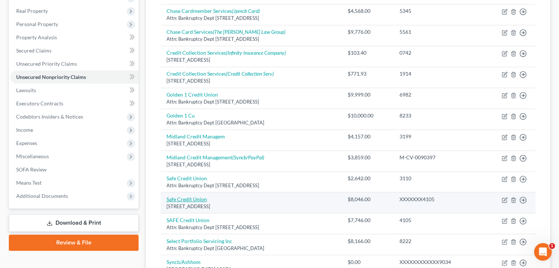
click at [188, 196] on link "Safe Credit Union" at bounding box center [186, 199] width 40 height 6
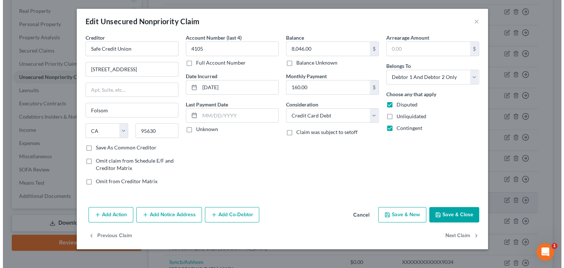
scroll to position [112, 0]
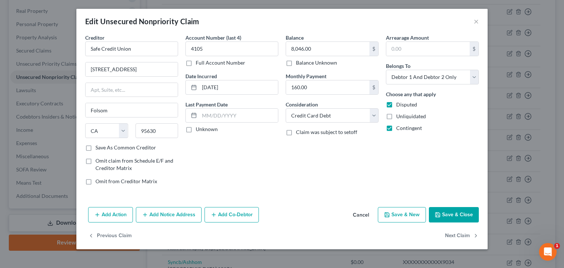
click at [357, 213] on button "Cancel" at bounding box center [361, 215] width 28 height 15
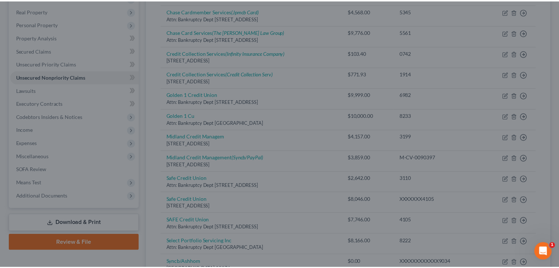
scroll to position [125, 0]
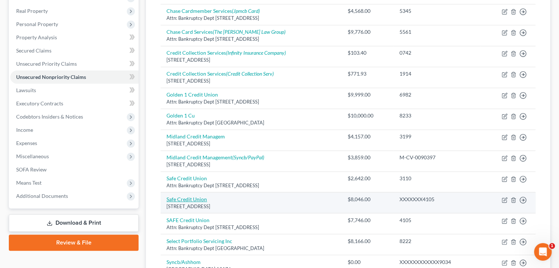
click at [195, 199] on link "Safe Credit Union" at bounding box center [186, 199] width 40 height 6
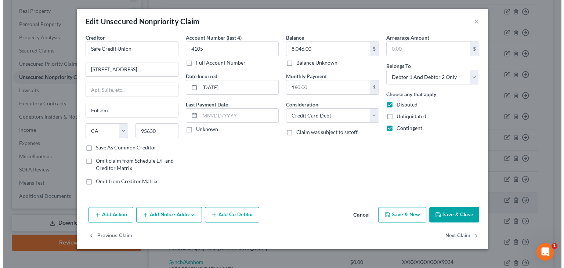
scroll to position [112, 0]
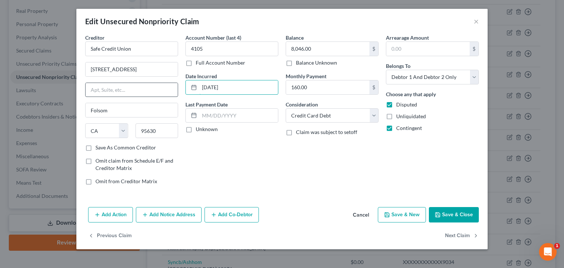
drag, startPoint x: 243, startPoint y: 86, endPoint x: 170, endPoint y: 90, distance: 72.8
click at [170, 90] on div "Creditor * Safe Credit Union [STREET_ADDRESS][GEOGRAPHIC_DATA][PERSON_NAME] [US…" at bounding box center [282, 112] width 401 height 157
click at [365, 215] on button "Cancel" at bounding box center [361, 215] width 28 height 15
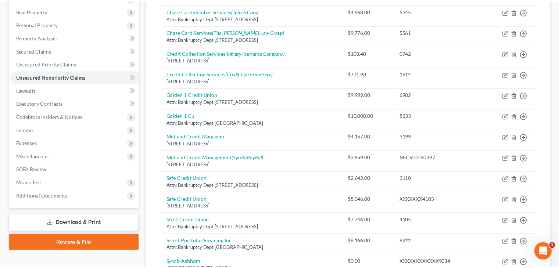
scroll to position [125, 0]
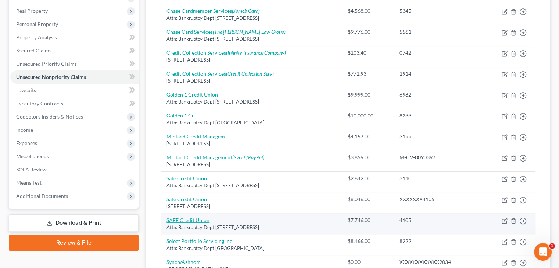
click at [186, 219] on link "SAFE Credit Union" at bounding box center [187, 220] width 43 height 6
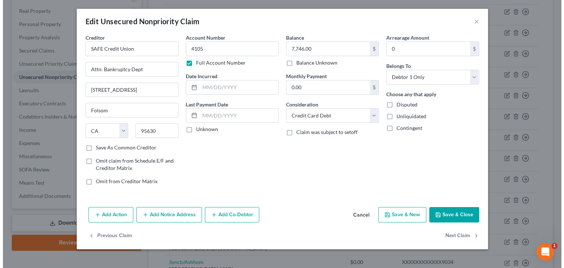
scroll to position [112, 0]
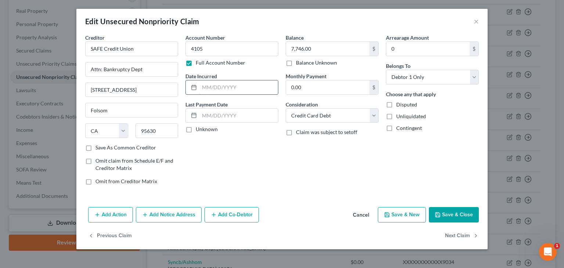
click at [226, 87] on input "text" at bounding box center [238, 87] width 79 height 14
paste input "[DATE]"
click at [448, 210] on button "Save & Close" at bounding box center [454, 214] width 50 height 15
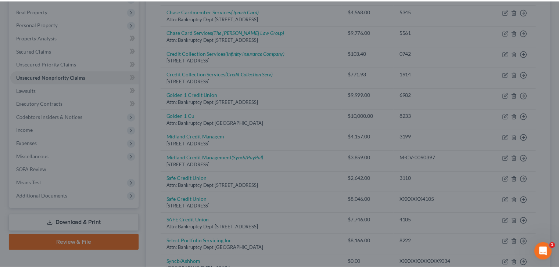
scroll to position [125, 0]
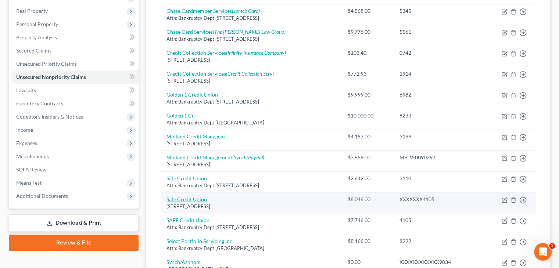
click at [198, 199] on link "Safe Credit Union" at bounding box center [186, 199] width 40 height 6
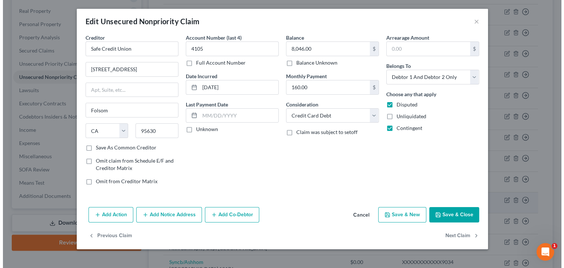
scroll to position [112, 0]
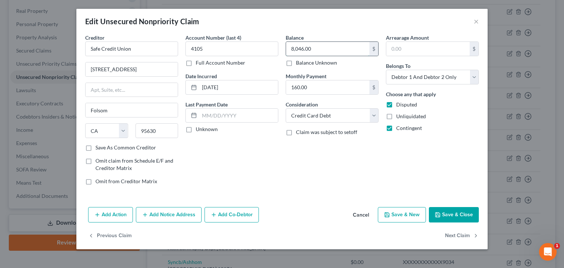
click at [335, 47] on input "8,046.00" at bounding box center [327, 49] width 83 height 14
click at [355, 214] on button "Cancel" at bounding box center [361, 215] width 28 height 15
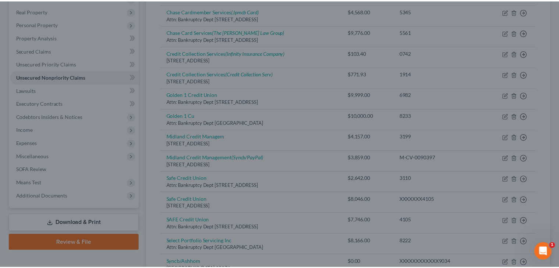
scroll to position [125, 0]
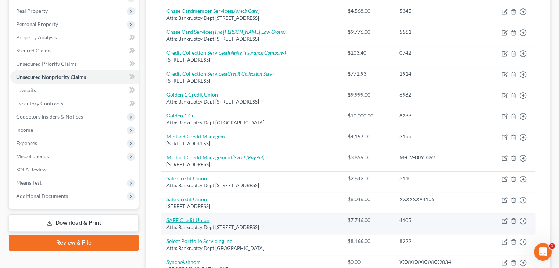
click at [195, 218] on link "SAFE Credit Union" at bounding box center [187, 220] width 43 height 6
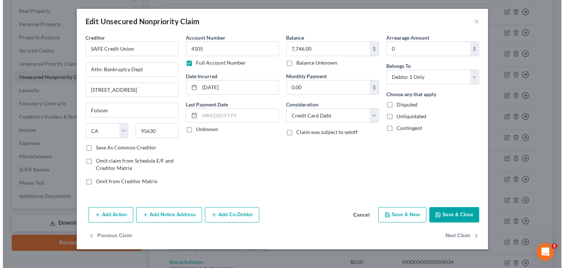
scroll to position [112, 0]
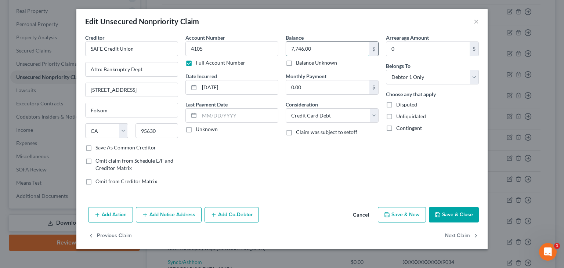
click at [338, 46] on input "7,746.00" at bounding box center [327, 49] width 83 height 14
paste input "8,0"
click at [465, 216] on button "Save & Close" at bounding box center [454, 214] width 50 height 15
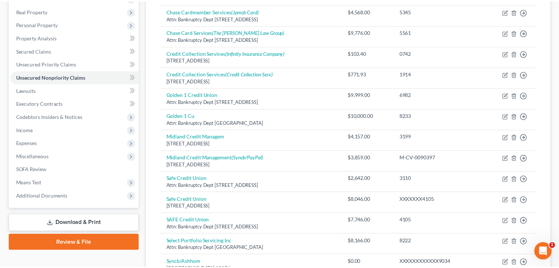
scroll to position [125, 0]
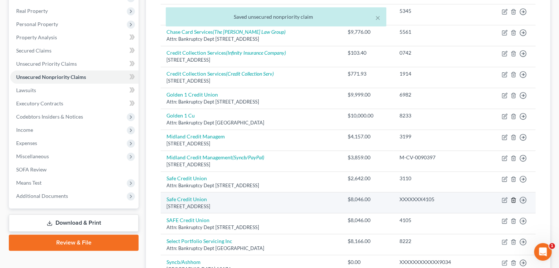
click at [513, 200] on line "button" at bounding box center [513, 200] width 0 height 1
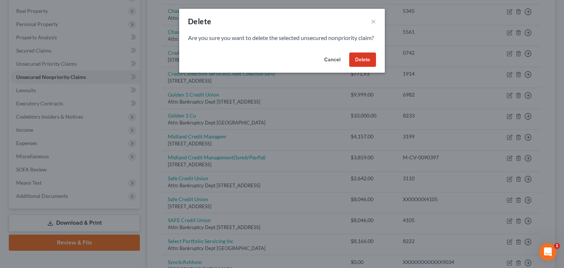
click at [360, 67] on button "Delete" at bounding box center [362, 60] width 27 height 15
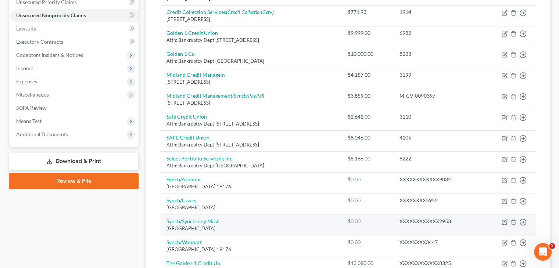
scroll to position [198, 0]
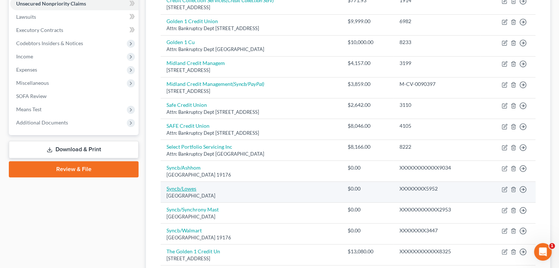
click at [184, 187] on link "Syncb/Lowes" at bounding box center [181, 188] width 30 height 6
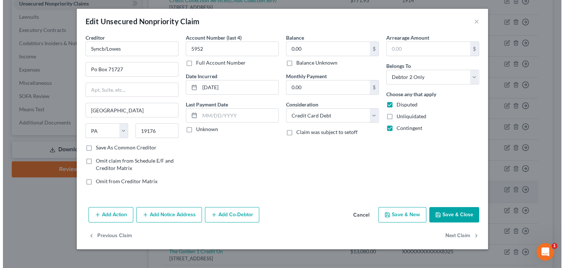
scroll to position [185, 0]
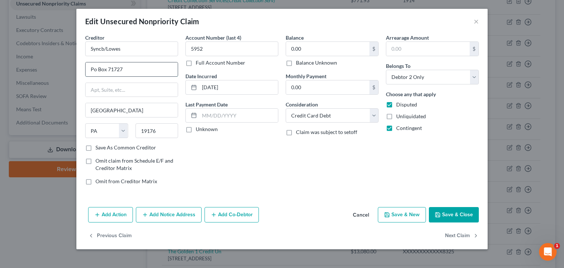
click at [145, 70] on input "Po Box 71727" at bounding box center [132, 69] width 92 height 14
drag, startPoint x: 145, startPoint y: 70, endPoint x: 66, endPoint y: 75, distance: 79.5
click at [66, 75] on div "Edit Unsecured Nonpriority Claim × Creditor * Syncb/Lowes Po Box 71727 [GEOGRAP…" at bounding box center [282, 134] width 564 height 268
drag, startPoint x: 129, startPoint y: 49, endPoint x: 74, endPoint y: 49, distance: 55.5
click at [75, 50] on div "Edit Unsecured Nonpriority Claim × Creditor * Syncb/Lowes Po Box 71727 [GEOGRAP…" at bounding box center [282, 134] width 564 height 268
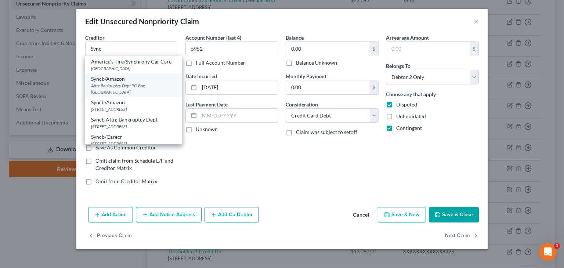
click at [147, 87] on div "Attn: Bankruptcy Dept PO Box [GEOGRAPHIC_DATA]" at bounding box center [133, 89] width 85 height 12
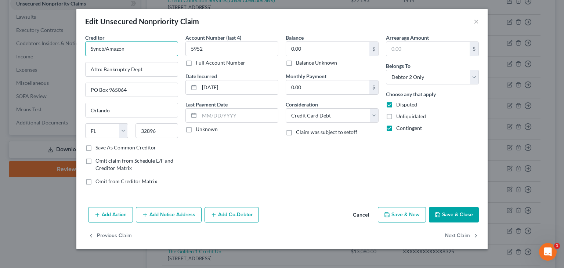
drag, startPoint x: 142, startPoint y: 49, endPoint x: 76, endPoint y: 52, distance: 66.6
click at [76, 52] on div "Edit Unsecured Nonpriority Claim × Creditor * Syncb/Amazon Attn: Bankruptcy Dep…" at bounding box center [282, 134] width 564 height 268
paste input "Lowes"
click at [222, 149] on div "Account Number (last 4) 5952 Full Account Number Date Incurred [DATE] Last Paym…" at bounding box center [232, 112] width 100 height 157
click at [458, 216] on button "Save & Close" at bounding box center [454, 214] width 50 height 15
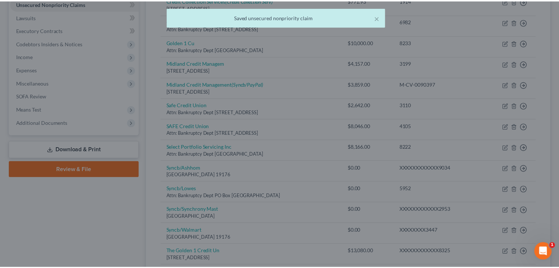
scroll to position [198, 0]
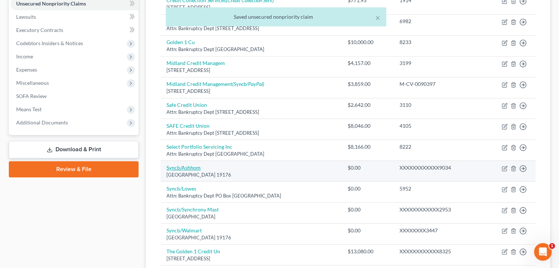
click at [185, 165] on link "Syncb/Ashhom" at bounding box center [183, 168] width 34 height 6
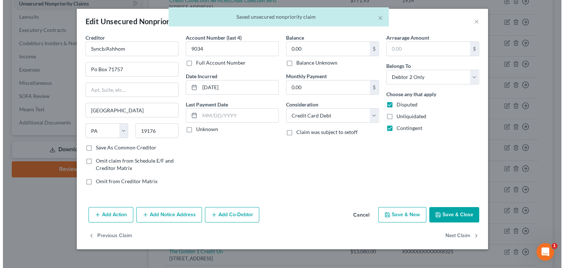
scroll to position [185, 0]
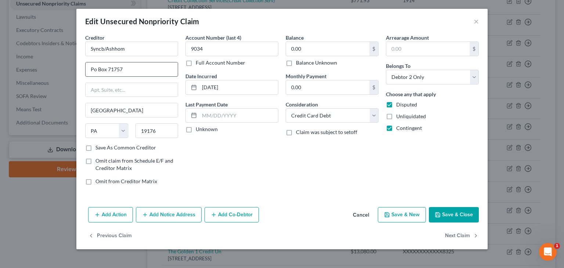
click at [128, 78] on div "Creditor * Syncb/Ashhom Po Box 71757 [GEOGRAPHIC_DATA] [US_STATE] AK AR AZ [GEO…" at bounding box center [131, 89] width 93 height 110
click at [129, 73] on input "Po Box 71757" at bounding box center [132, 69] width 92 height 14
click at [447, 215] on button "Save & Close" at bounding box center [454, 214] width 50 height 15
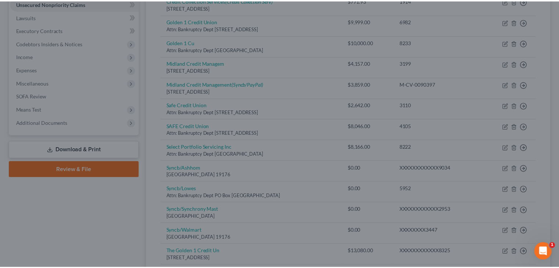
scroll to position [198, 0]
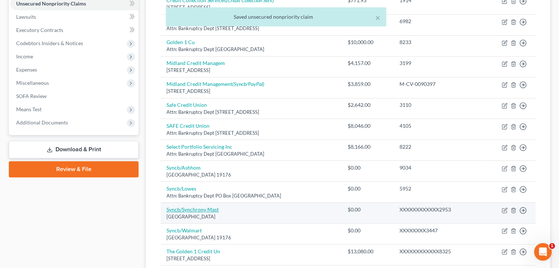
click at [191, 208] on link "Syncb/Synchrony Mast" at bounding box center [192, 209] width 52 height 6
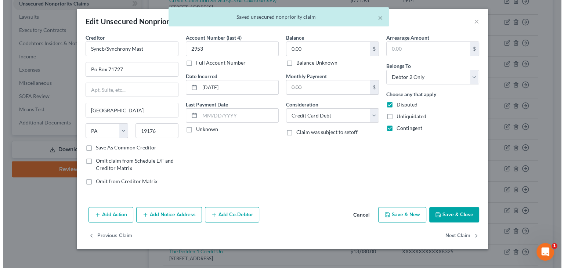
scroll to position [185, 0]
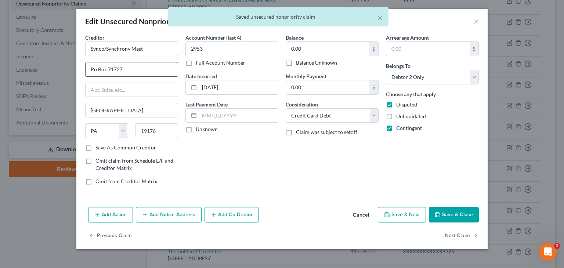
click at [145, 69] on input "Po Box 71727" at bounding box center [132, 69] width 92 height 14
click at [437, 215] on polyline "button" at bounding box center [438, 216] width 3 height 2
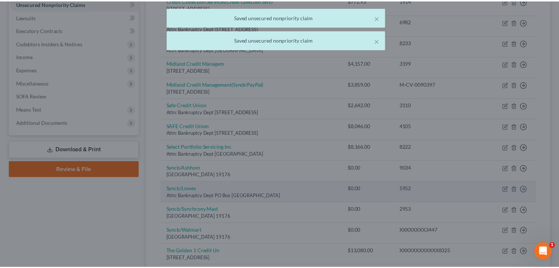
scroll to position [198, 0]
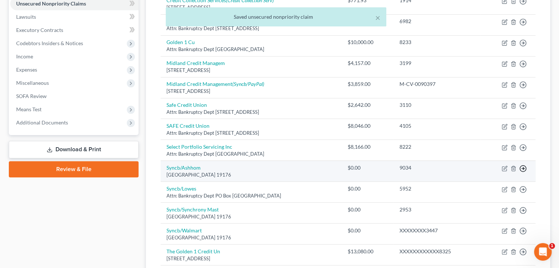
click at [525, 167] on circle "button" at bounding box center [523, 168] width 6 height 6
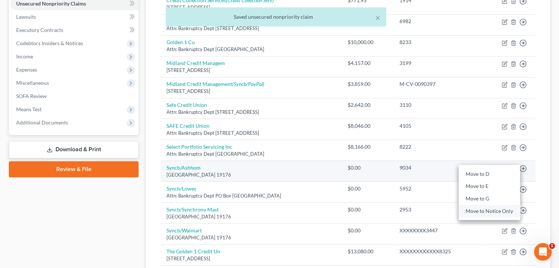
click at [500, 206] on link "Move to Notice Only" at bounding box center [488, 211] width 61 height 12
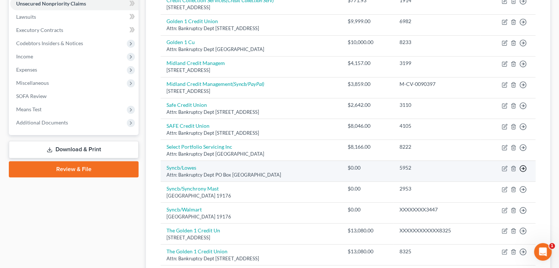
click at [524, 168] on icon "button" at bounding box center [522, 168] width 7 height 7
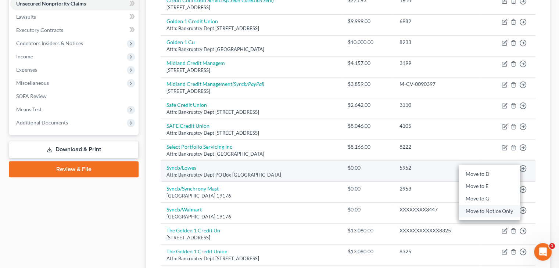
click at [502, 208] on link "Move to Notice Only" at bounding box center [488, 211] width 61 height 12
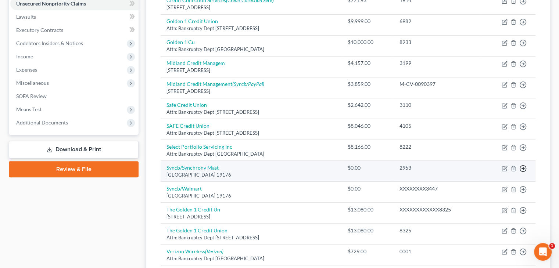
click at [523, 169] on icon "button" at bounding box center [522, 168] width 7 height 7
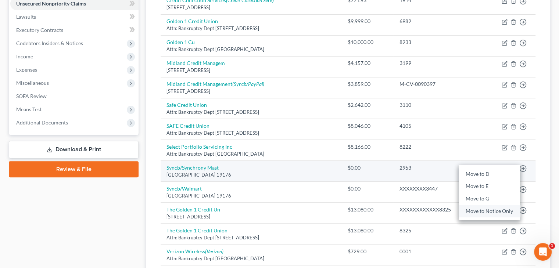
click at [490, 209] on link "Move to Notice Only" at bounding box center [488, 211] width 61 height 12
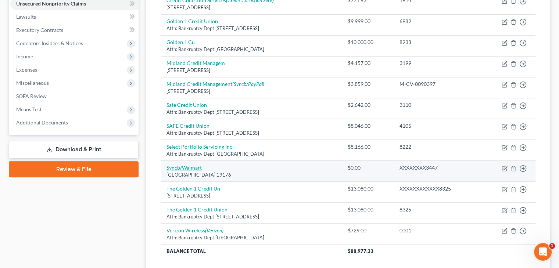
click at [176, 167] on link "Syncb/Walmart" at bounding box center [183, 168] width 35 height 6
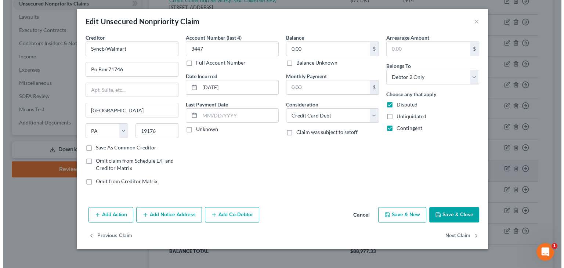
scroll to position [185, 0]
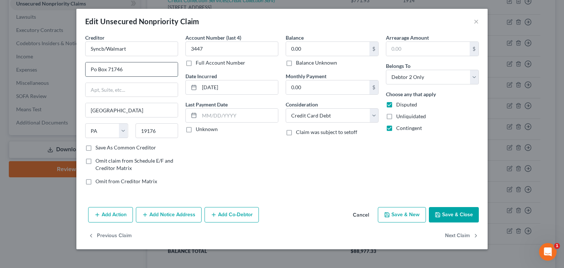
click at [141, 68] on input "Po Box 71746" at bounding box center [132, 69] width 92 height 14
drag, startPoint x: 95, startPoint y: 68, endPoint x: 133, endPoint y: 61, distance: 38.0
click at [94, 68] on input "Po Box 71746" at bounding box center [132, 69] width 92 height 14
click at [454, 217] on button "Save & Close" at bounding box center [454, 214] width 50 height 15
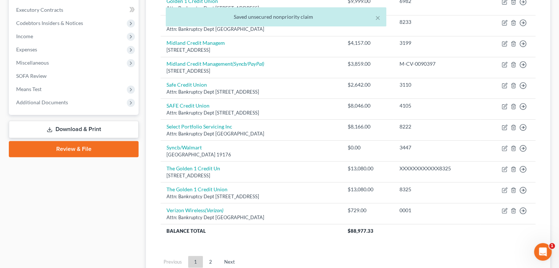
scroll to position [235, 0]
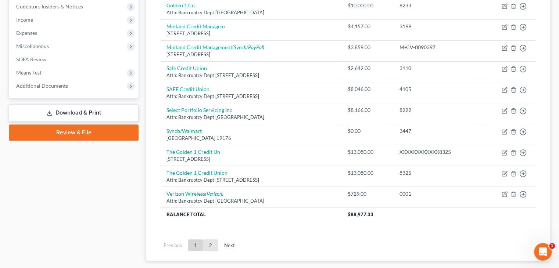
click at [212, 244] on link "2" at bounding box center [210, 245] width 15 height 12
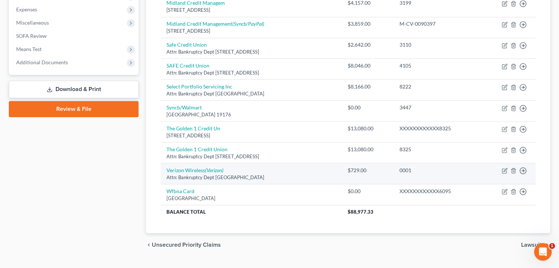
scroll to position [273, 0]
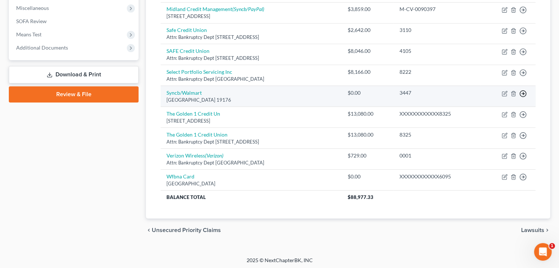
click at [523, 93] on icon "button" at bounding box center [522, 93] width 7 height 7
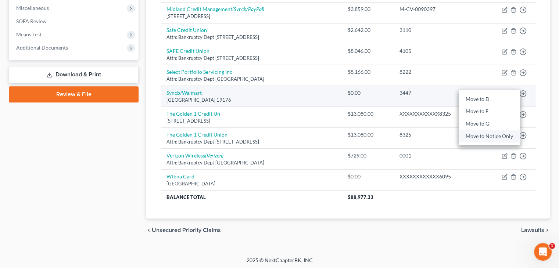
click at [495, 133] on link "Move to Notice Only" at bounding box center [488, 136] width 61 height 12
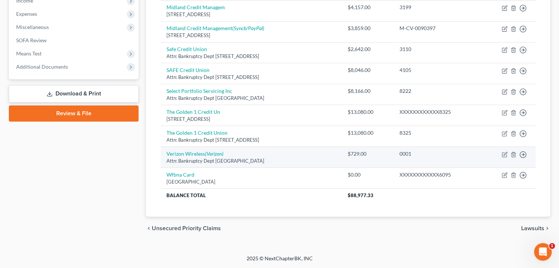
scroll to position [253, 0]
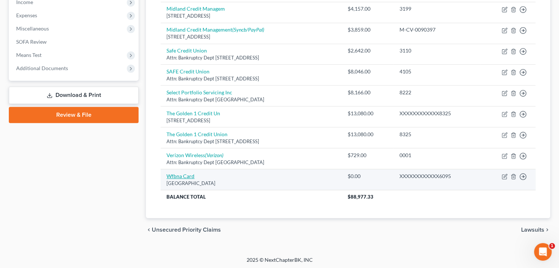
click at [183, 173] on link "Wfbna Card" at bounding box center [180, 176] width 28 height 6
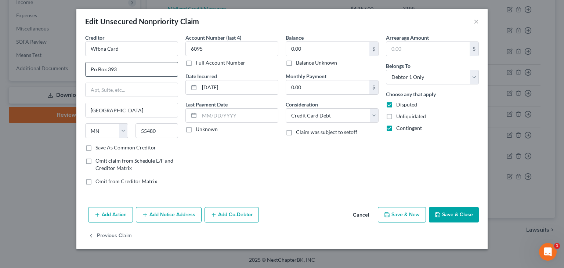
click at [140, 69] on input "Po Box 393" at bounding box center [132, 69] width 92 height 14
click at [442, 215] on button "Save & Close" at bounding box center [454, 214] width 50 height 15
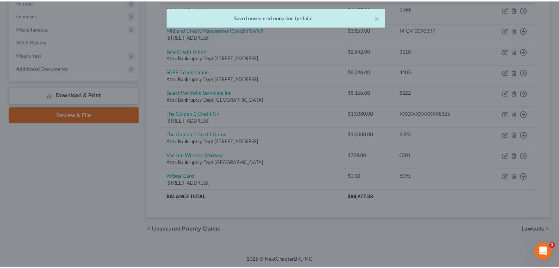
scroll to position [253, 0]
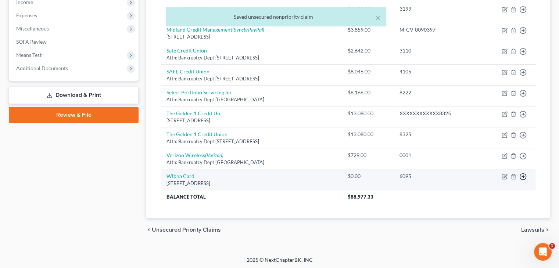
click at [524, 174] on icon "button" at bounding box center [522, 176] width 7 height 7
click at [488, 217] on link "Move to Notice Only" at bounding box center [488, 219] width 61 height 12
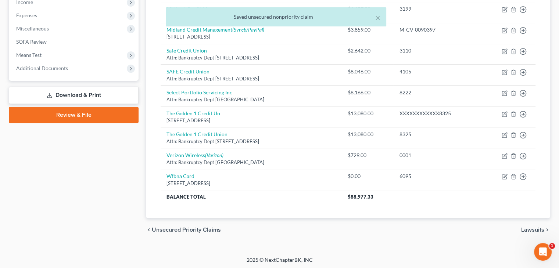
scroll to position [232, 0]
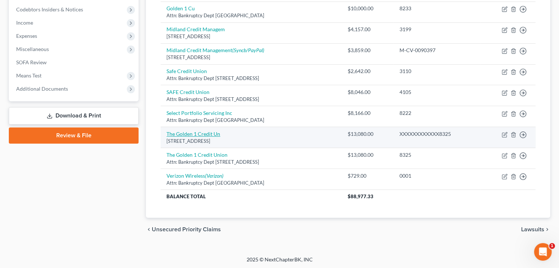
click at [206, 131] on link "The Golden 1 Credit Un" at bounding box center [193, 134] width 54 height 6
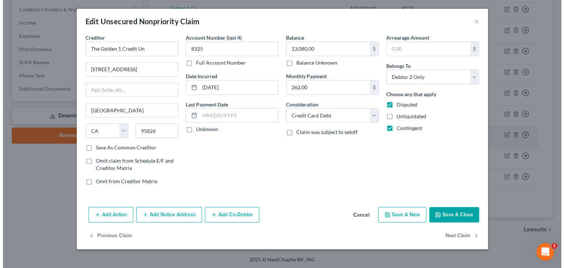
scroll to position [219, 0]
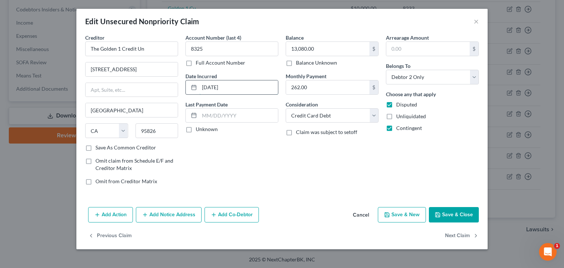
drag, startPoint x: 242, startPoint y: 84, endPoint x: 187, endPoint y: 89, distance: 54.6
click at [187, 89] on div "[DATE]" at bounding box center [231, 87] width 93 height 15
click at [363, 213] on button "Cancel" at bounding box center [361, 215] width 28 height 15
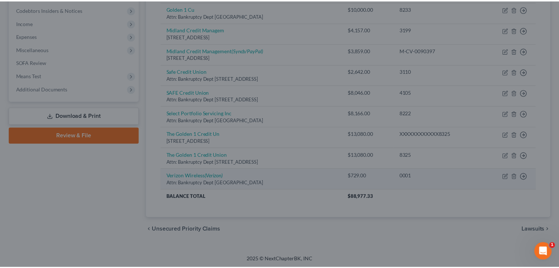
scroll to position [232, 0]
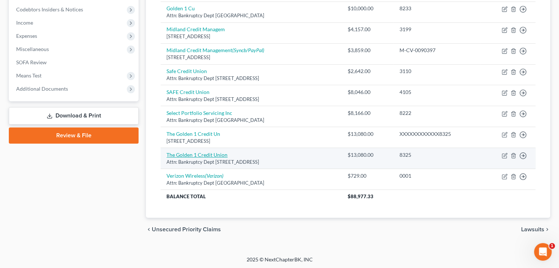
click at [199, 152] on link "The Golden 1 Credit Union" at bounding box center [196, 155] width 61 height 6
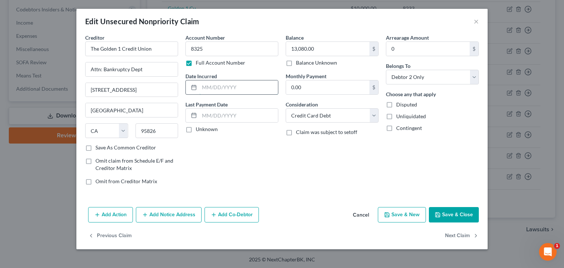
click at [232, 82] on input "text" at bounding box center [238, 87] width 79 height 14
paste input "[DATE]"
click at [461, 214] on button "Save & Close" at bounding box center [454, 214] width 50 height 15
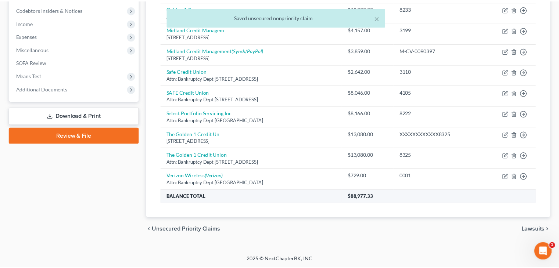
scroll to position [232, 0]
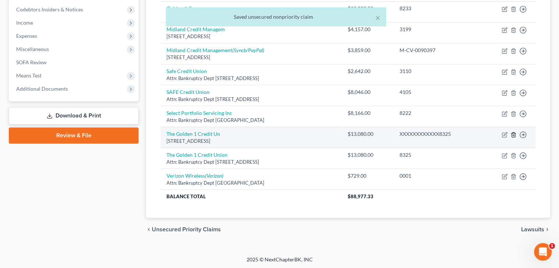
click at [513, 135] on icon "button" at bounding box center [513, 135] width 6 height 6
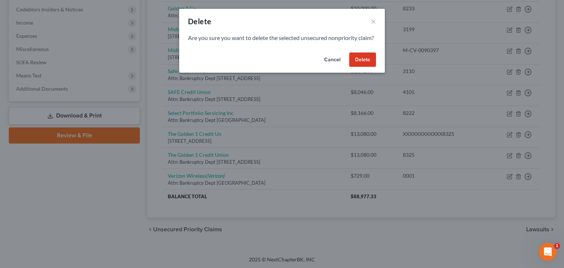
click at [368, 67] on button "Delete" at bounding box center [362, 60] width 27 height 15
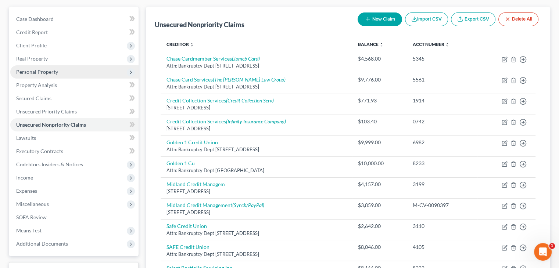
scroll to position [64, 0]
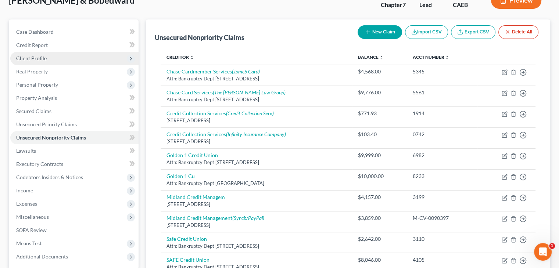
click at [46, 61] on span "Client Profile" at bounding box center [74, 58] width 128 height 13
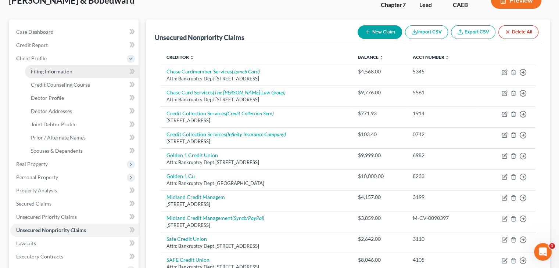
click at [59, 74] on link "Filing Information" at bounding box center [81, 71] width 113 height 13
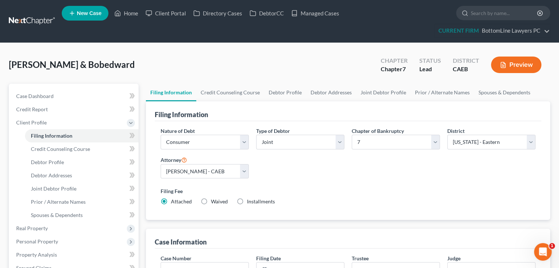
click at [248, 72] on div "[PERSON_NAME] & Bobedward Upgraded Chapter Chapter 7 Status Lead District CAEB …" at bounding box center [279, 68] width 541 height 32
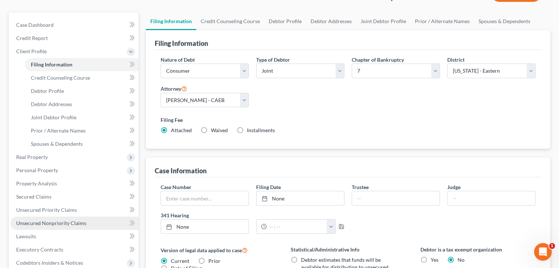
scroll to position [66, 0]
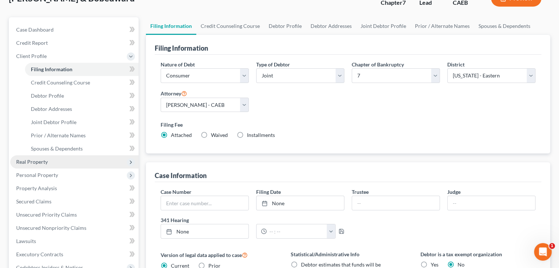
click at [43, 162] on span "Real Property" at bounding box center [32, 162] width 32 height 6
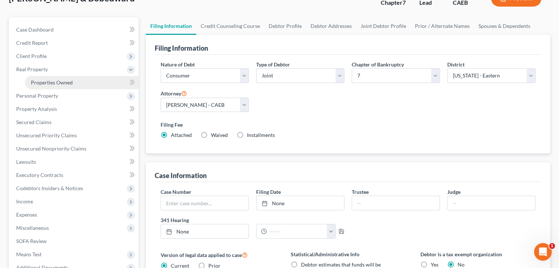
click at [60, 80] on span "Properties Owned" at bounding box center [52, 82] width 42 height 6
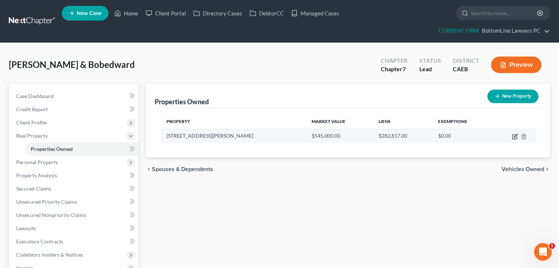
click at [514, 135] on icon "button" at bounding box center [515, 137] width 6 height 6
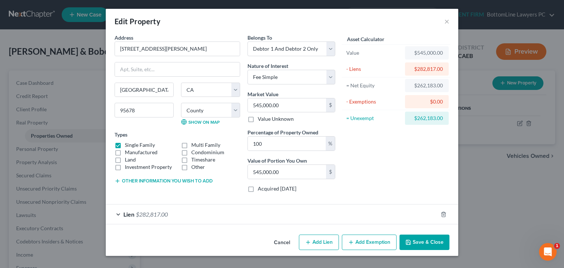
click at [151, 211] on span "$282,817.00" at bounding box center [152, 214] width 32 height 7
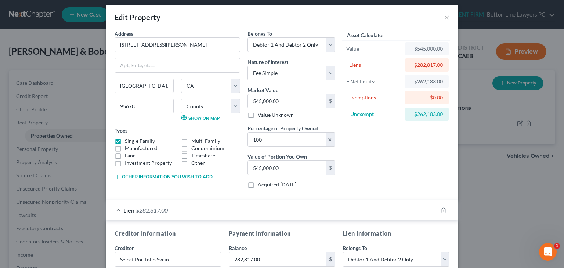
scroll to position [1, 0]
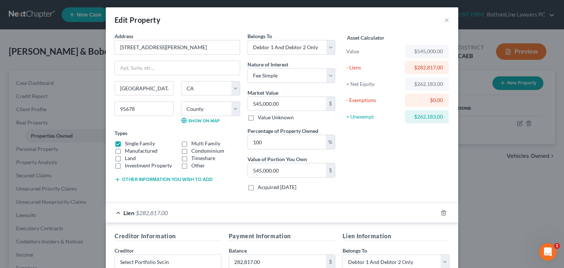
click at [413, 113] on div "$262,183.00" at bounding box center [427, 116] width 32 height 7
drag, startPoint x: 414, startPoint y: 115, endPoint x: 442, endPoint y: 114, distance: 27.9
click at [442, 114] on div "$262,183.00" at bounding box center [427, 116] width 44 height 13
copy div "262,183.00"
click at [363, 168] on div "Asset Calculator Value $545,000.00 - Liens $282,817.00 = Net Equity $262,183.00…" at bounding box center [396, 114] width 114 height 165
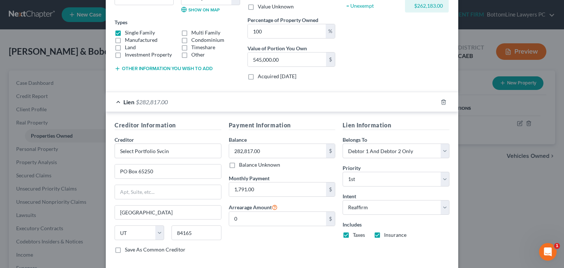
scroll to position [148, 0]
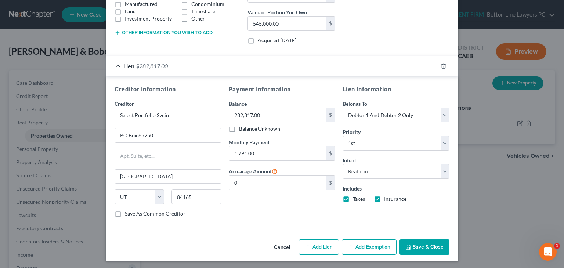
click at [357, 246] on button "Add Exemption" at bounding box center [369, 246] width 55 height 15
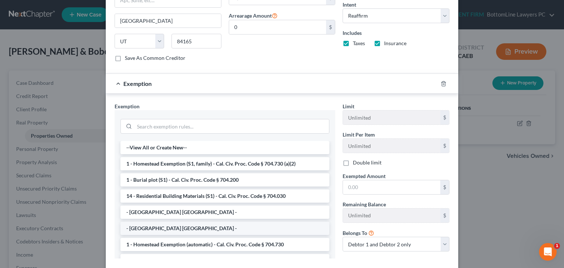
scroll to position [332, 0]
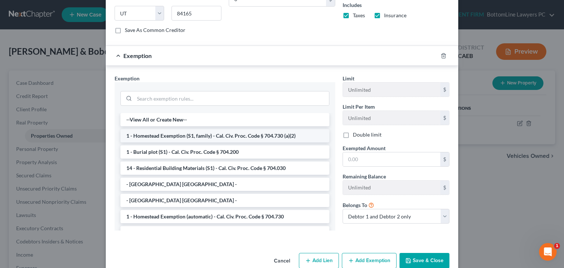
click at [201, 136] on li "1 - Homestead Exemption (S1, family) - Cal. Civ. Proc. Code § 704.730 (a)(2)" at bounding box center [224, 135] width 209 height 13
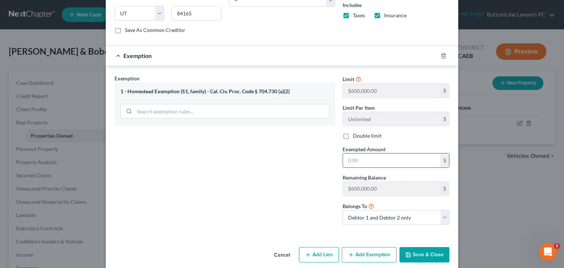
drag, startPoint x: 356, startPoint y: 158, endPoint x: 366, endPoint y: 158, distance: 9.6
click at [356, 158] on input "text" at bounding box center [391, 161] width 97 height 14
paste input "262,183.00"
click at [269, 174] on div "Exemption Set must be selected for CA. Exemption * 1 - Homestead Exemption (S1,…" at bounding box center [225, 153] width 228 height 156
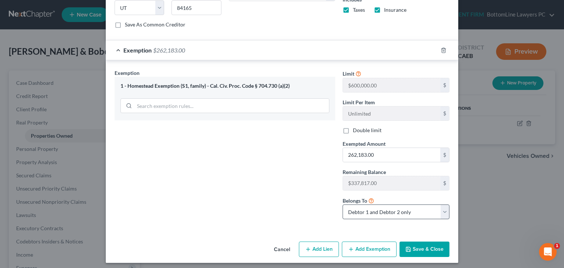
scroll to position [339, 0]
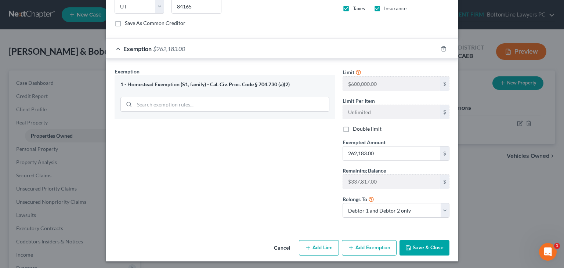
click at [417, 248] on button "Save & Close" at bounding box center [425, 247] width 50 height 15
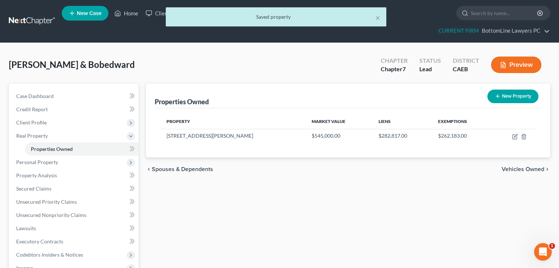
click at [521, 171] on span "Vehicles Owned" at bounding box center [522, 169] width 43 height 6
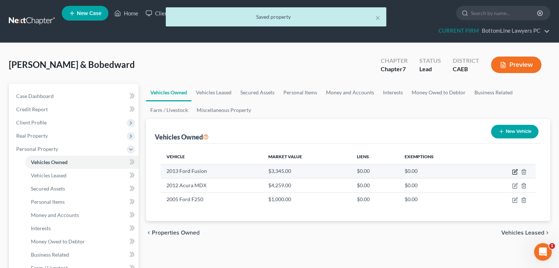
click at [515, 172] on icon "button" at bounding box center [514, 170] width 3 height 3
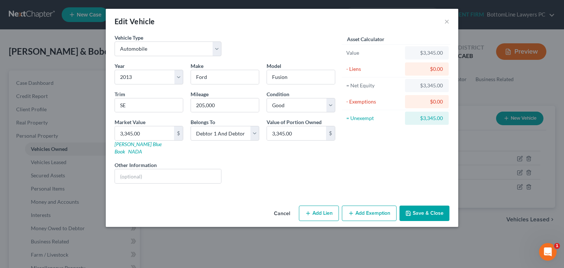
click at [373, 206] on button "Add Exemption" at bounding box center [369, 213] width 55 height 15
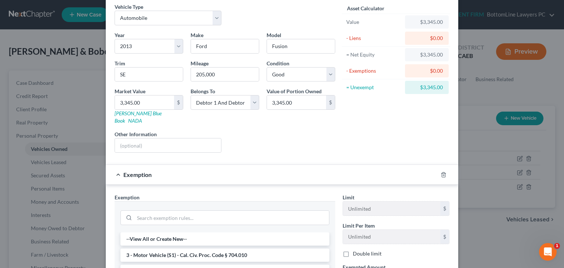
scroll to position [73, 0]
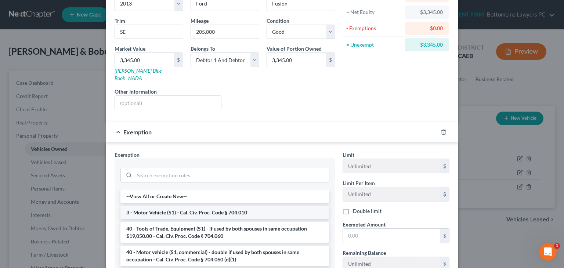
click at [232, 206] on li "3 - Motor Vehicle (S1) - Cal. Civ. Proc. Code § 704.010" at bounding box center [224, 212] width 209 height 13
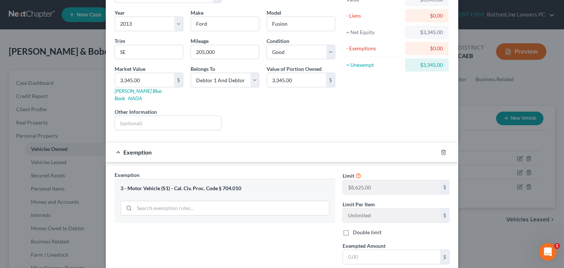
scroll to position [0, 0]
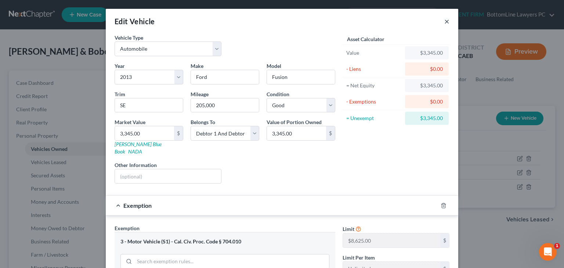
click at [444, 24] on button "×" at bounding box center [446, 21] width 5 height 9
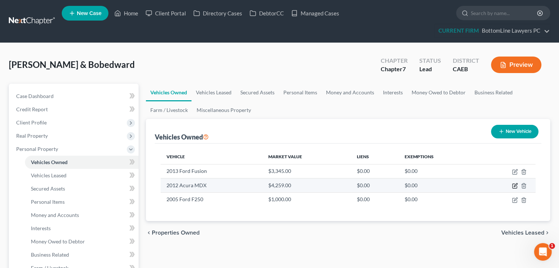
click at [514, 187] on icon "button" at bounding box center [515, 186] width 6 height 6
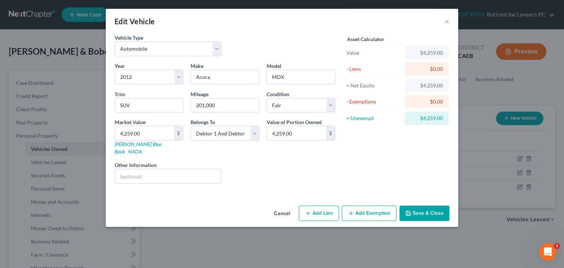
click at [363, 206] on button "Add Exemption" at bounding box center [369, 213] width 55 height 15
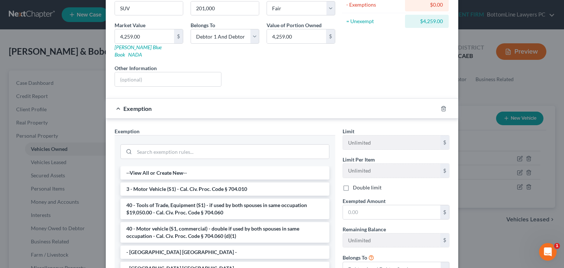
scroll to position [110, 0]
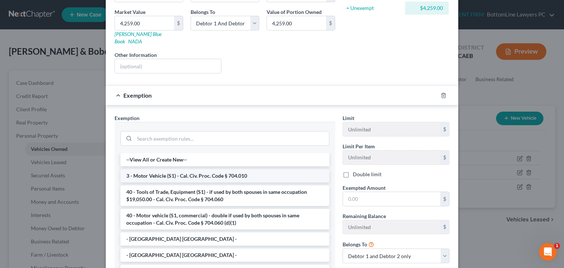
click at [152, 169] on li "3 - Motor Vehicle (S1) - Cal. Civ. Proc. Code § 704.010" at bounding box center [224, 175] width 209 height 13
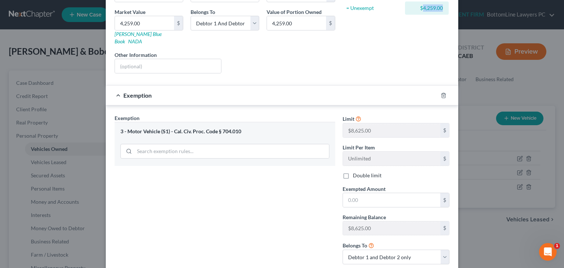
drag, startPoint x: 420, startPoint y: 7, endPoint x: 441, endPoint y: 7, distance: 21.3
click at [441, 7] on div "$4,259.00" at bounding box center [427, 7] width 44 height 13
copy div "4,259.00"
click at [364, 193] on input "text" at bounding box center [391, 200] width 97 height 14
paste input "4,259.00"
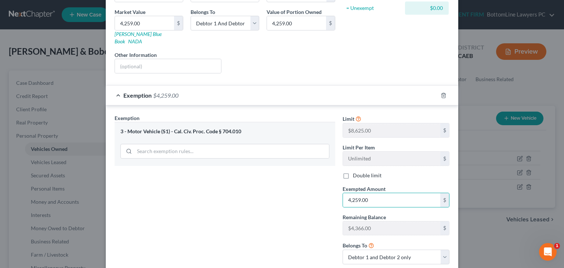
click at [281, 187] on div "Exemption Set must be selected for CA. Exemption * 3 - Motor Vehicle (S1) - Cal…" at bounding box center [225, 192] width 228 height 156
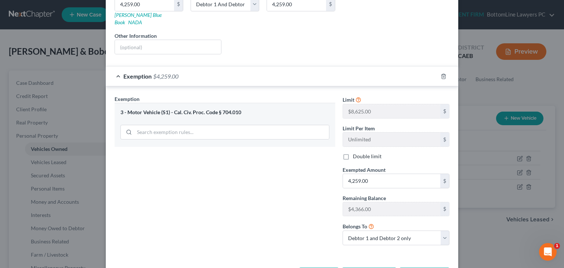
scroll to position [150, 0]
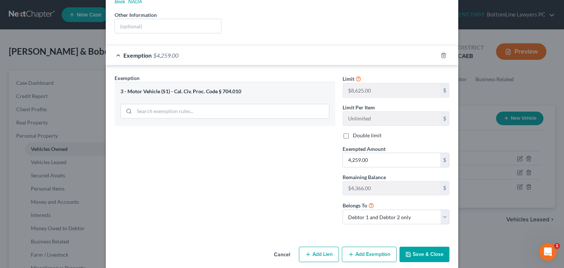
click at [420, 247] on button "Save & Close" at bounding box center [425, 254] width 50 height 15
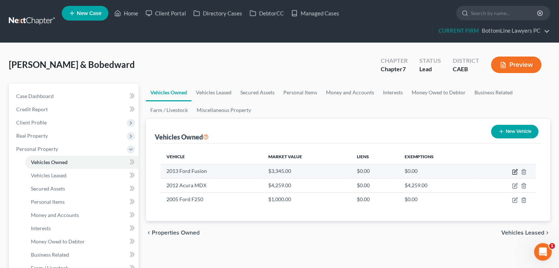
click at [513, 170] on icon "button" at bounding box center [515, 172] width 6 height 6
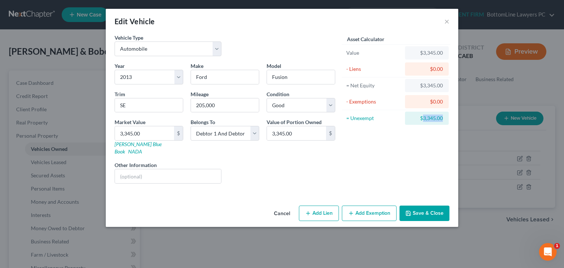
drag, startPoint x: 422, startPoint y: 118, endPoint x: 443, endPoint y: 118, distance: 20.9
click at [443, 118] on div "$3,345.00" at bounding box center [427, 118] width 44 height 13
copy div "3,345.00"
click at [364, 206] on button "Add Exemption" at bounding box center [369, 213] width 55 height 15
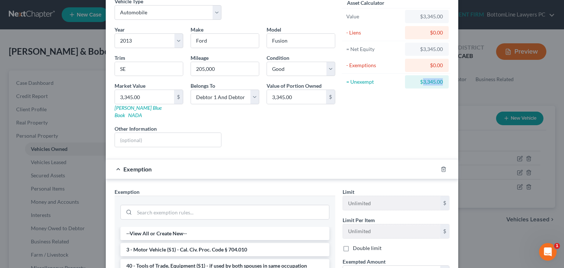
scroll to position [37, 0]
click at [229, 243] on li "3 - Motor Vehicle (S1) - Cal. Civ. Proc. Code § 704.010" at bounding box center [224, 249] width 209 height 13
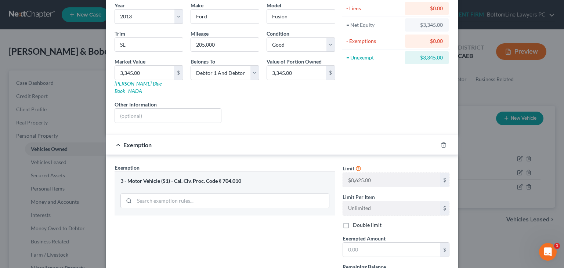
scroll to position [150, 0]
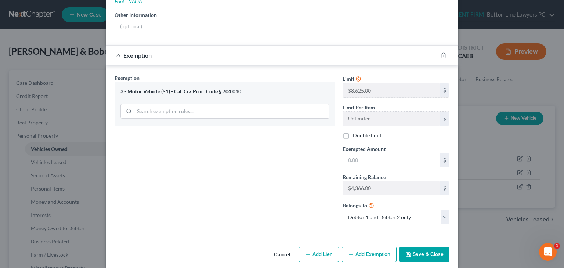
click at [401, 153] on input "text" at bounding box center [391, 160] width 97 height 14
paste input "3,345.00"
click at [416, 247] on button "Save & Close" at bounding box center [425, 254] width 50 height 15
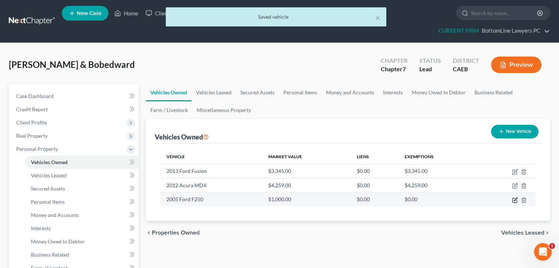
click at [514, 199] on icon "button" at bounding box center [515, 200] width 6 height 6
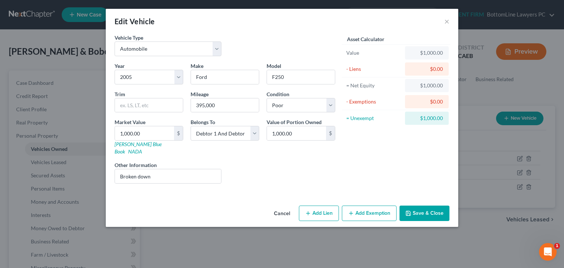
click at [372, 206] on button "Add Exemption" at bounding box center [369, 213] width 55 height 15
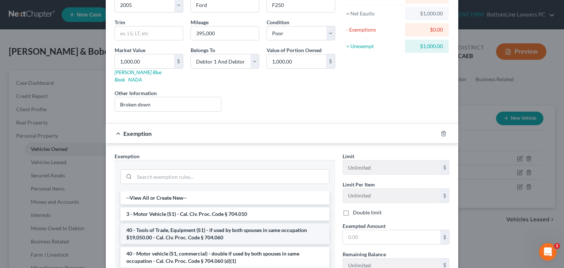
scroll to position [73, 0]
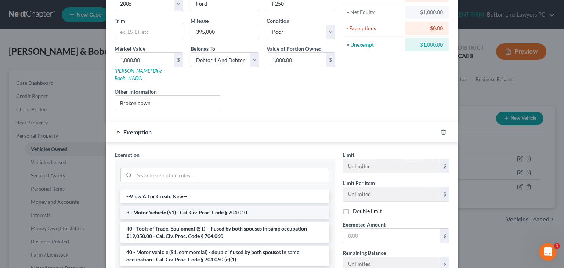
click at [213, 206] on li "3 - Motor Vehicle (S1) - Cal. Civ. Proc. Code § 704.010" at bounding box center [224, 212] width 209 height 13
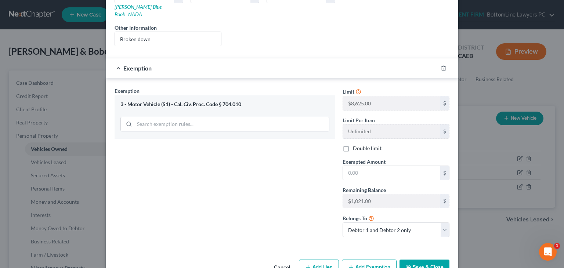
scroll to position [147, 0]
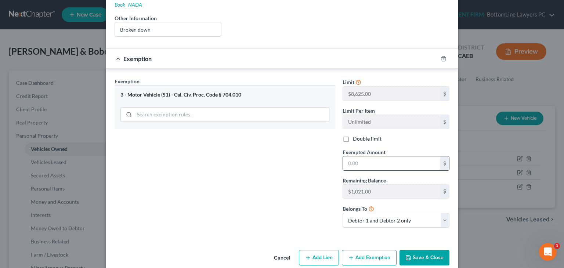
click at [386, 156] on input "text" at bounding box center [391, 163] width 97 height 14
click at [422, 252] on button "Save & Close" at bounding box center [425, 257] width 50 height 15
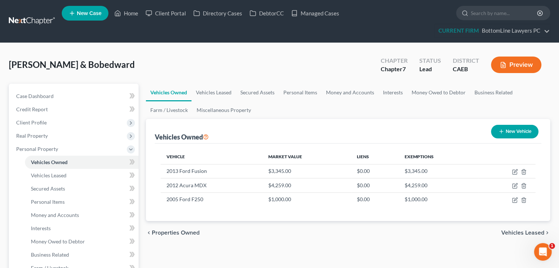
click at [522, 232] on span "Vehicles Leased" at bounding box center [522, 233] width 43 height 6
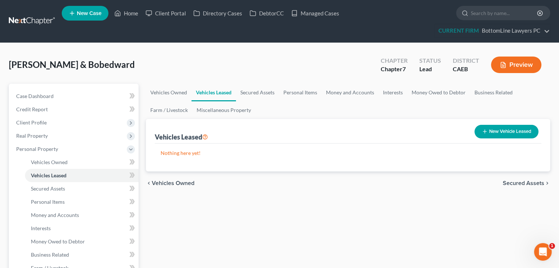
click at [520, 182] on span "Secured Assets" at bounding box center [523, 183] width 42 height 6
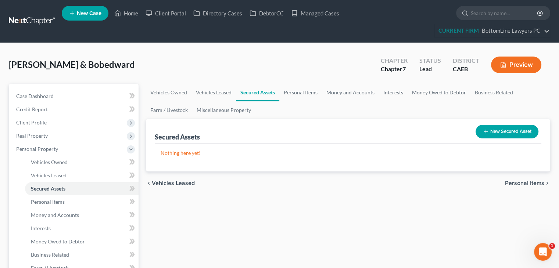
click at [520, 182] on span "Personal Items" at bounding box center [524, 183] width 39 height 6
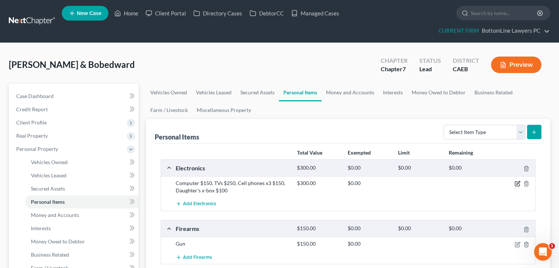
click at [515, 184] on icon "button" at bounding box center [517, 184] width 6 height 6
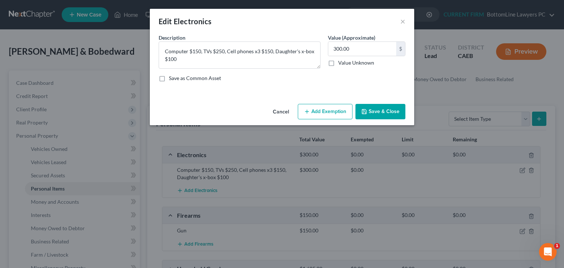
click at [319, 111] on button "Add Exemption" at bounding box center [325, 111] width 55 height 15
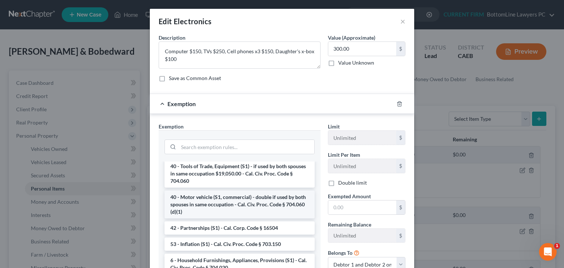
scroll to position [1069, 0]
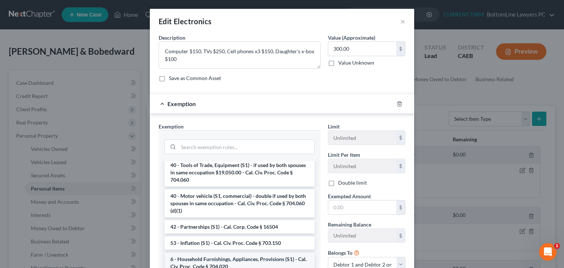
click at [223, 257] on li "6 - Household Furnishings, Appliances, Provisions (S1) - Cal. Civ. Proc. Code §…" at bounding box center [240, 263] width 150 height 21
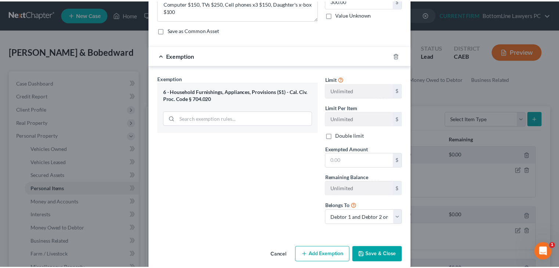
scroll to position [57, 0]
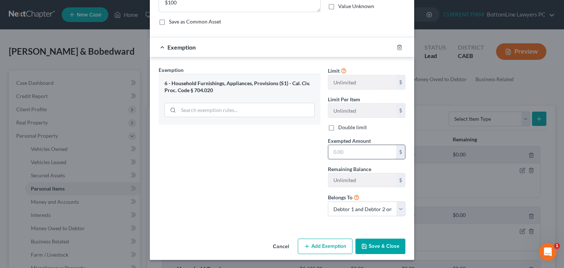
click at [361, 149] on input "text" at bounding box center [362, 152] width 68 height 14
click at [372, 243] on button "Save & Close" at bounding box center [381, 246] width 50 height 15
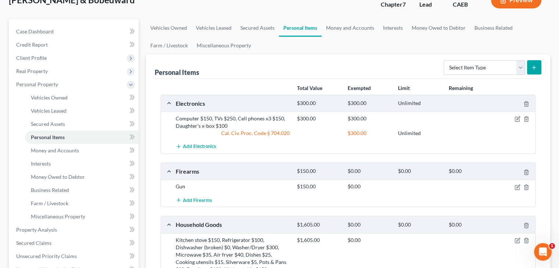
scroll to position [73, 0]
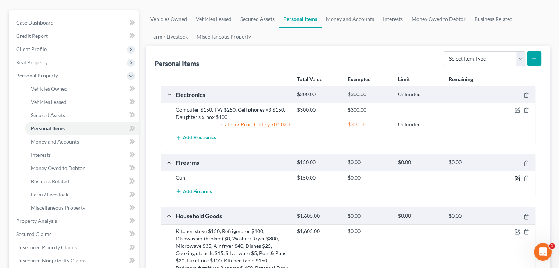
click at [515, 178] on icon "button" at bounding box center [517, 179] width 6 height 6
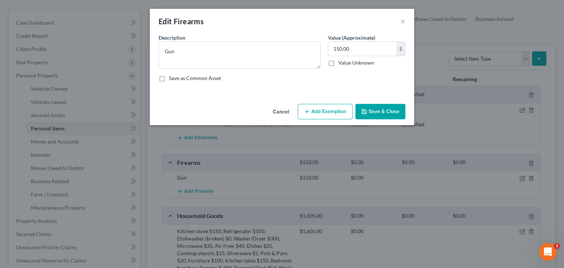
click at [319, 108] on button "Add Exemption" at bounding box center [325, 111] width 55 height 15
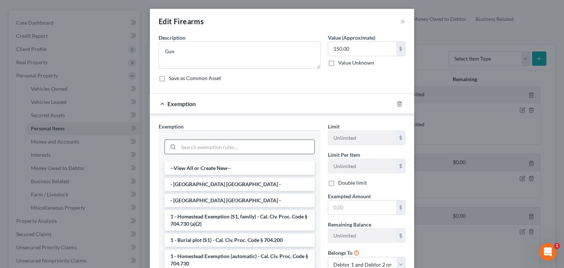
click at [212, 148] on input "search" at bounding box center [246, 147] width 136 height 14
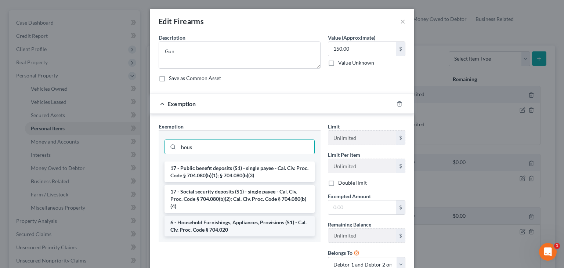
click at [239, 227] on li "6 - Household Furnishings, Appliances, Provisions (S1) - Cal. Civ. Proc. Code §…" at bounding box center [240, 226] width 150 height 21
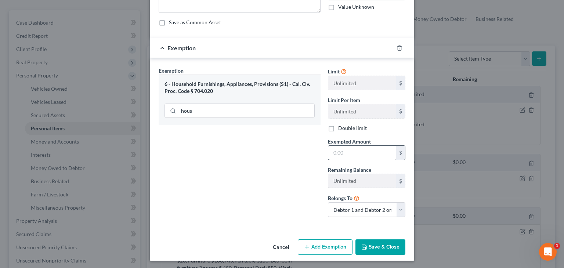
scroll to position [57, 0]
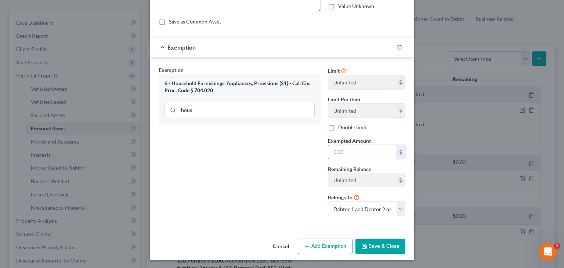
click at [353, 149] on input "text" at bounding box center [362, 152] width 68 height 14
click at [375, 244] on button "Save & Close" at bounding box center [381, 246] width 50 height 15
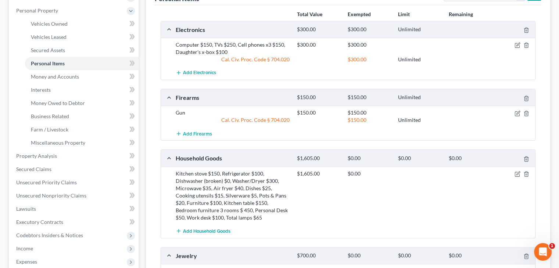
scroll to position [147, 0]
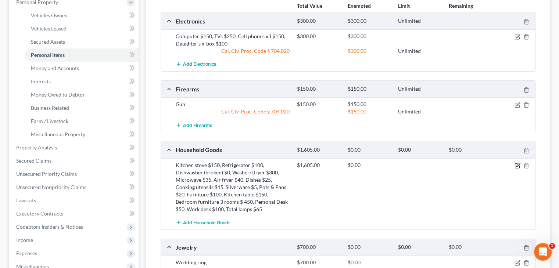
click at [517, 165] on icon "button" at bounding box center [517, 166] width 6 height 6
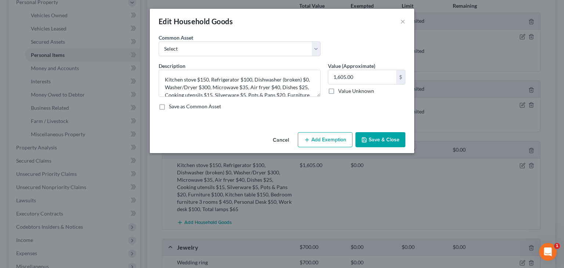
click at [339, 139] on button "Add Exemption" at bounding box center [325, 139] width 55 height 15
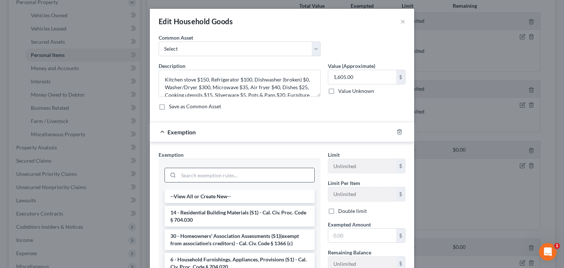
click at [245, 174] on input "search" at bounding box center [246, 175] width 136 height 14
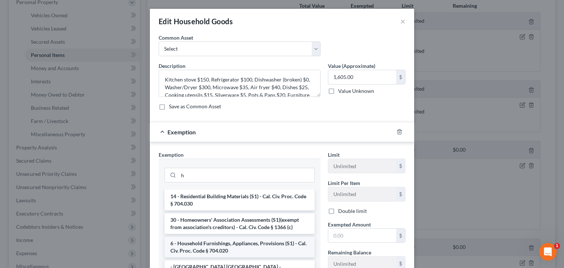
click at [219, 251] on li "6 - Household Furnishings, Appliances, Provisions (S1) - Cal. Civ. Proc. Code §…" at bounding box center [240, 247] width 150 height 21
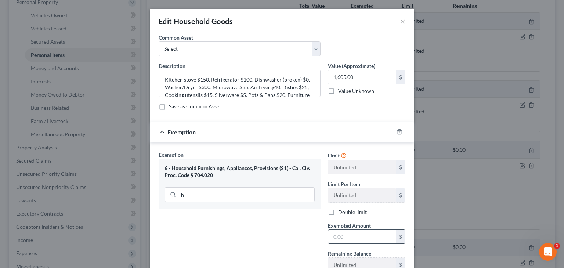
click at [345, 240] on input "text" at bounding box center [362, 237] width 68 height 14
paste input "1,605.00"
click at [282, 241] on div "Exemption Set must be selected for CA. Exemption * 6 - Household Furnishings, A…" at bounding box center [239, 229] width 169 height 156
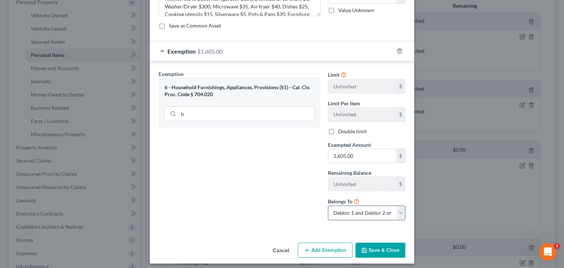
scroll to position [84, 0]
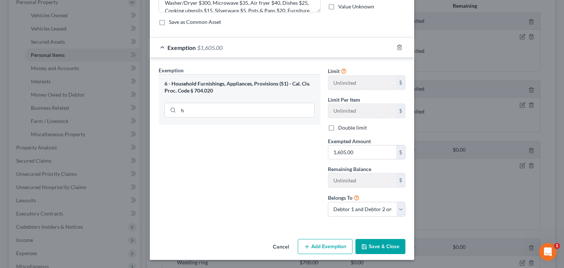
click at [376, 243] on button "Save & Close" at bounding box center [381, 246] width 50 height 15
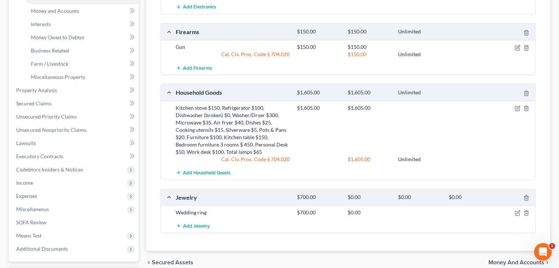
scroll to position [257, 0]
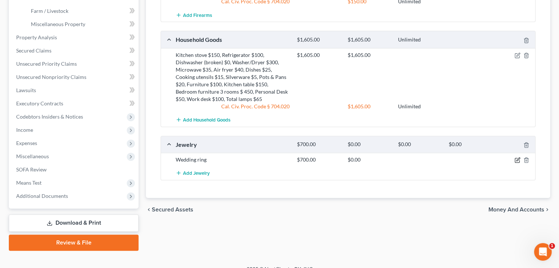
click at [517, 158] on icon "button" at bounding box center [517, 160] width 6 height 6
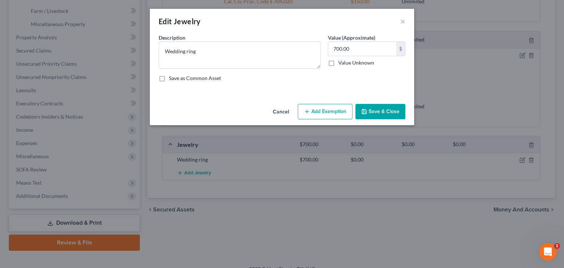
click at [333, 113] on button "Add Exemption" at bounding box center [325, 111] width 55 height 15
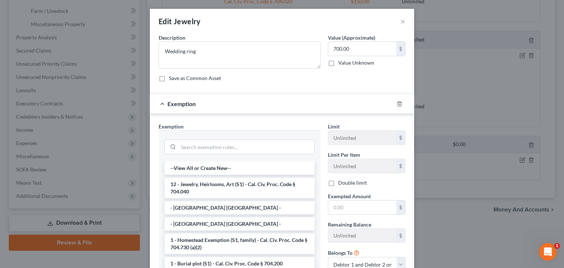
drag, startPoint x: 223, startPoint y: 181, endPoint x: 230, endPoint y: 181, distance: 6.6
click at [224, 181] on li "12 - Jewelry, Heirlooms, Art (S1) - Cal. Civ. Proc. Code § 704.040" at bounding box center [240, 188] width 150 height 21
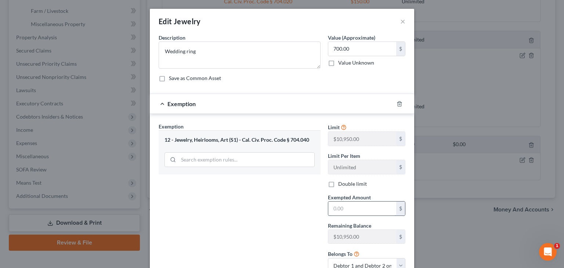
click at [356, 209] on input "text" at bounding box center [362, 209] width 68 height 14
click at [289, 210] on div "Exemption Set must be selected for CA. Exemption * 12 - Jewelry, Heirlooms, Art…" at bounding box center [239, 201] width 169 height 156
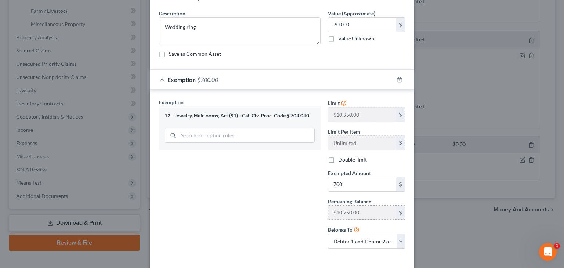
scroll to position [57, 0]
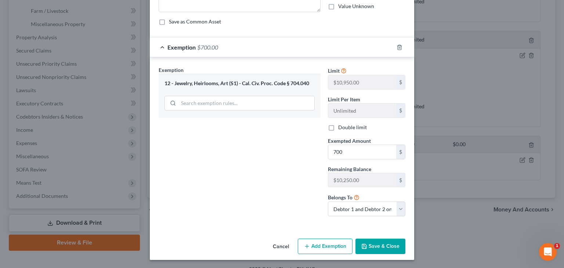
click at [373, 242] on button "Save & Close" at bounding box center [381, 246] width 50 height 15
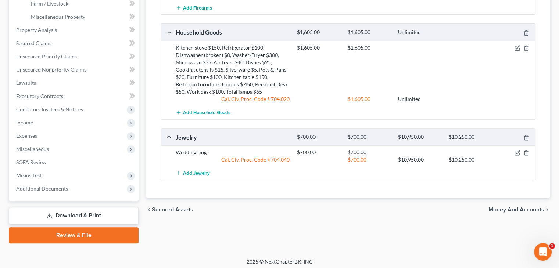
scroll to position [267, 0]
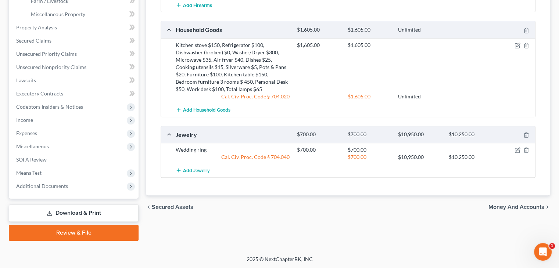
click at [501, 201] on div "chevron_left Secured Assets Money and Accounts chevron_right" at bounding box center [348, 207] width 404 height 24
click at [498, 205] on span "Money and Accounts" at bounding box center [516, 207] width 56 height 6
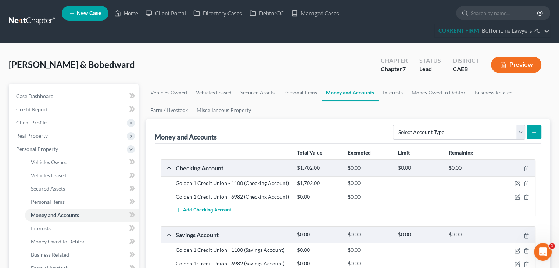
click at [234, 58] on div "[PERSON_NAME] & Bobedward Upgraded Chapter Chapter 7 Status Lead District CAEB …" at bounding box center [279, 68] width 541 height 32
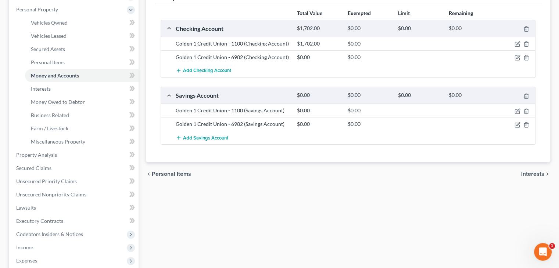
scroll to position [147, 0]
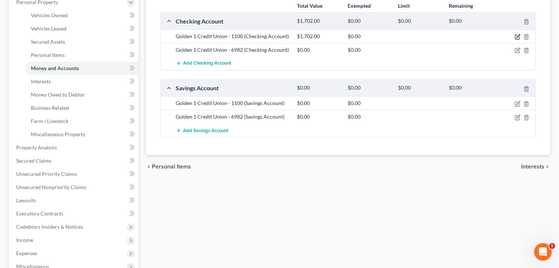
click at [518, 36] on icon "button" at bounding box center [517, 37] width 6 height 6
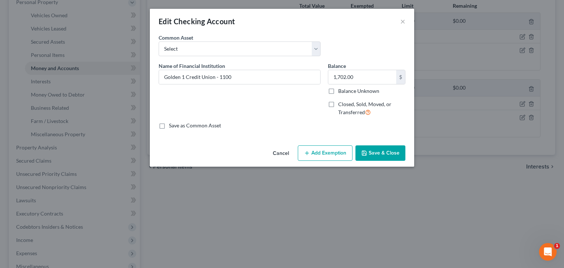
click at [329, 153] on button "Add Exemption" at bounding box center [325, 152] width 55 height 15
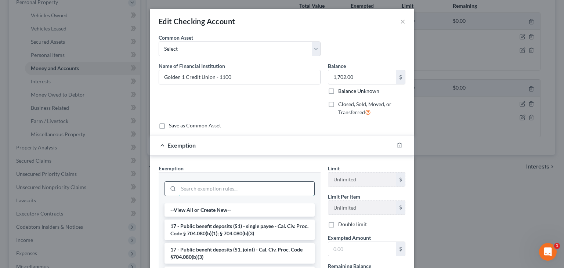
click at [249, 189] on input "search" at bounding box center [246, 189] width 136 height 14
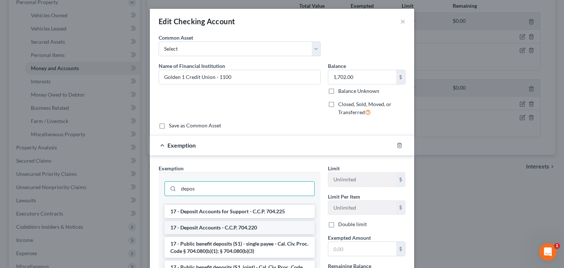
scroll to position [73, 0]
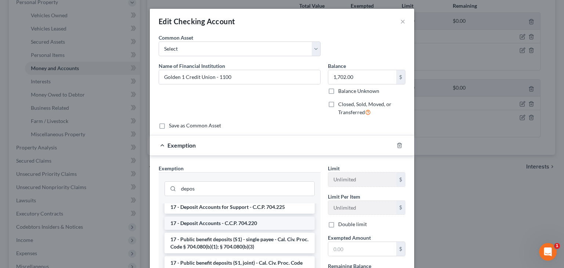
click at [217, 222] on li "17 - Deposit Accounts - C.C.P. 704.220" at bounding box center [240, 223] width 150 height 13
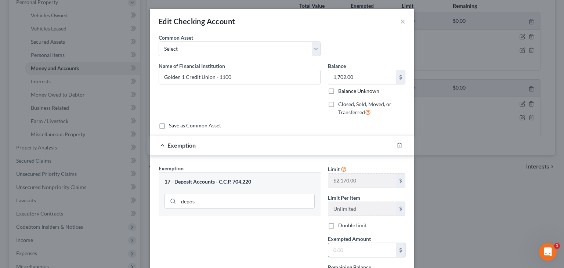
click at [357, 249] on input "text" at bounding box center [362, 250] width 68 height 14
click at [283, 235] on div "Exemption Set must be selected for CA. Exemption * 17 - Deposit Accounts - C.C.…" at bounding box center [239, 243] width 169 height 156
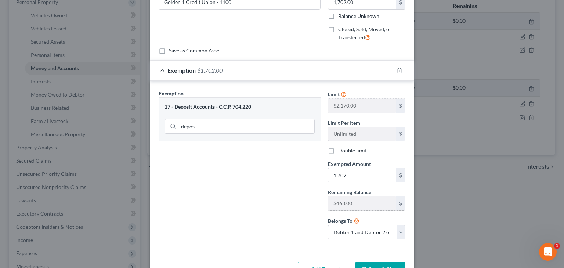
scroll to position [98, 0]
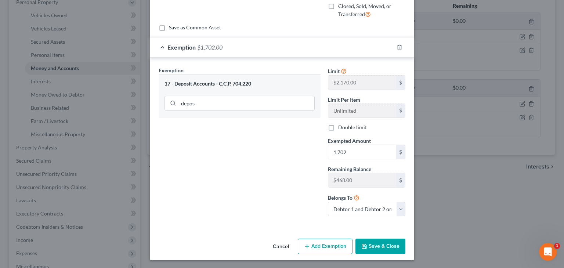
click at [373, 245] on button "Save & Close" at bounding box center [381, 246] width 50 height 15
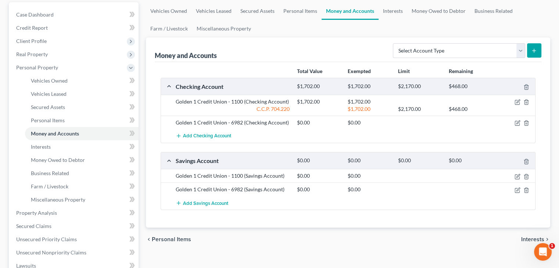
scroll to position [73, 0]
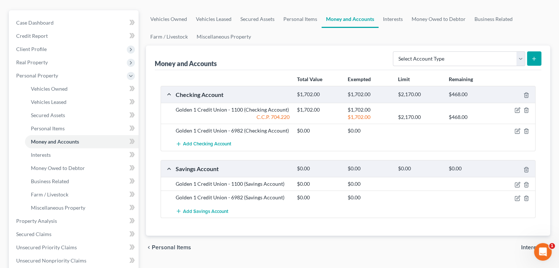
click at [526, 246] on span "Interests" at bounding box center [532, 248] width 23 height 6
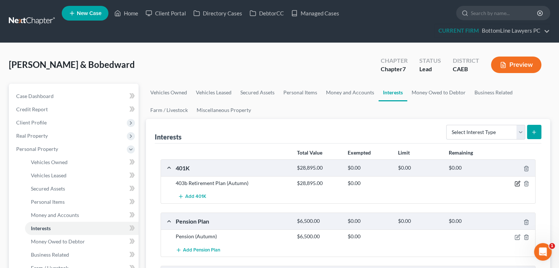
click at [516, 184] on icon "button" at bounding box center [517, 184] width 6 height 6
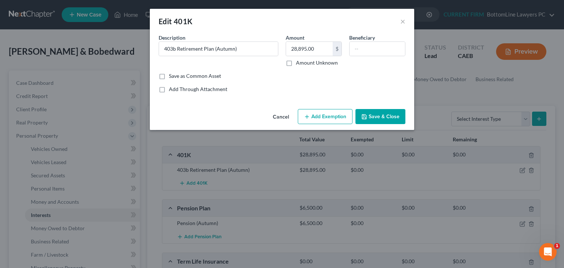
click at [313, 116] on button "Add Exemption" at bounding box center [325, 116] width 55 height 15
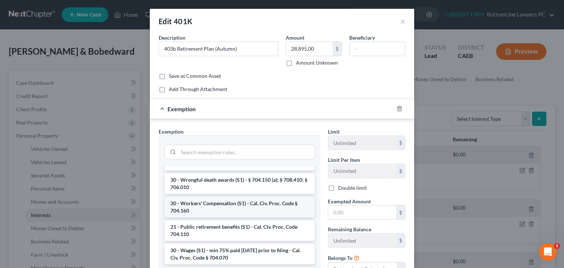
scroll to position [698, 0]
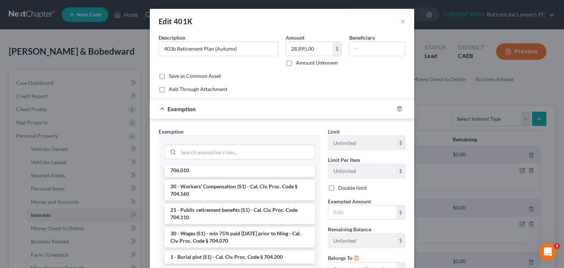
drag, startPoint x: 315, startPoint y: 18, endPoint x: 314, endPoint y: 13, distance: 5.8
click at [314, 13] on div "Edit 401K ×" at bounding box center [282, 21] width 264 height 25
drag, startPoint x: 313, startPoint y: 16, endPoint x: 297, endPoint y: 39, distance: 27.5
click at [310, 9] on div "Edit 401K ×" at bounding box center [282, 21] width 264 height 25
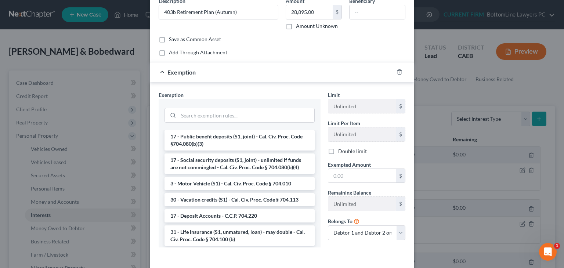
scroll to position [1069, 0]
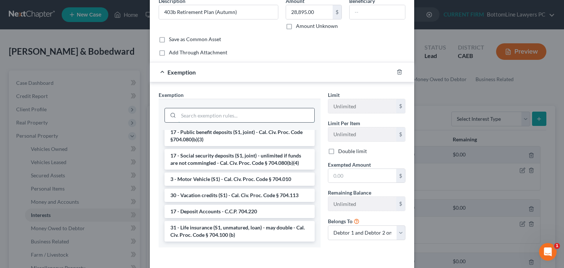
click at [248, 119] on input "search" at bounding box center [246, 115] width 136 height 14
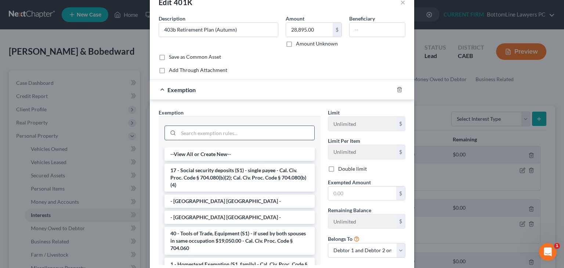
scroll to position [37, 0]
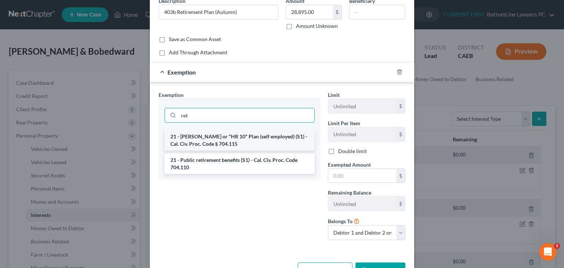
click at [219, 142] on li "21 - [PERSON_NAME] or "HR 10" Plan (self employed) (S1) - Cal. Civ. Proc. Code …" at bounding box center [240, 140] width 150 height 21
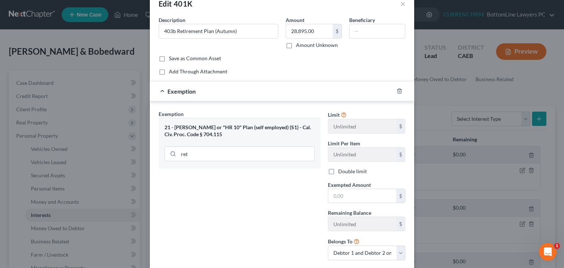
scroll to position [0, 0]
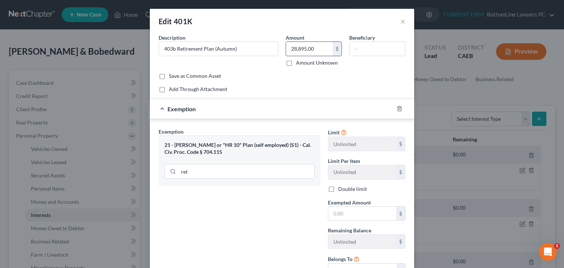
click at [317, 48] on input "28,895.00" at bounding box center [309, 49] width 47 height 14
click at [356, 209] on input "text" at bounding box center [362, 214] width 68 height 14
paste input "28,895.00"
click at [252, 210] on div "Exemption Set must be selected for CA. Exemption * 21 - [PERSON_NAME] or "HR 10…" at bounding box center [239, 206] width 169 height 156
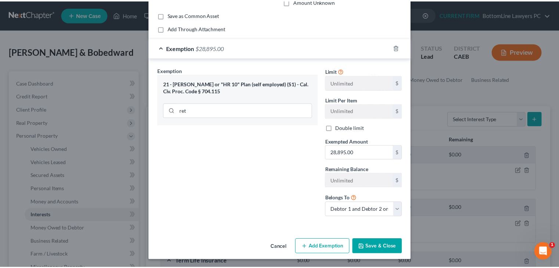
scroll to position [62, 0]
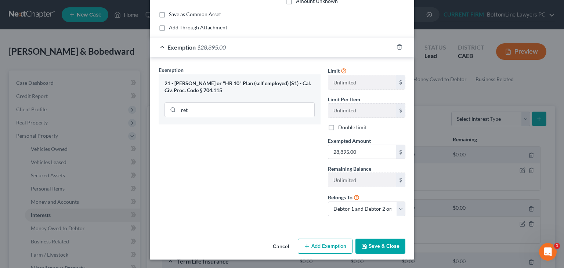
click at [376, 245] on button "Save & Close" at bounding box center [381, 246] width 50 height 15
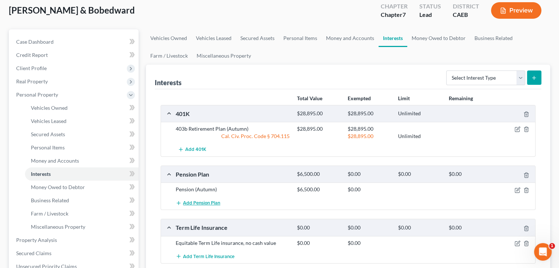
scroll to position [73, 0]
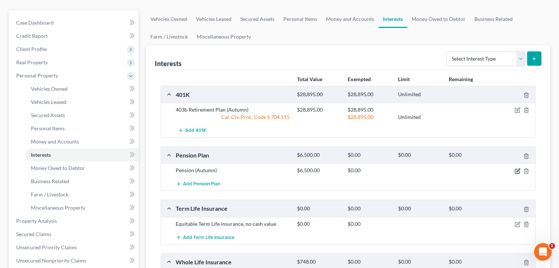
click at [517, 169] on icon "button" at bounding box center [517, 170] width 3 height 3
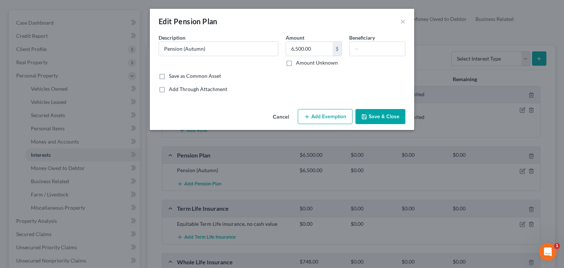
click at [322, 119] on button "Add Exemption" at bounding box center [325, 116] width 55 height 15
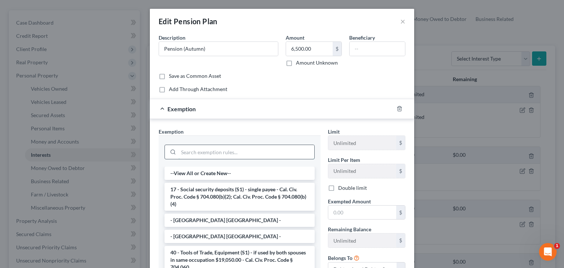
click at [238, 156] on input "search" at bounding box center [246, 152] width 136 height 14
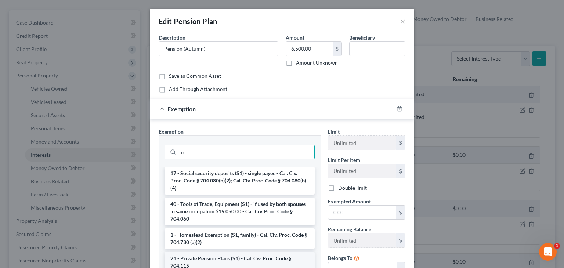
click at [260, 260] on li "21 - Private Pension Plans (S1) - Cal. Civ. Proc. Code § 704.115" at bounding box center [240, 262] width 150 height 21
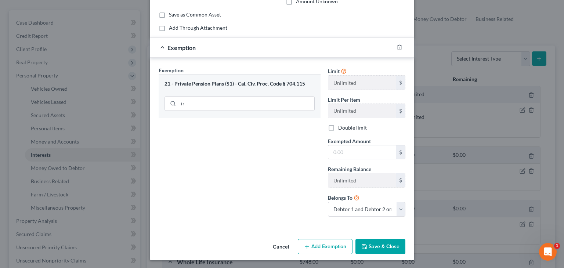
scroll to position [62, 0]
drag, startPoint x: 361, startPoint y: 140, endPoint x: 358, endPoint y: 146, distance: 5.9
click at [361, 140] on span "Exempted Amount" at bounding box center [349, 141] width 43 height 6
click at [358, 146] on input "text" at bounding box center [362, 152] width 68 height 14
click at [374, 243] on button "Save & Close" at bounding box center [381, 246] width 50 height 15
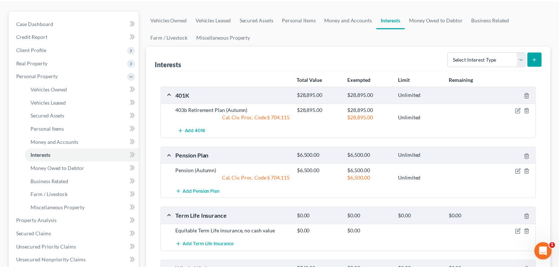
scroll to position [73, 0]
click at [516, 109] on icon "button" at bounding box center [517, 110] width 6 height 6
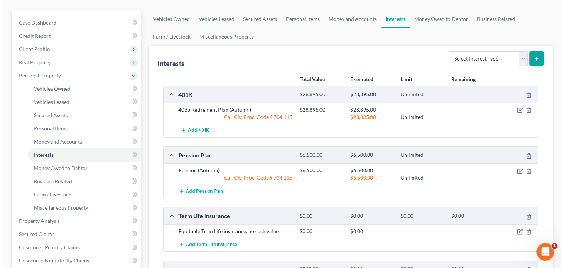
scroll to position [60, 0]
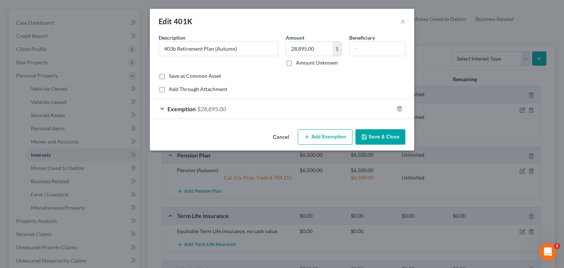
click at [228, 113] on div "Exemption $28,895.00" at bounding box center [272, 108] width 244 height 19
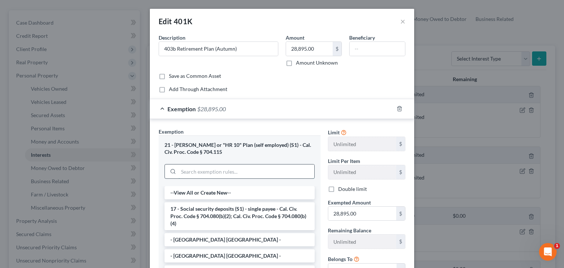
click at [226, 168] on input "search" at bounding box center [246, 172] width 136 height 14
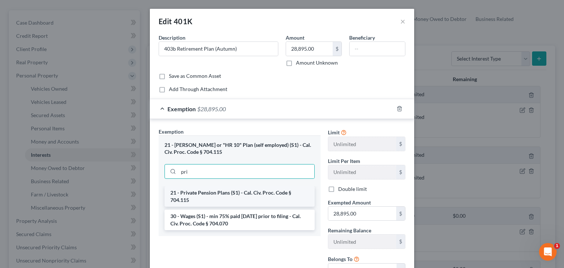
click at [213, 191] on li "21 - Private Pension Plans (S1) - Cal. Civ. Proc. Code § 704.115" at bounding box center [240, 196] width 150 height 21
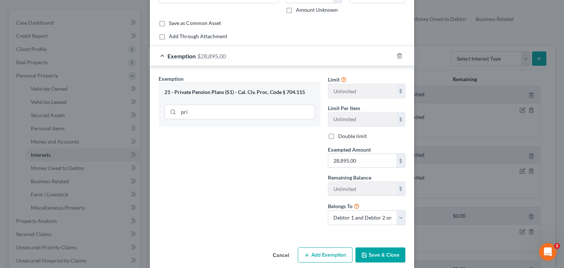
scroll to position [62, 0]
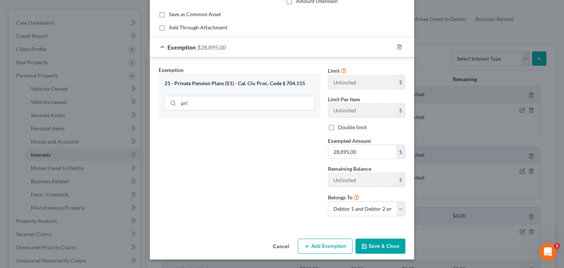
click at [374, 247] on button "Save & Close" at bounding box center [381, 246] width 50 height 15
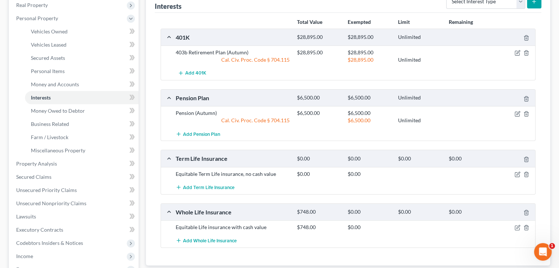
scroll to position [147, 0]
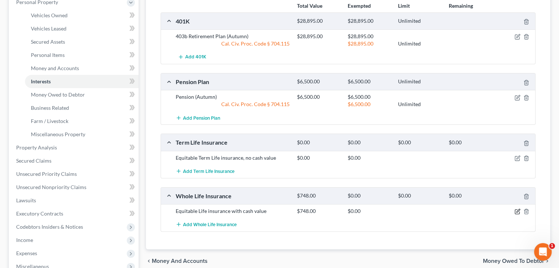
click at [516, 211] on icon "button" at bounding box center [517, 210] width 3 height 3
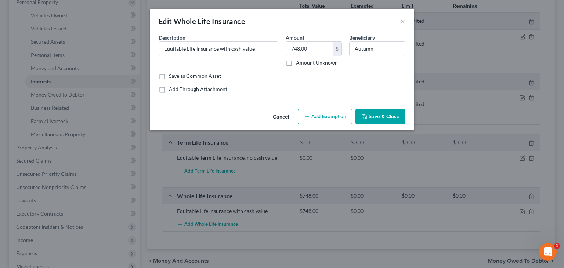
click at [333, 118] on button "Add Exemption" at bounding box center [325, 116] width 55 height 15
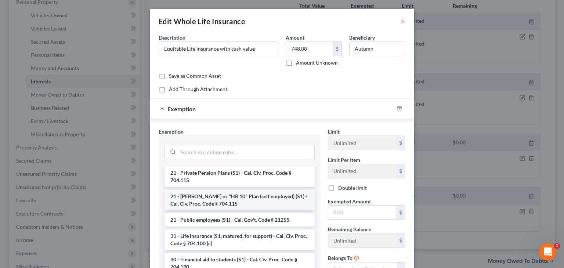
scroll to position [147, 0]
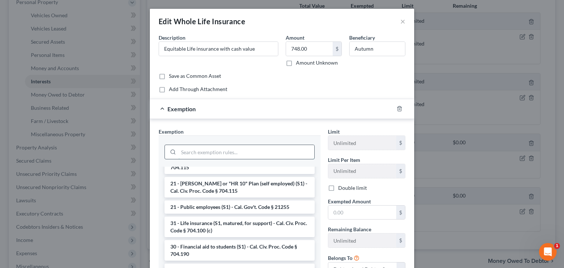
click at [227, 152] on input "search" at bounding box center [246, 152] width 136 height 14
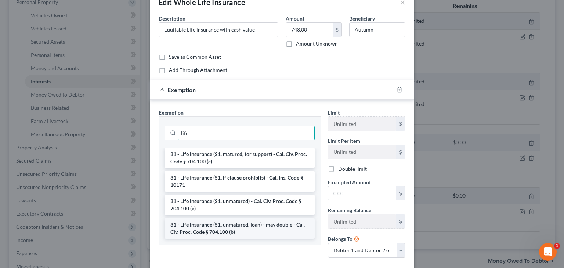
scroll to position [37, 0]
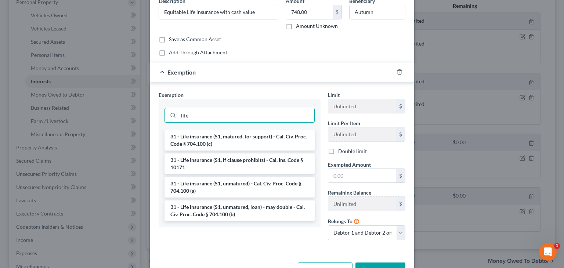
click at [235, 187] on li "31 - Life insurance (S1, unmatured) - Cal. Civ. Proc. Code § 704.100 (a)" at bounding box center [240, 187] width 150 height 21
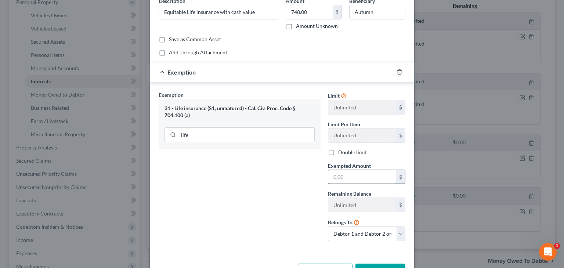
click at [365, 175] on input "text" at bounding box center [362, 177] width 68 height 14
click at [373, 264] on button "Save & Close" at bounding box center [381, 271] width 50 height 15
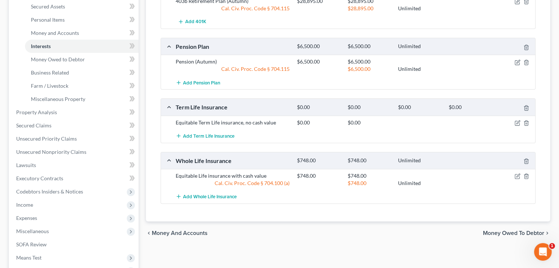
scroll to position [184, 0]
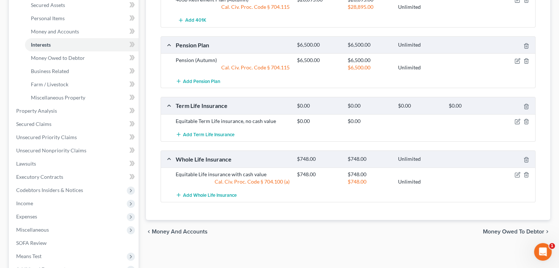
click at [507, 229] on span "Money Owed to Debtor" at bounding box center [513, 232] width 61 height 6
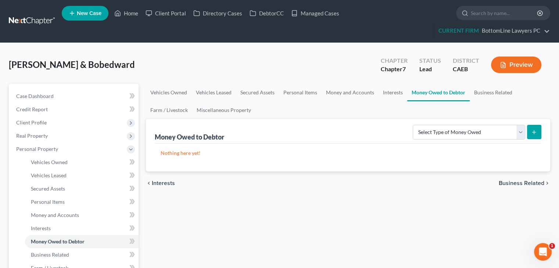
click at [514, 181] on span "Business Related" at bounding box center [521, 183] width 46 height 6
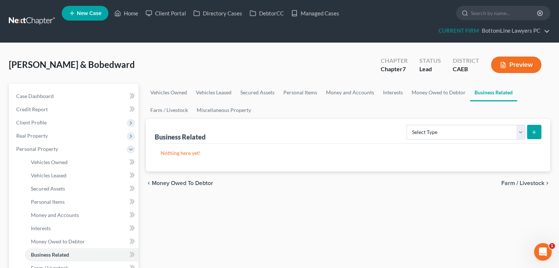
click at [514, 183] on span "Farm / Livestock" at bounding box center [522, 183] width 43 height 6
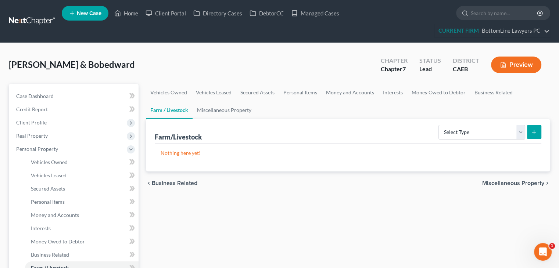
click at [521, 181] on span "Miscellaneous Property" at bounding box center [513, 183] width 62 height 6
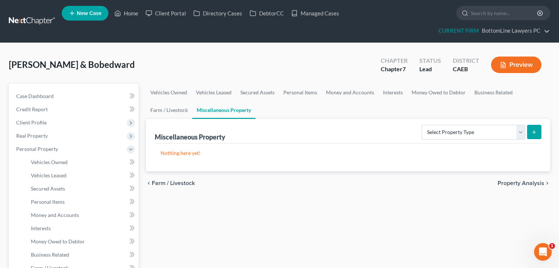
click at [511, 181] on span "Property Analysis" at bounding box center [520, 183] width 47 height 6
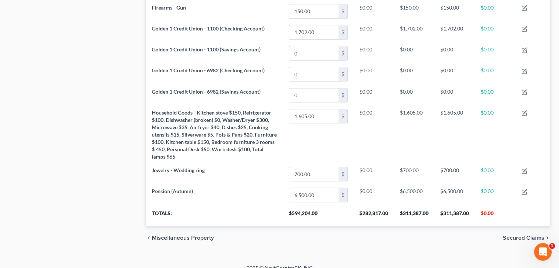
scroll to position [404, 0]
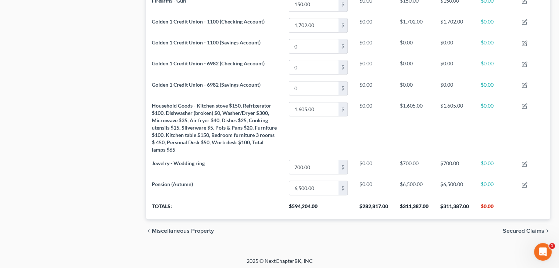
click at [509, 228] on span "Secured Claims" at bounding box center [523, 231] width 42 height 6
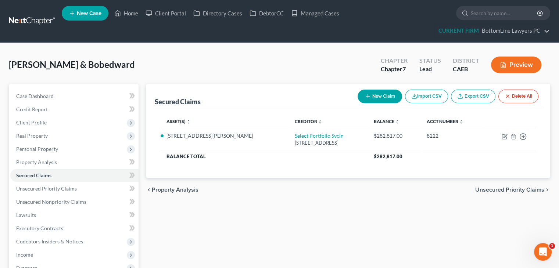
click at [498, 187] on span "Unsecured Priority Claims" at bounding box center [509, 190] width 69 height 6
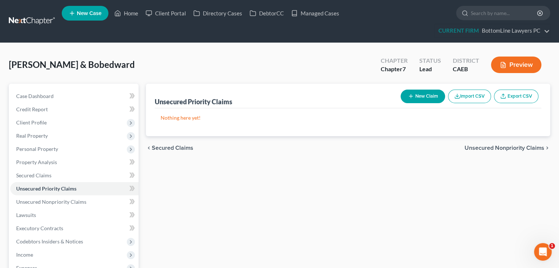
click at [499, 148] on span "Unsecured Nonpriority Claims" at bounding box center [504, 148] width 80 height 6
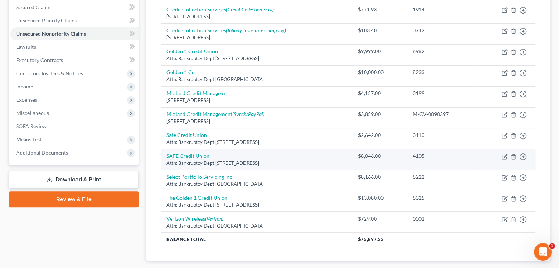
scroll to position [211, 0]
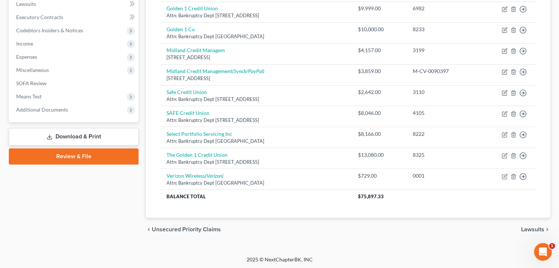
click at [524, 228] on span "Lawsuits" at bounding box center [532, 230] width 23 height 6
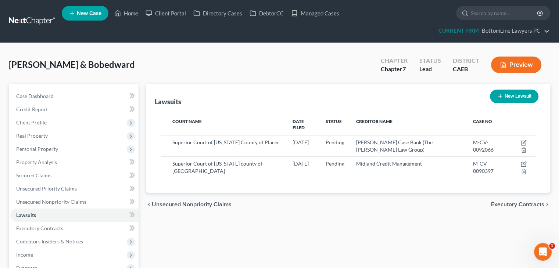
click at [513, 202] on span "Executory Contracts" at bounding box center [517, 205] width 53 height 6
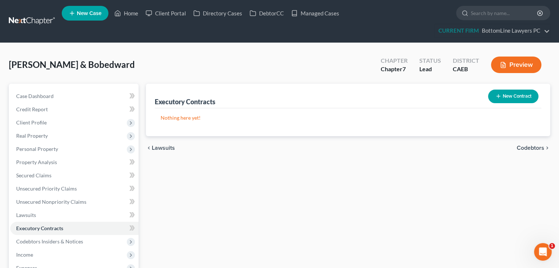
click at [531, 146] on span "Codebtors" at bounding box center [530, 148] width 28 height 6
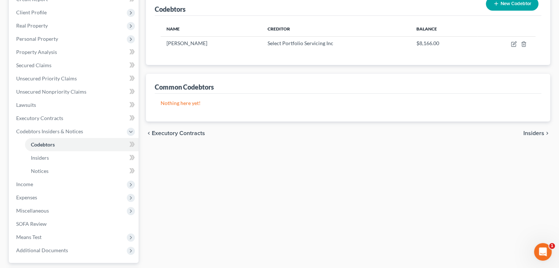
click at [533, 134] on span "Insiders" at bounding box center [533, 133] width 21 height 6
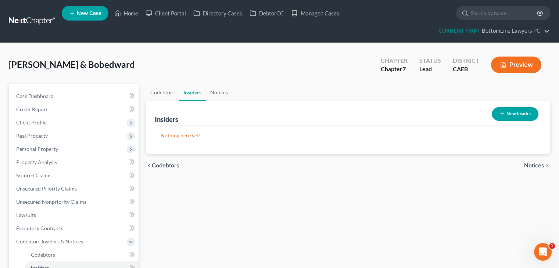
click at [532, 164] on span "Notices" at bounding box center [534, 166] width 20 height 6
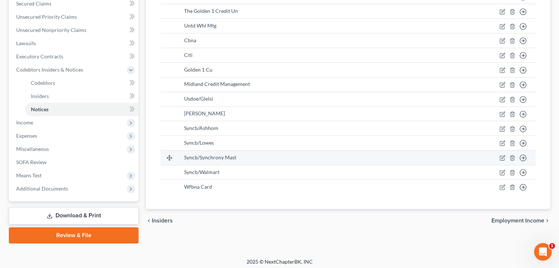
scroll to position [174, 0]
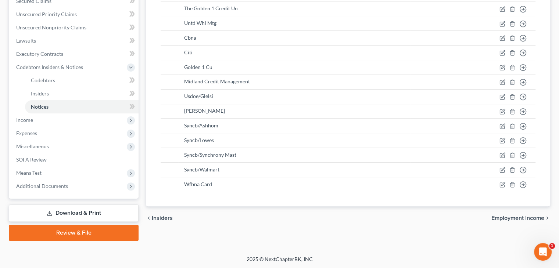
click at [508, 216] on span "Employment Income" at bounding box center [517, 218] width 53 height 6
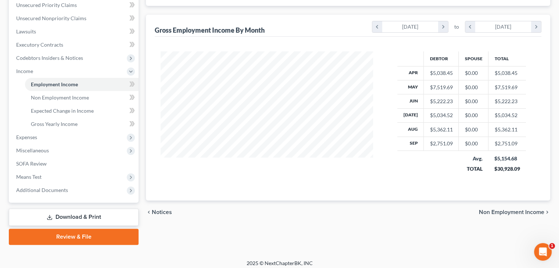
click at [487, 213] on span "Non Employment Income" at bounding box center [511, 212] width 65 height 6
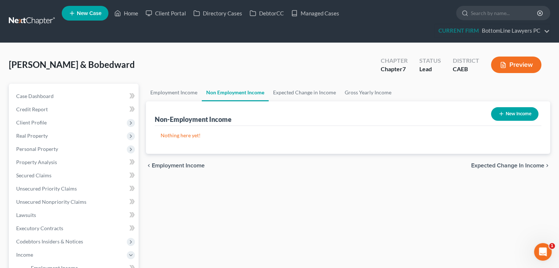
click at [499, 168] on span "Expected Change in Income" at bounding box center [507, 166] width 73 height 6
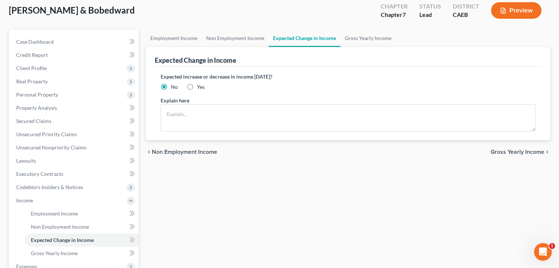
scroll to position [73, 0]
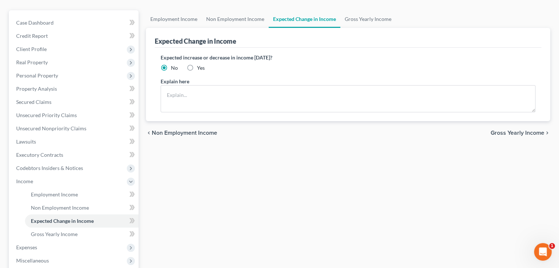
click at [516, 132] on span "Gross Yearly Income" at bounding box center [517, 133] width 54 height 6
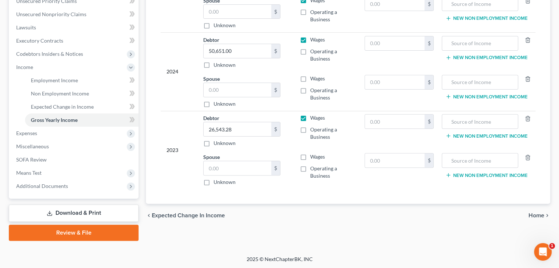
click at [535, 214] on span "Home" at bounding box center [536, 216] width 16 height 6
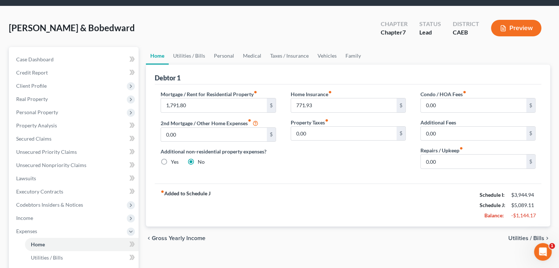
click at [515, 237] on span "Utilities / Bills" at bounding box center [526, 238] width 36 height 6
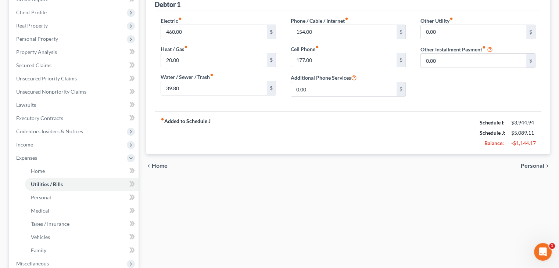
click at [531, 165] on span "Personal" at bounding box center [532, 166] width 24 height 6
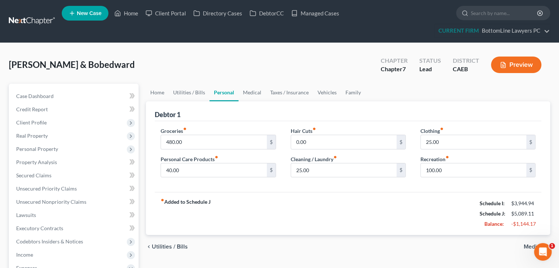
click at [528, 245] on span "Medical" at bounding box center [533, 247] width 21 height 6
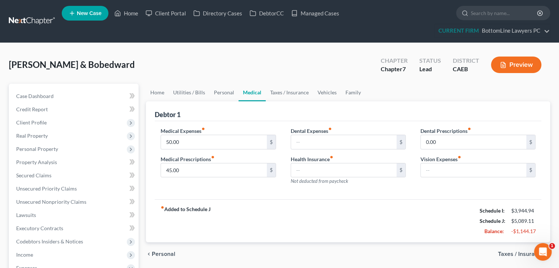
click at [514, 254] on span "Taxes / Insurance" at bounding box center [521, 254] width 46 height 6
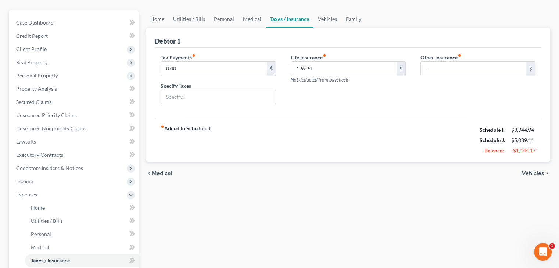
click at [529, 171] on span "Vehicles" at bounding box center [533, 173] width 22 height 6
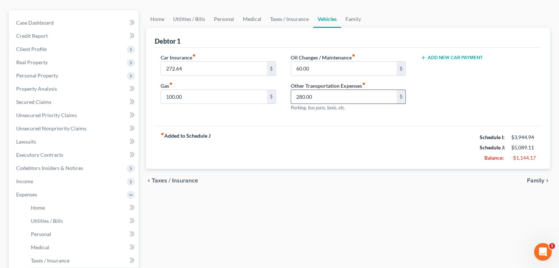
click at [384, 94] on input "280.00" at bounding box center [343, 97] width 105 height 14
click at [229, 98] on input "100.00" at bounding box center [213, 97] width 105 height 14
click at [532, 181] on span "Family" at bounding box center [535, 181] width 17 height 6
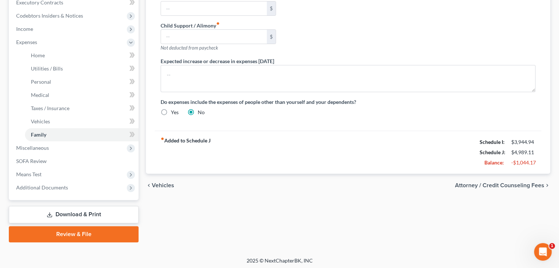
scroll to position [227, 0]
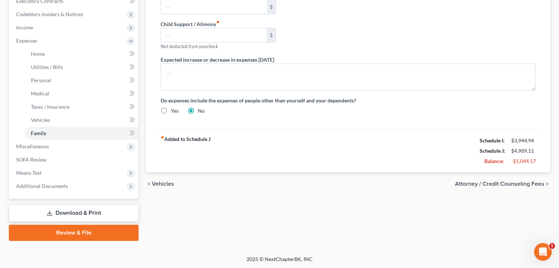
click at [524, 184] on span "Attorney / Credit Counseling Fees" at bounding box center [499, 184] width 89 height 6
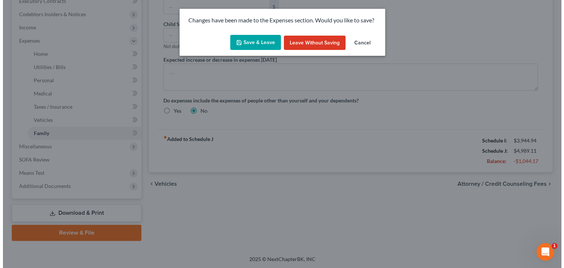
scroll to position [214, 0]
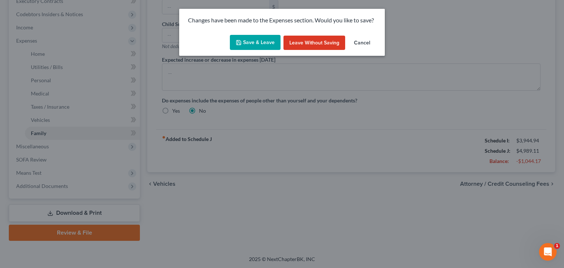
click at [270, 46] on button "Save & Leave" at bounding box center [255, 42] width 51 height 15
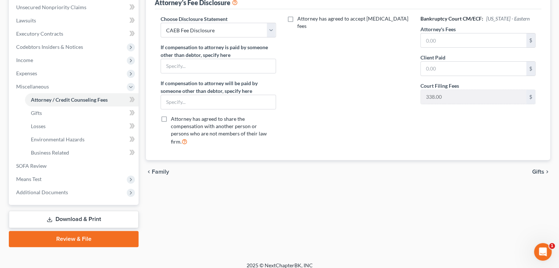
scroll to position [201, 0]
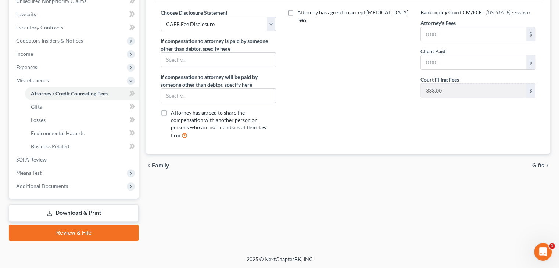
click at [535, 163] on span "Gifts" at bounding box center [538, 166] width 12 height 6
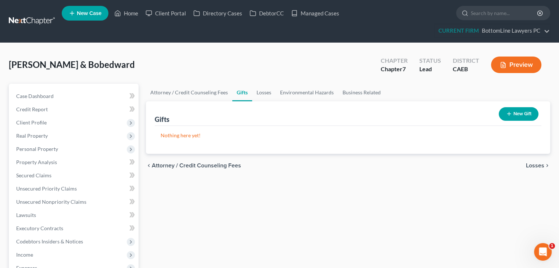
click at [537, 163] on span "Losses" at bounding box center [535, 166] width 18 height 6
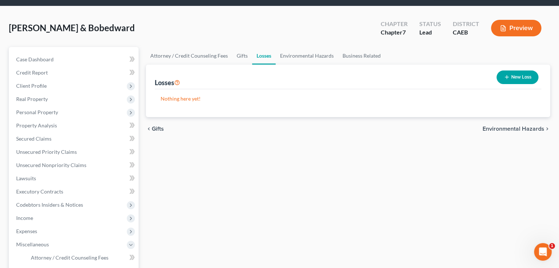
click at [514, 129] on span "Environmental Hazards" at bounding box center [513, 129] width 62 height 6
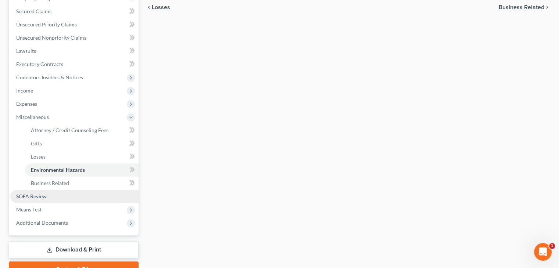
scroll to position [184, 0]
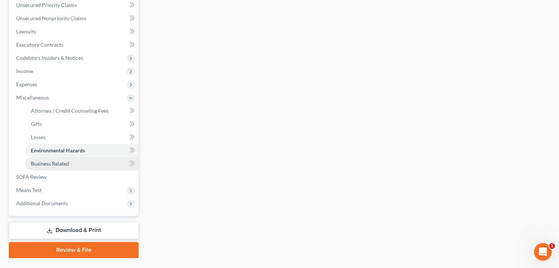
click at [93, 160] on link "Business Related" at bounding box center [81, 163] width 113 height 13
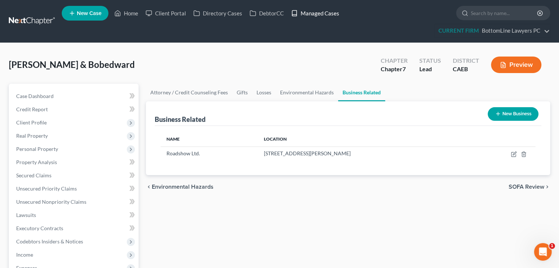
click at [317, 13] on link "Managed Cases" at bounding box center [314, 13] width 55 height 13
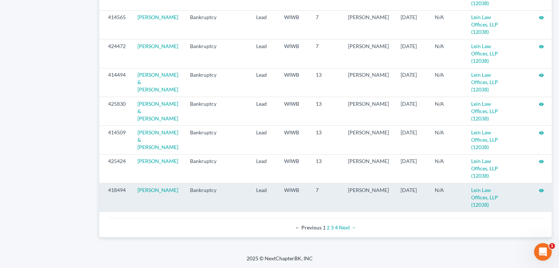
scroll to position [809, 0]
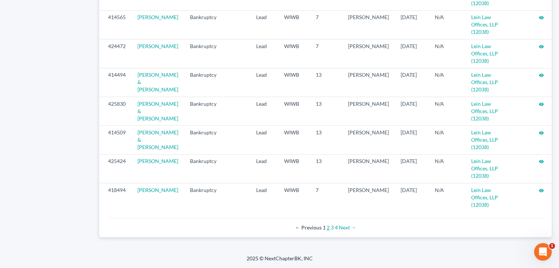
click at [327, 227] on link "2" at bounding box center [327, 227] width 3 height 6
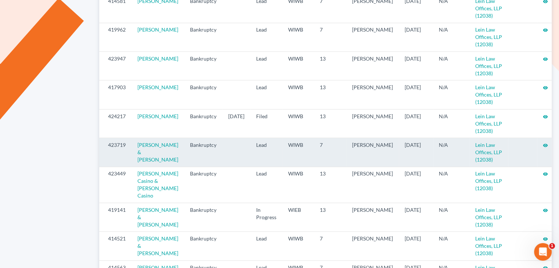
scroll to position [367, 0]
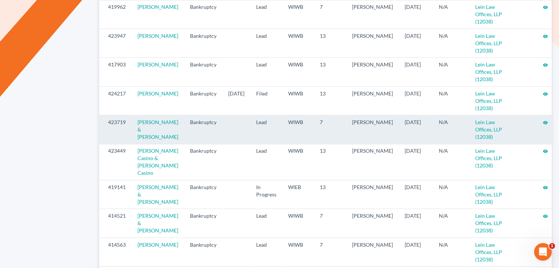
click at [542, 120] on icon "visibility" at bounding box center [544, 122] width 5 height 5
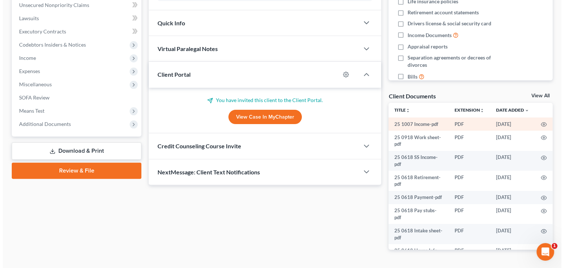
scroll to position [147, 0]
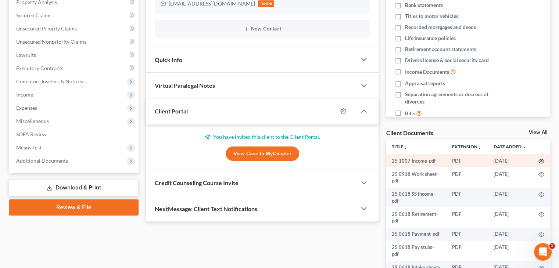
click at [538, 161] on icon "button" at bounding box center [541, 161] width 6 height 6
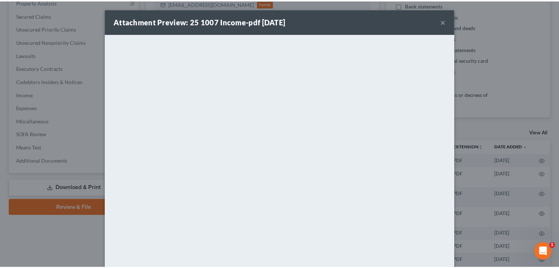
scroll to position [0, 0]
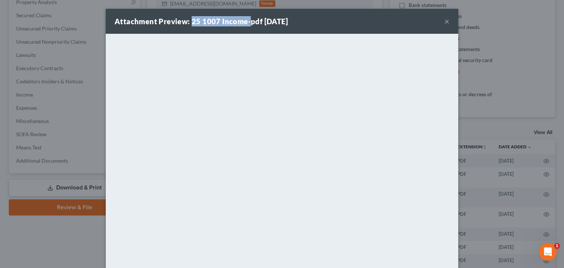
drag, startPoint x: 190, startPoint y: 21, endPoint x: 245, endPoint y: 23, distance: 55.1
click at [245, 23] on strong "Attachment Preview: 25 1007 Income-pdf 10/07/2025" at bounding box center [201, 21] width 173 height 9
copy strong "25 1007 Income-"
click at [447, 24] on button "×" at bounding box center [446, 21] width 5 height 9
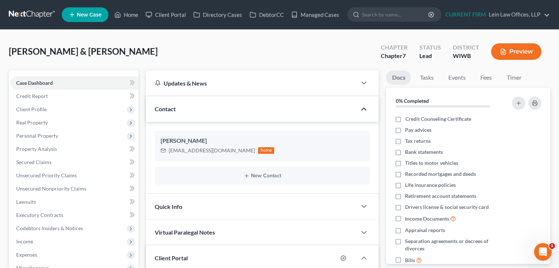
click at [361, 108] on icon "button" at bounding box center [363, 109] width 9 height 9
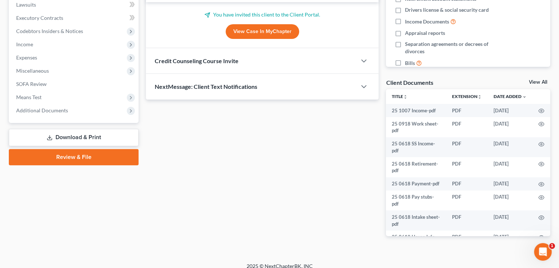
scroll to position [205, 0]
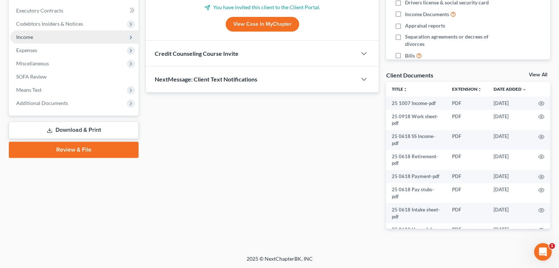
click at [51, 38] on span "Income" at bounding box center [74, 36] width 128 height 13
